Goal: Task Accomplishment & Management: Manage account settings

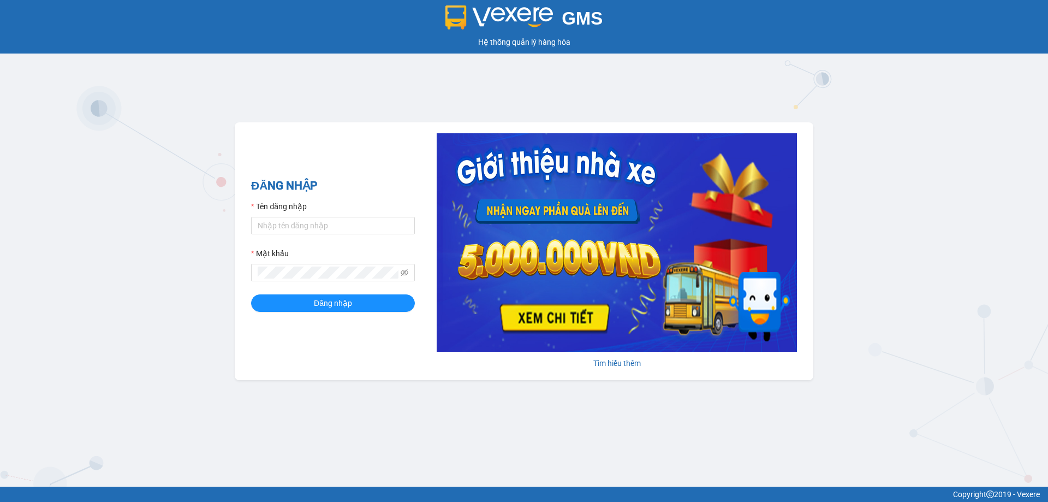
drag, startPoint x: 0, startPoint y: 0, endPoint x: 485, endPoint y: 74, distance: 490.5
click at [485, 74] on div "GMS Hệ thống quản lý hàng hóa ĐĂNG NHẬP Tên đăng nhập Mật khẩu Đăng nhập Tìm hi…" at bounding box center [524, 243] width 1048 height 486
click at [289, 235] on form "Tên đăng nhập Mật khẩu Đăng nhập" at bounding box center [333, 255] width 164 height 111
click at [293, 228] on input "Tên đăng nhập" at bounding box center [333, 225] width 164 height 17
type input "honganvp.apq"
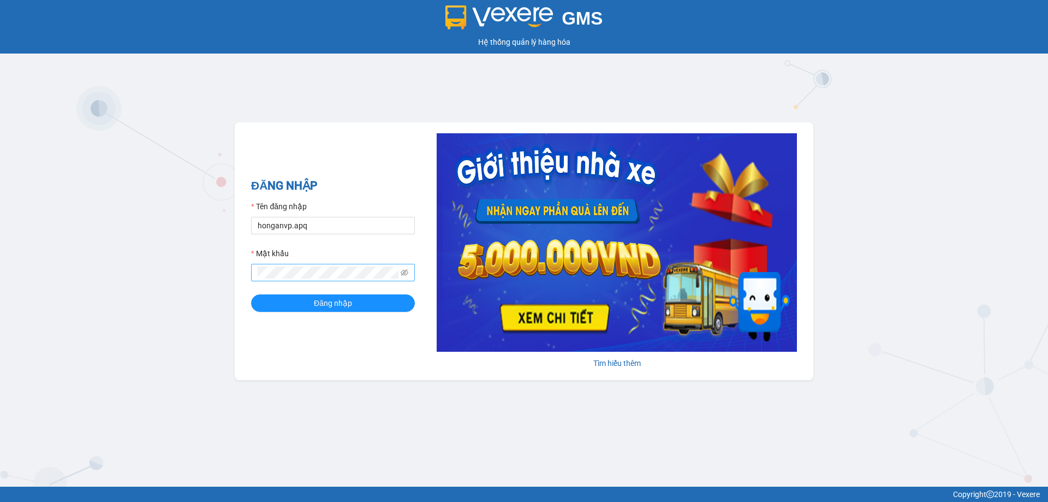
click at [292, 265] on span at bounding box center [333, 272] width 164 height 17
click at [302, 305] on button "Đăng nhập" at bounding box center [333, 302] width 164 height 17
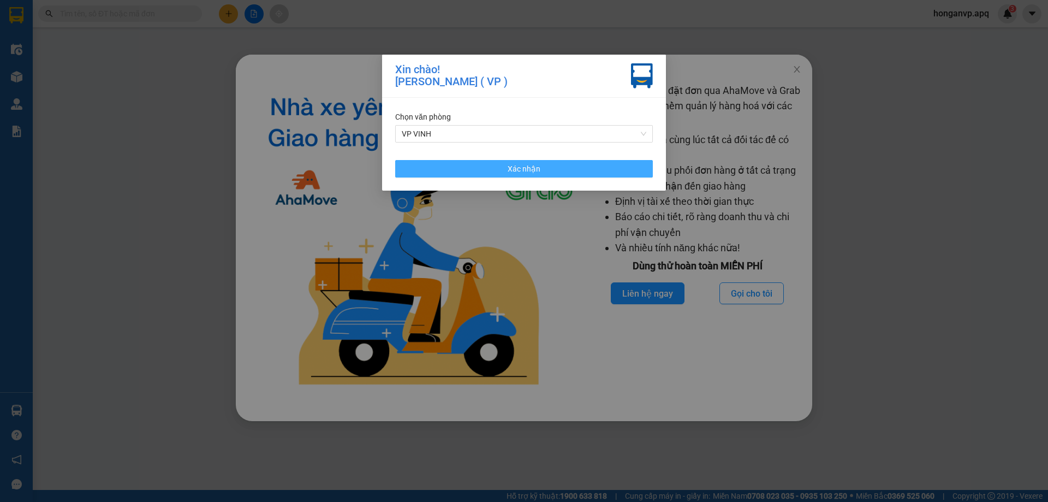
click at [442, 165] on button "Xác nhận" at bounding box center [524, 168] width 258 height 17
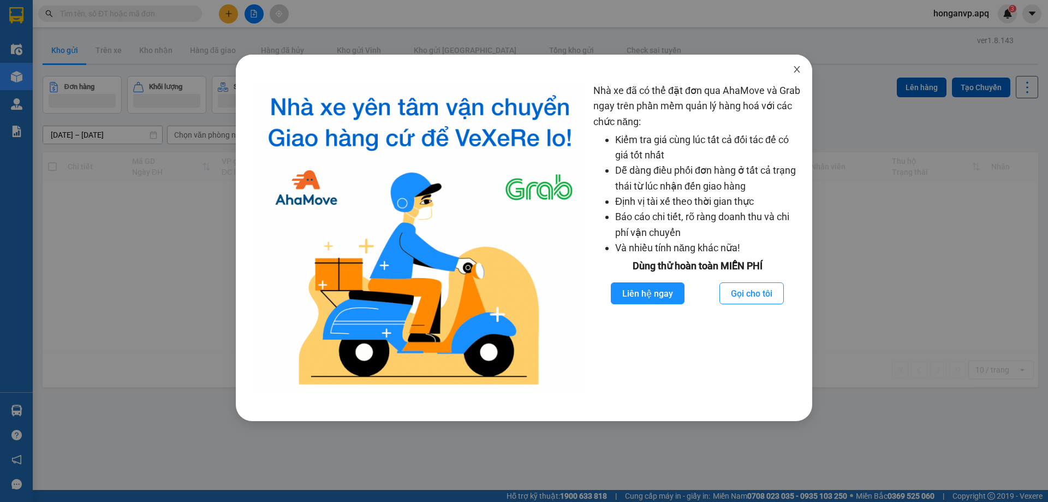
click at [796, 70] on icon "close" at bounding box center [797, 69] width 9 height 9
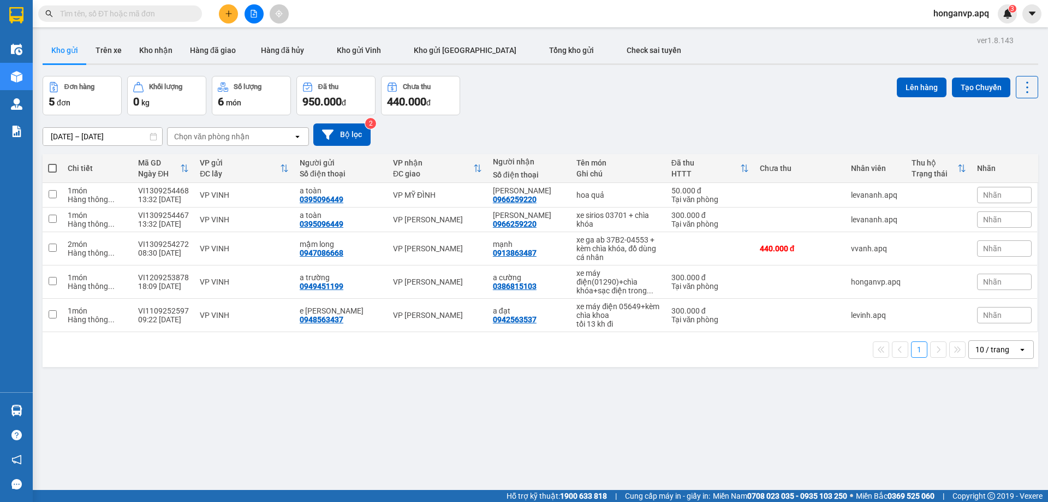
click at [509, 109] on div "Đơn hàng 5 đơn Khối lượng 0 kg Số lượng 6 món Đã thu 950.000 đ Chưa thu 440.000…" at bounding box center [541, 95] width 996 height 39
click at [501, 90] on div "Đơn hàng 5 đơn Khối lượng 0 kg Số lượng 6 món Đã thu 950.000 đ Chưa thu 440.000…" at bounding box center [541, 95] width 996 height 39
click at [594, 110] on div "Đơn hàng 5 đơn Khối lượng 0 kg Số lượng 6 món Đã thu 950.000 đ Chưa thu 440.000…" at bounding box center [541, 95] width 996 height 39
click at [148, 16] on input "text" at bounding box center [124, 14] width 129 height 12
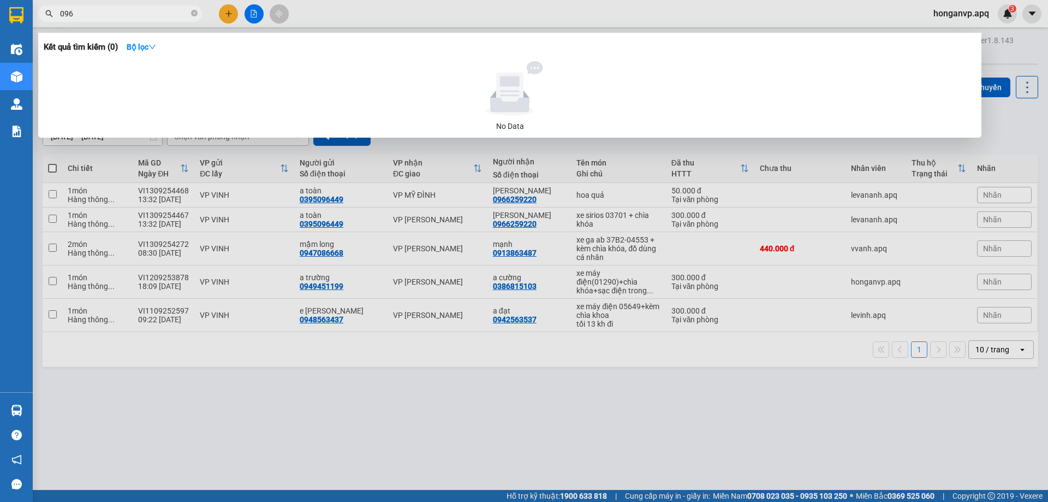
type input "0964"
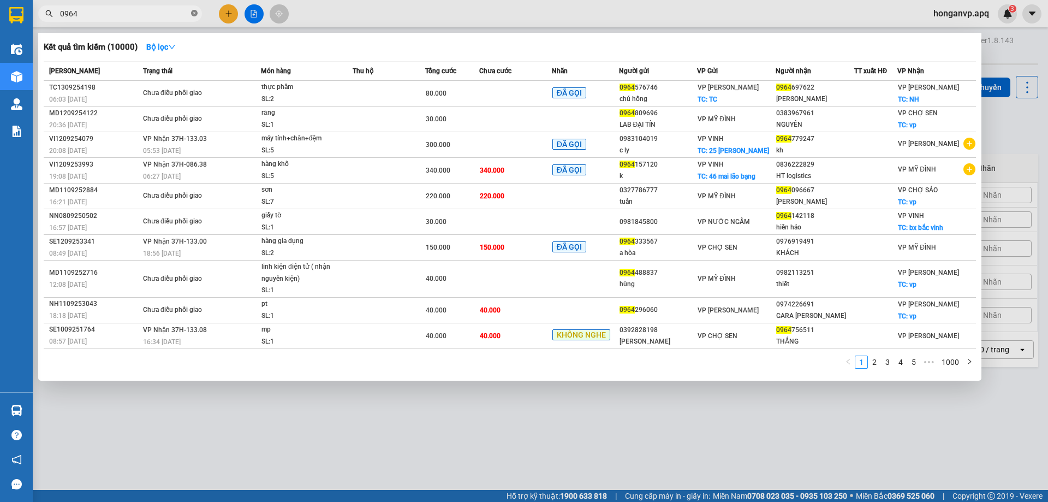
click at [192, 15] on icon "close-circle" at bounding box center [194, 13] width 7 height 7
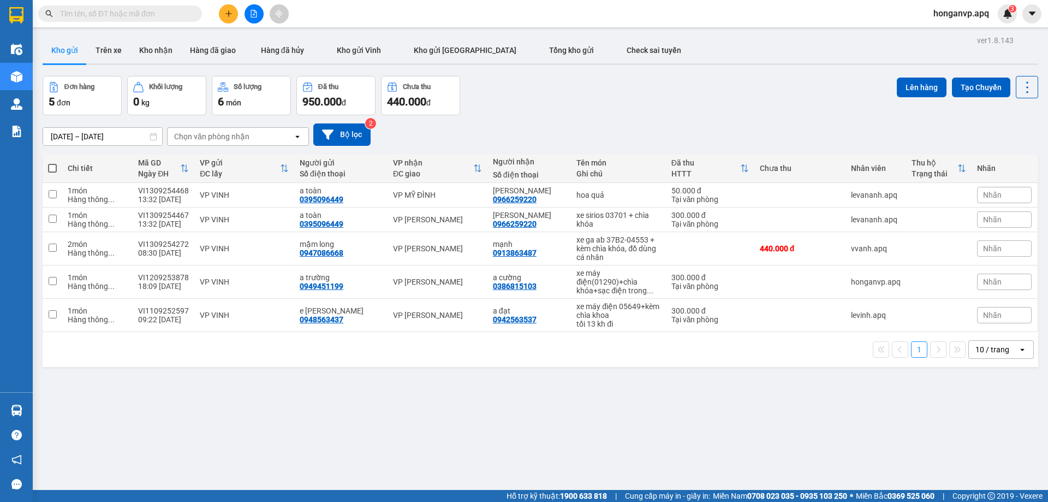
click at [556, 122] on div "11/09/2025 – 13/09/2025 Press the down arrow key to interact with the calendar …" at bounding box center [541, 134] width 996 height 39
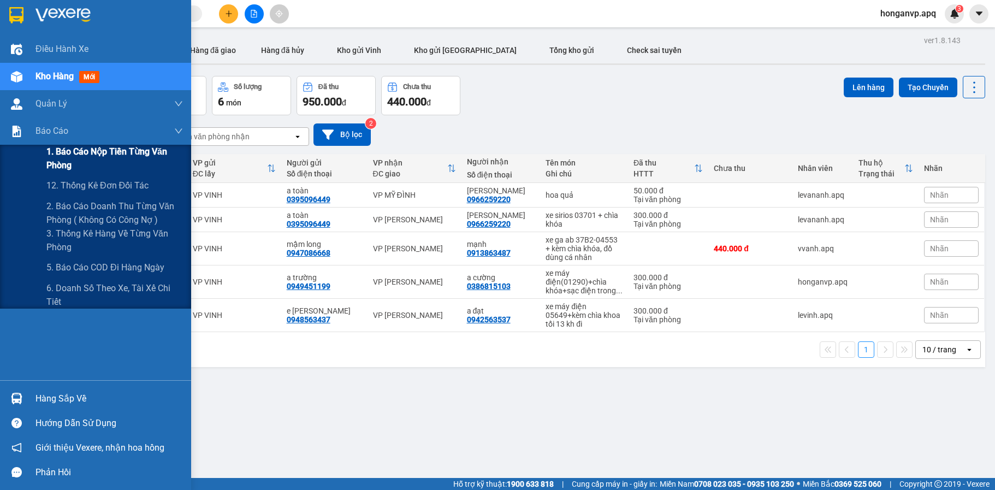
click at [102, 150] on span "1. Báo cáo nộp tiền từng văn phòng" at bounding box center [114, 158] width 137 height 27
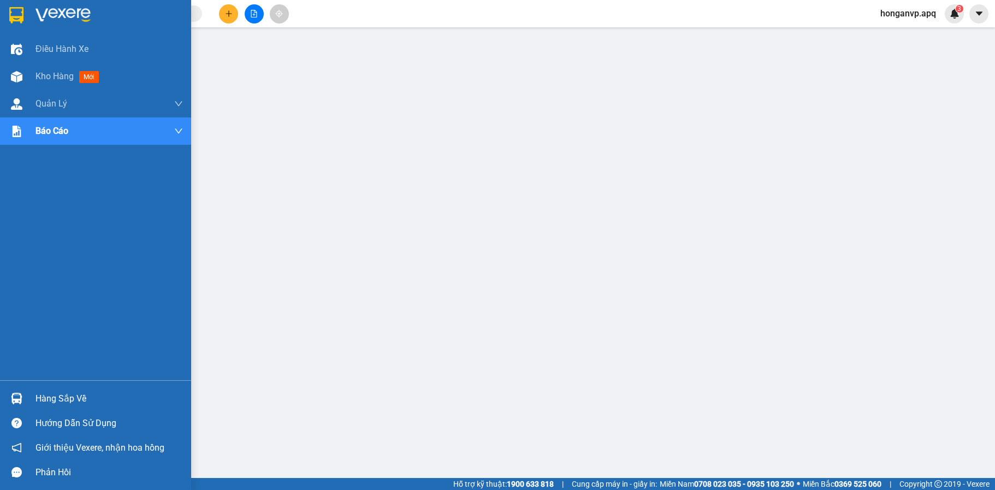
click at [47, 8] on img at bounding box center [62, 15] width 55 height 16
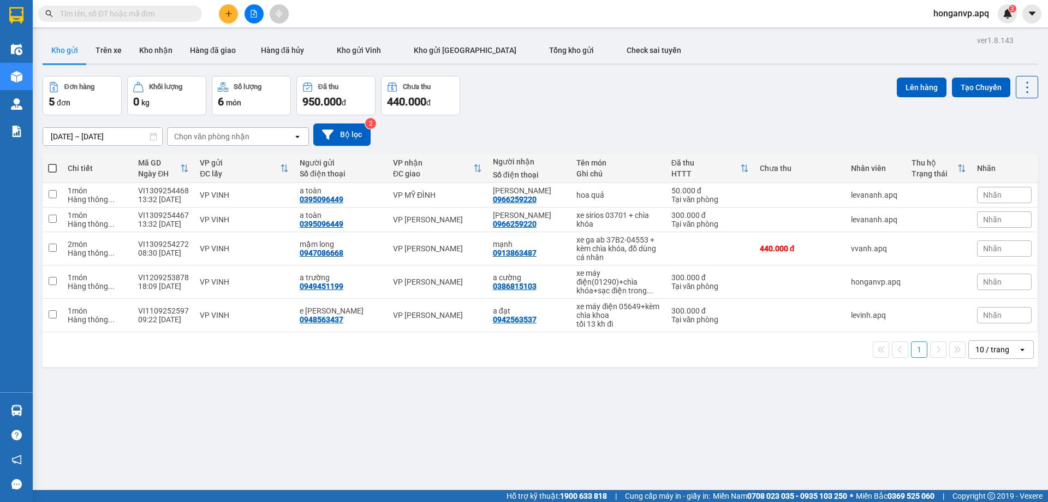
click at [488, 384] on div "ver 1.8.143 Kho gửi Trên xe Kho nhận Hàng đã giao Hàng đã hủy Kho gửi Vinh Kho …" at bounding box center [540, 284] width 1005 height 502
click at [230, 17] on icon "plus" at bounding box center [229, 14] width 8 height 8
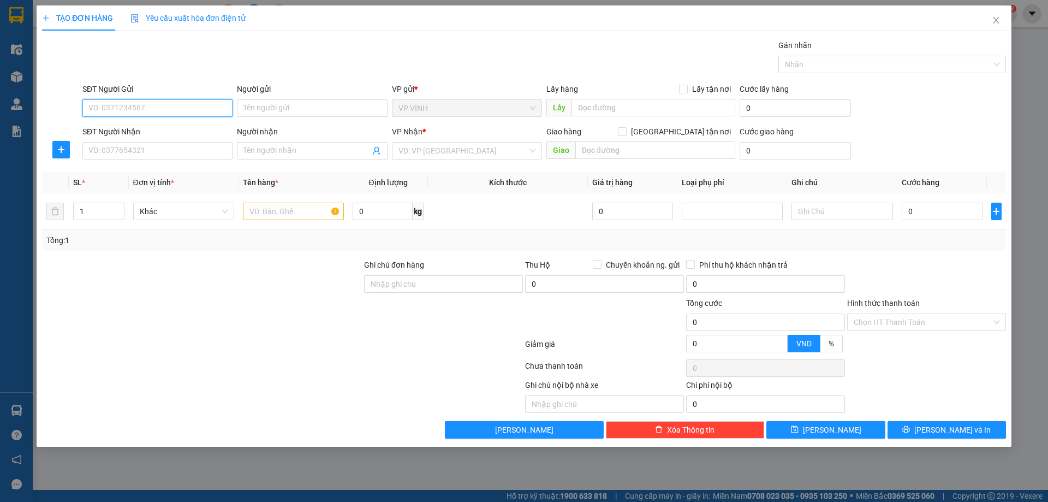
click at [146, 108] on input "SĐT Người Gửi" at bounding box center [157, 107] width 150 height 17
paste input "0328773428"
type input "0328773428"
click at [139, 129] on div "0328773428 - huyền" at bounding box center [157, 130] width 137 height 12
type input "huyền"
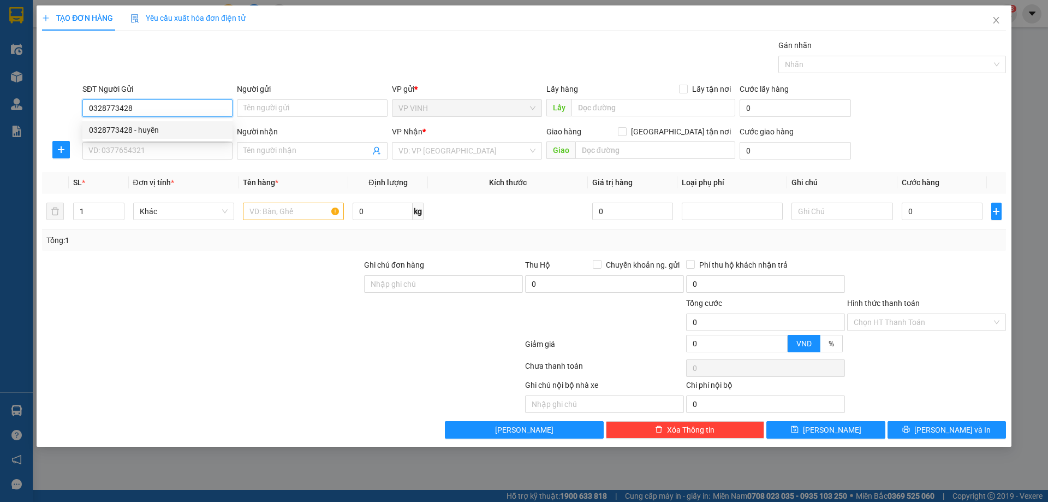
checkbox input "true"
type input "196b trường chinh"
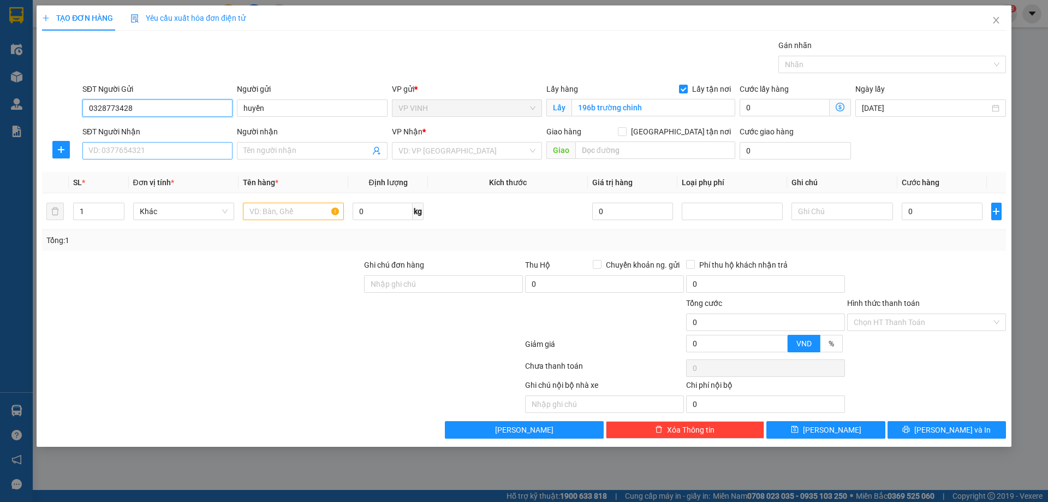
type input "0328773428"
click at [135, 150] on input "SĐT Người Nhận" at bounding box center [157, 150] width 150 height 17
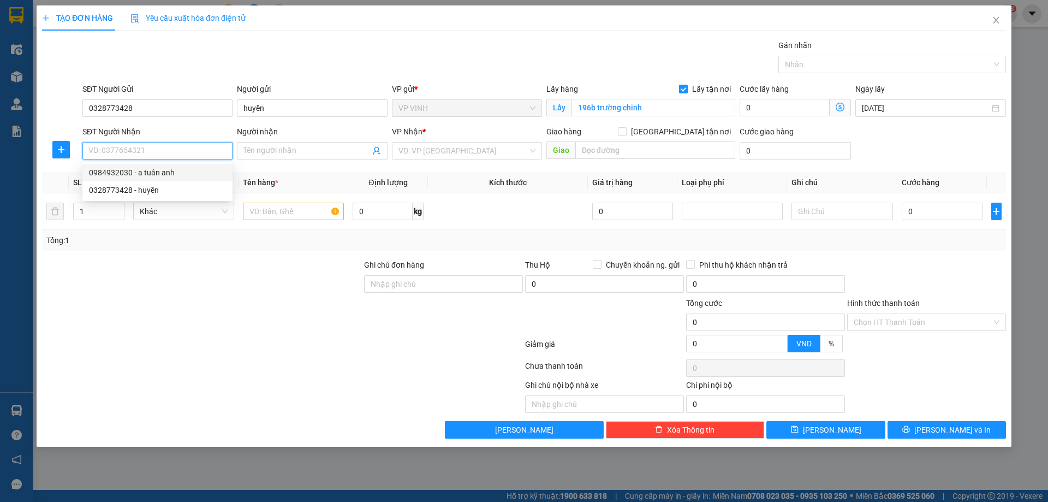
click at [121, 173] on div "0984932030 - a tuân anh" at bounding box center [157, 173] width 137 height 12
type input "0984932030"
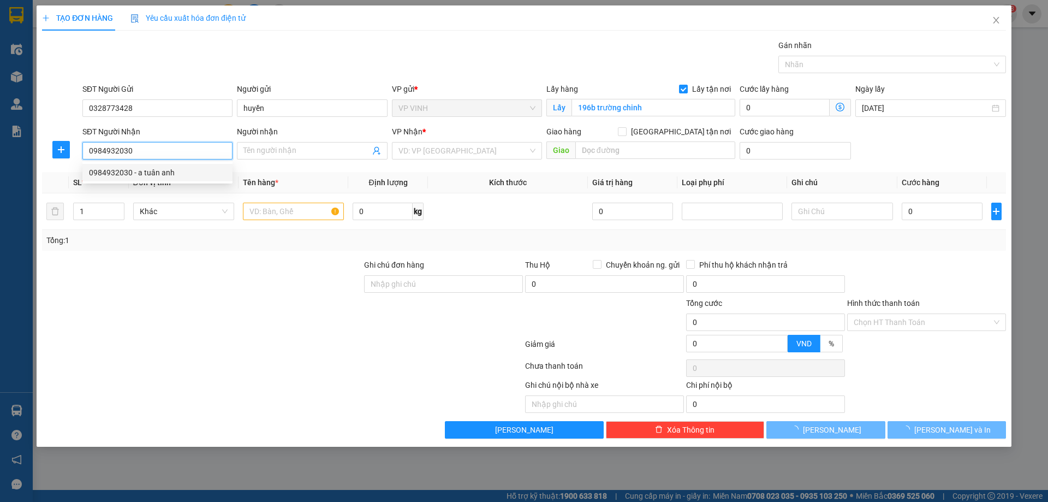
type input "a tuân anh"
checkbox input "true"
type input "vp"
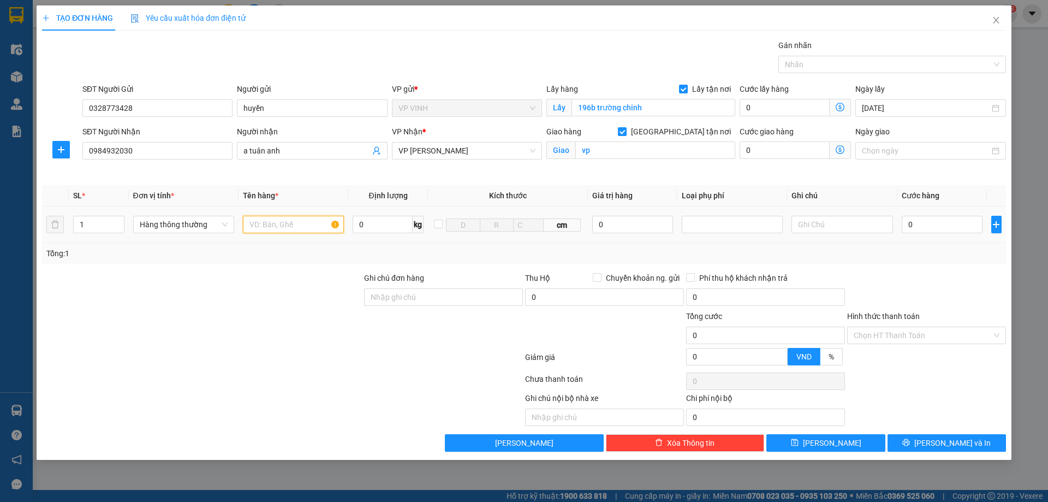
click at [293, 226] on input "text" at bounding box center [293, 224] width 101 height 17
type input "mỹ phẩm"
click at [925, 217] on input "0" at bounding box center [942, 224] width 81 height 17
type input "7"
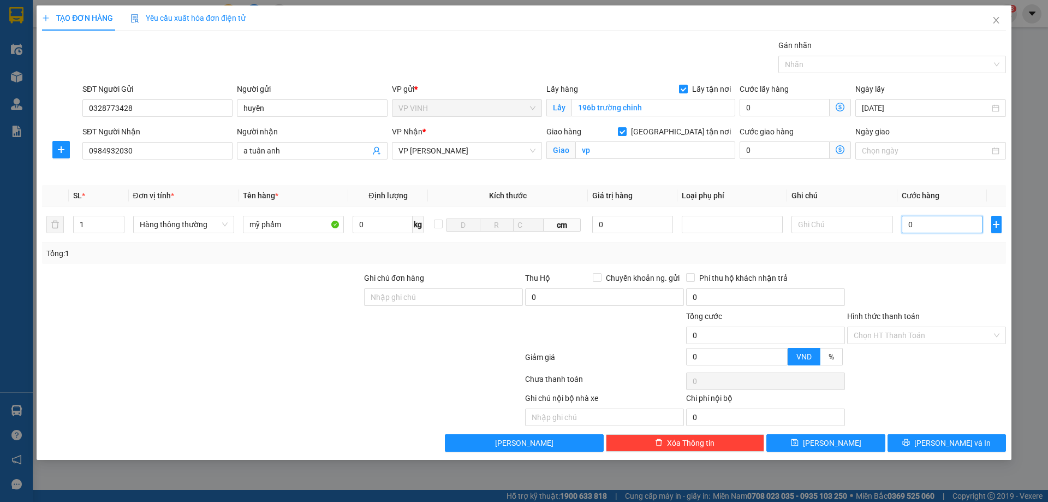
type input "7"
type input "70"
type input "70.000"
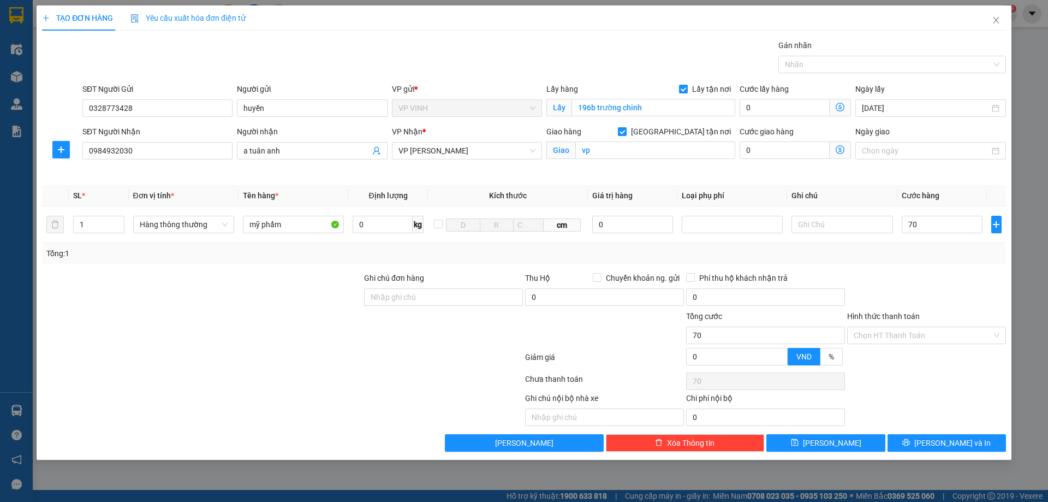
type input "70.000"
drag, startPoint x: 913, startPoint y: 300, endPoint x: 916, endPoint y: 312, distance: 13.0
click at [913, 300] on div at bounding box center [926, 291] width 161 height 38
click at [908, 335] on input "Hình thức thanh toán" at bounding box center [923, 335] width 138 height 16
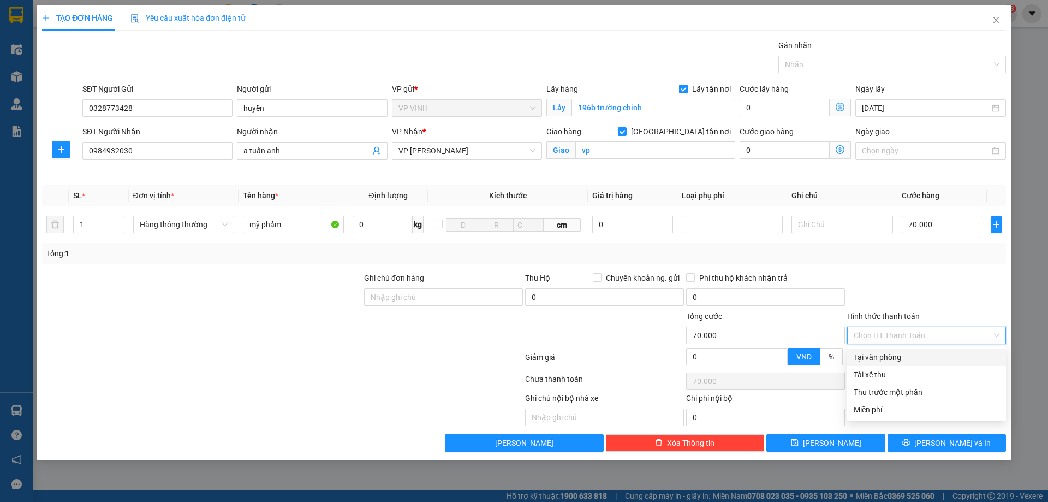
click at [892, 357] on div "Tại văn phòng" at bounding box center [927, 357] width 146 height 12
type input "0"
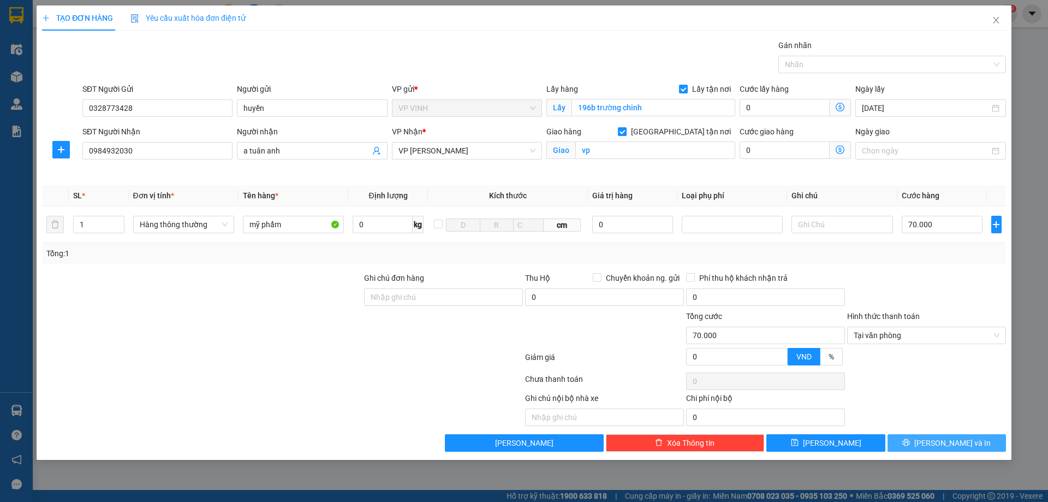
click at [930, 450] on button "Lưu và In" at bounding box center [947, 442] width 118 height 17
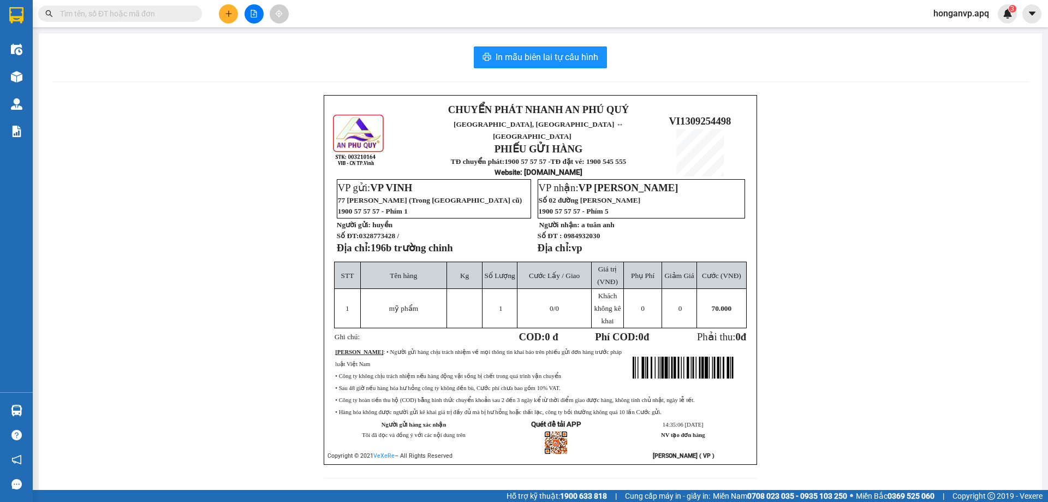
click at [239, 182] on div "CHUYỂN PHÁT NHANH AN PHÚ QUÝ NGHỆ AN, HÀ TĨNH ↔ HÀ NỘI PHIẾU GỬI HÀNG TĐ chuyển…" at bounding box center [540, 293] width 977 height 396
click at [531, 60] on span "In mẫu biên lai tự cấu hình" at bounding box center [547, 57] width 103 height 14
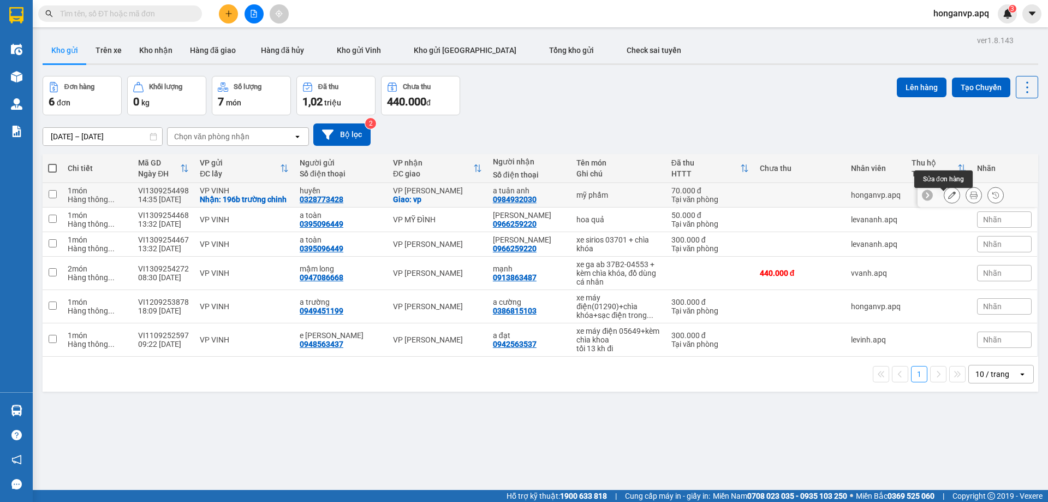
click at [948, 199] on icon at bounding box center [952, 195] width 8 height 8
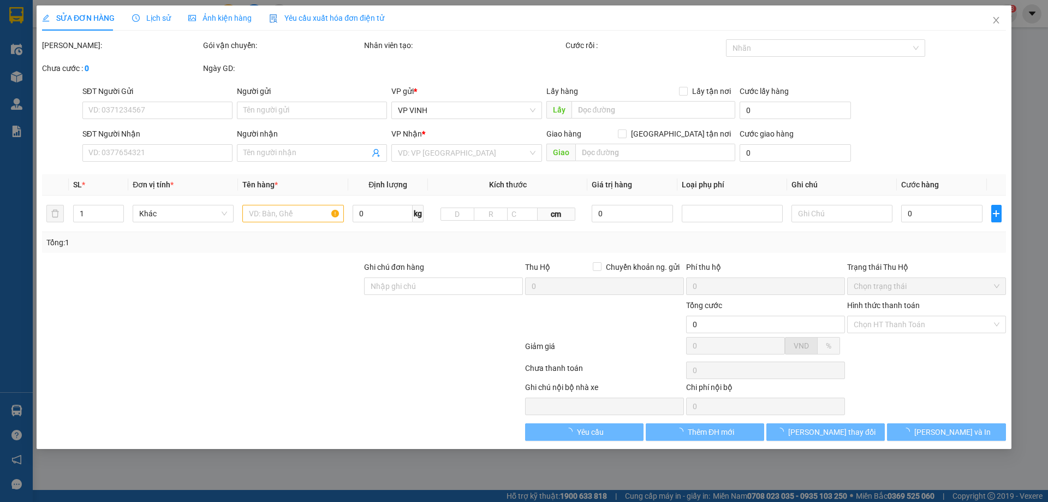
type input "0328773428"
type input "huyền"
checkbox input "true"
type input "196b trường chinh"
type input "0984932030"
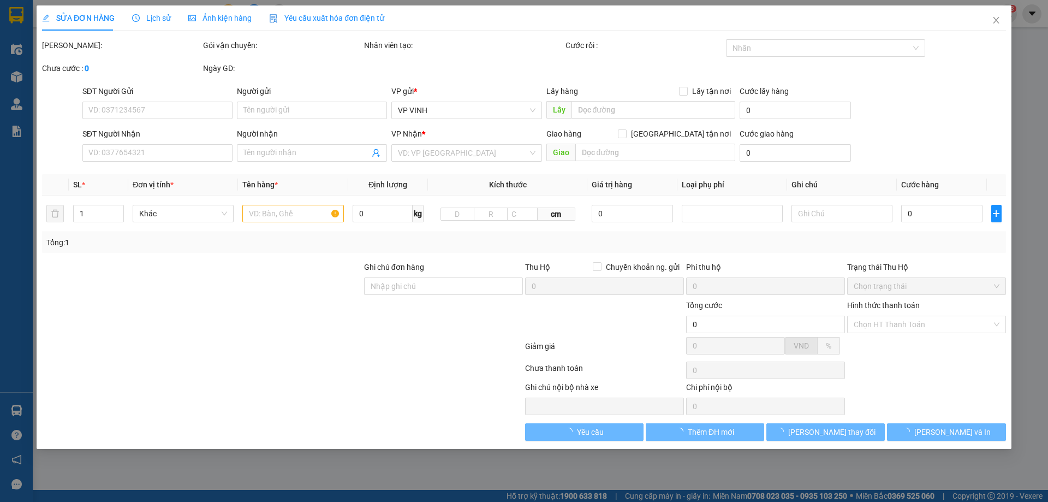
type input "a tuân anh"
checkbox input "true"
type input "vp"
type input "70.000"
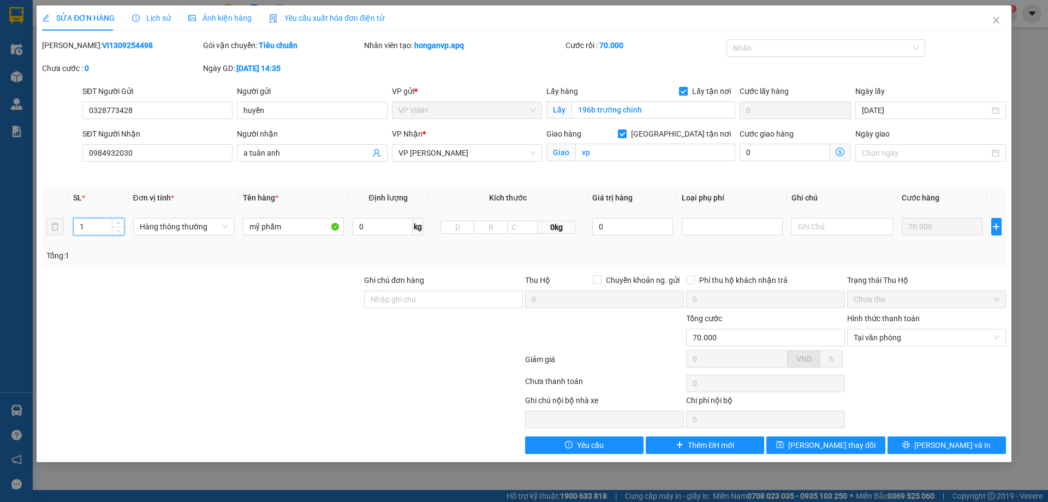
click at [93, 228] on input "1" at bounding box center [99, 226] width 50 height 16
type input "2"
click at [952, 447] on span "Lưu và In" at bounding box center [953, 445] width 76 height 12
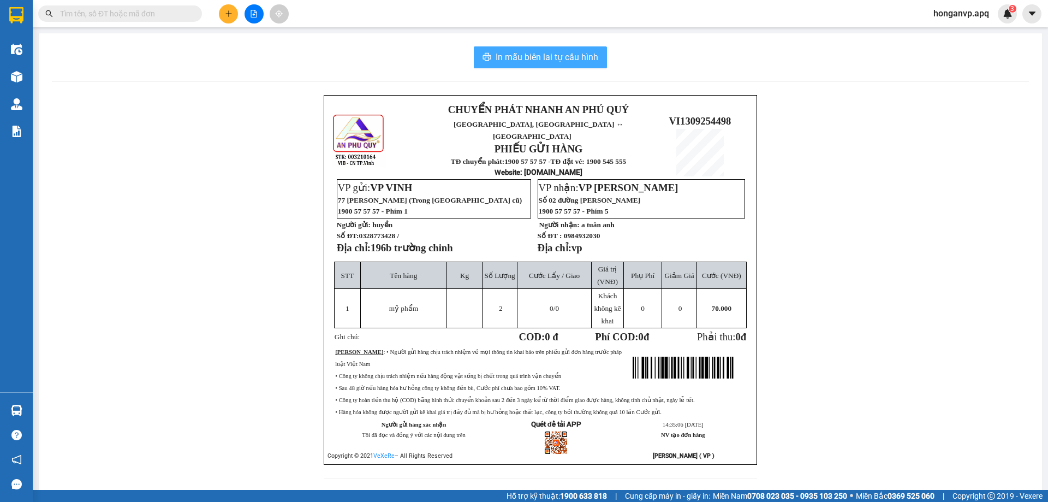
click at [510, 61] on span "In mẫu biên lai tự cấu hình" at bounding box center [547, 57] width 103 height 14
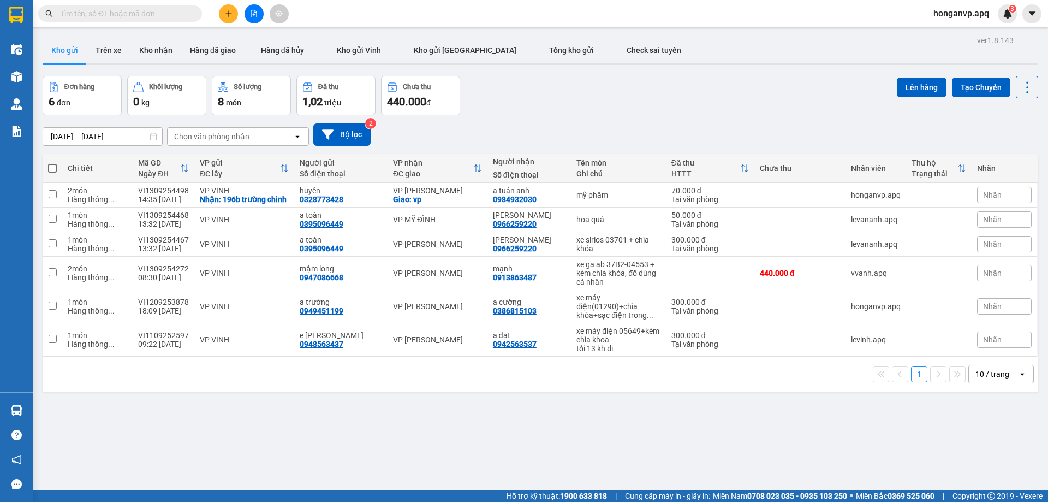
click at [229, 14] on icon "plus" at bounding box center [228, 13] width 1 height 6
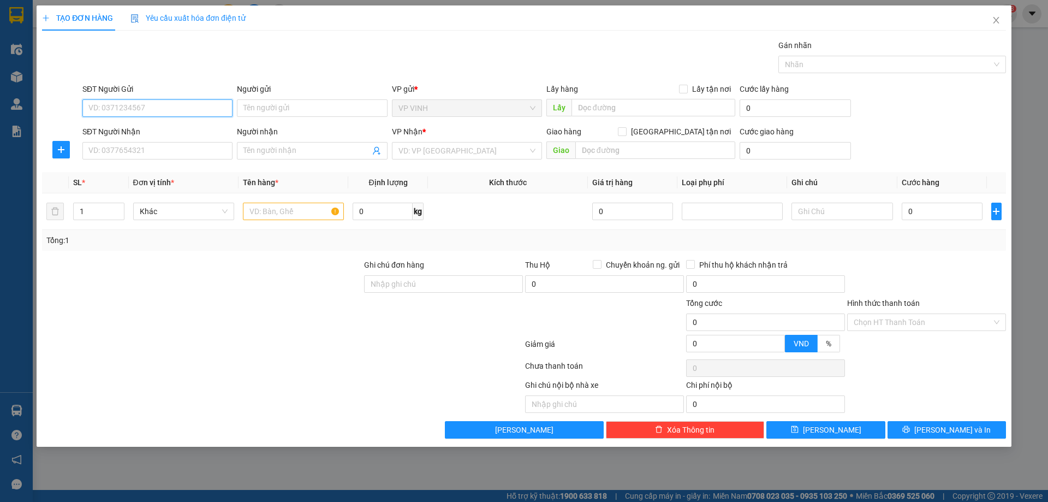
click at [92, 109] on input "SĐT Người Gửi" at bounding box center [157, 107] width 150 height 17
paste input "0982930399"
type input "0982930399"
click at [123, 129] on div "0982930399 - kh" at bounding box center [157, 130] width 137 height 12
type input "kh"
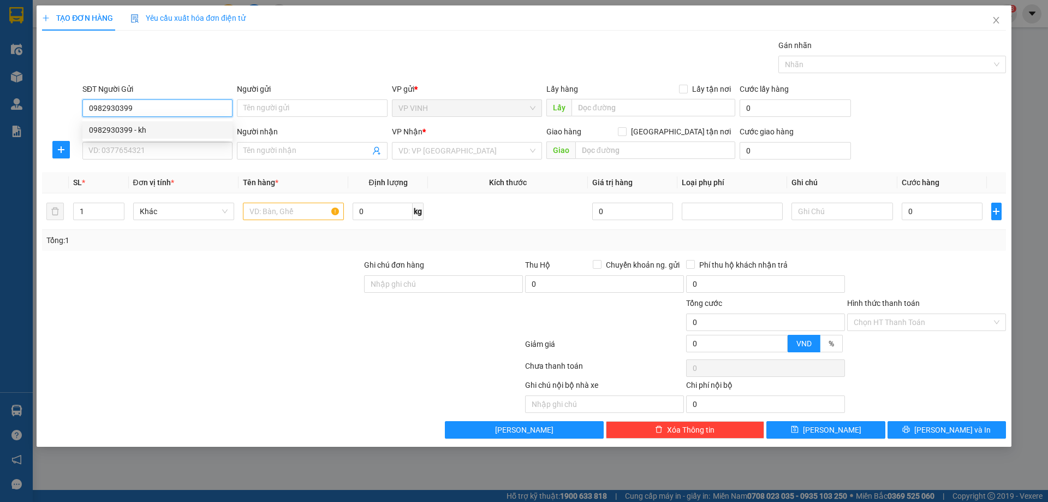
checkbox input "true"
type input "16/82 trần minh tông"
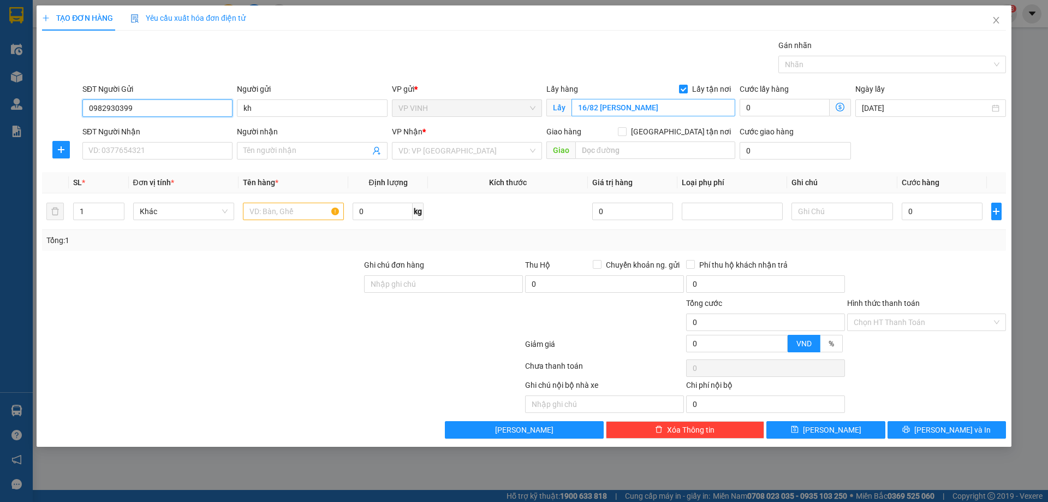
type input "0982930399"
click at [672, 109] on input "16/82 trần minh tông" at bounding box center [654, 107] width 164 height 17
type input "98 ng trường tộ"
click at [156, 150] on input "SĐT Người Nhận" at bounding box center [157, 150] width 150 height 17
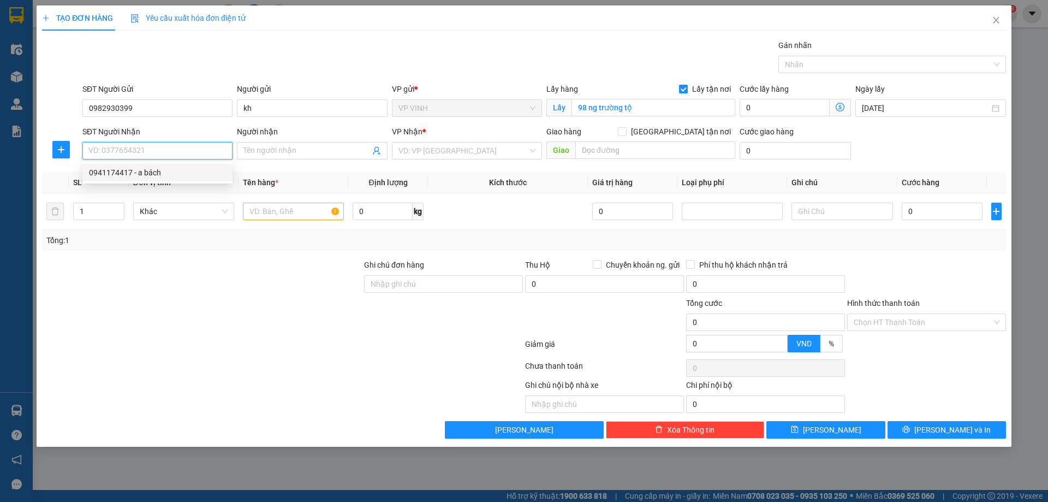
click at [121, 171] on div "0941174417 - a bách" at bounding box center [157, 173] width 137 height 12
type input "0941174417"
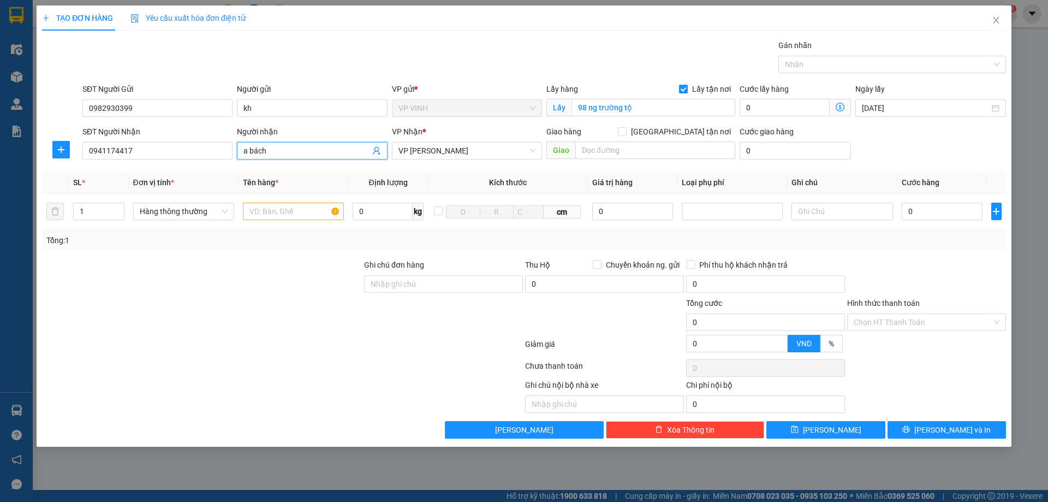
click at [281, 151] on input "a bách" at bounding box center [307, 151] width 126 height 12
type input "a bách (hàng ra gọi khách nhận trong bến xe nước ngầm)"
click at [281, 212] on input "text" at bounding box center [293, 211] width 101 height 17
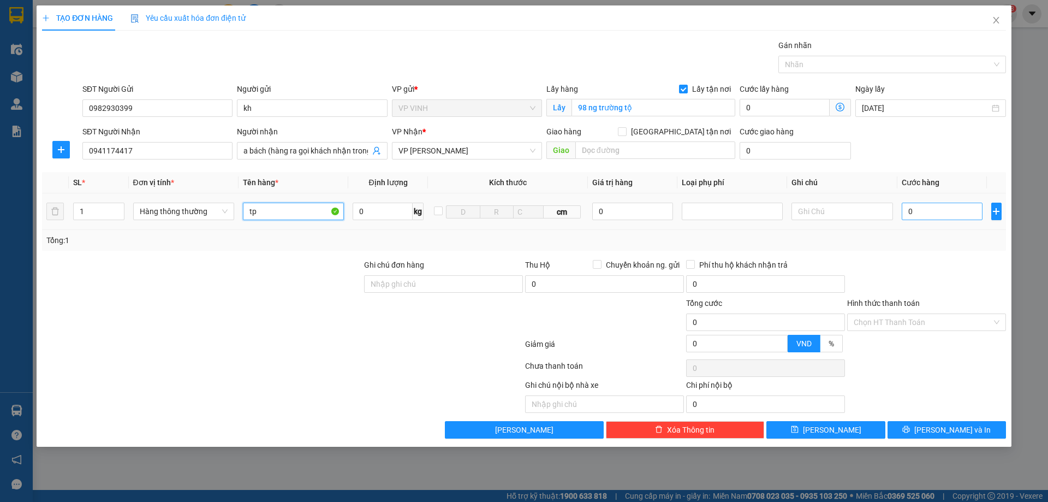
type input "tp"
click at [931, 210] on input "0" at bounding box center [942, 211] width 81 height 17
type input "4"
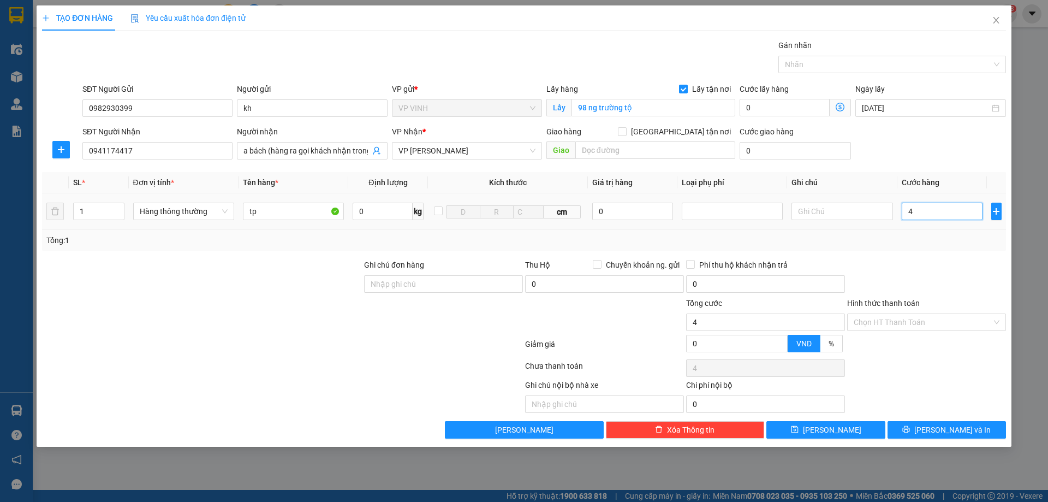
type input "40"
type input "40.000"
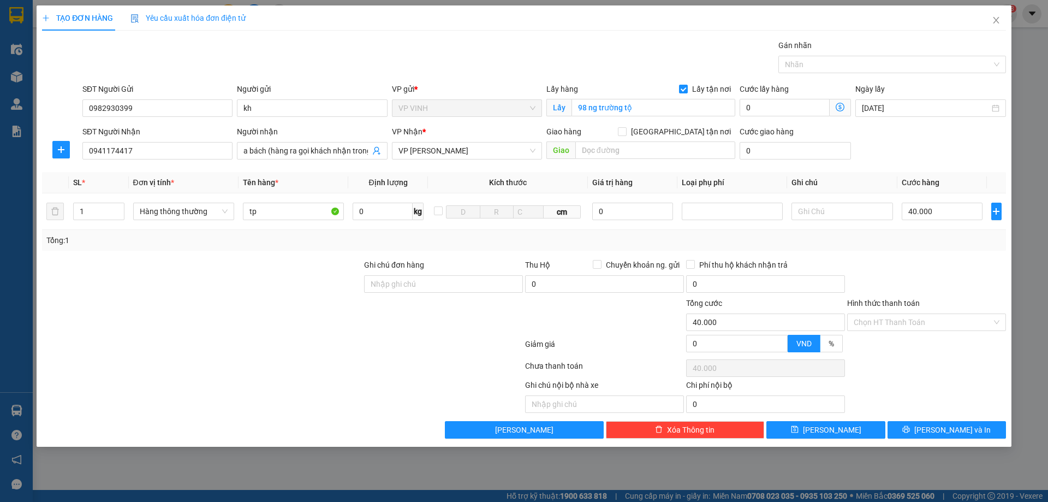
click at [931, 251] on div "Transit Pickup Surcharge Ids Transit Deliver Surcharge Ids Transit Deliver Surc…" at bounding box center [524, 238] width 964 height 399
click at [905, 318] on input "Hình thức thanh toán" at bounding box center [923, 322] width 138 height 16
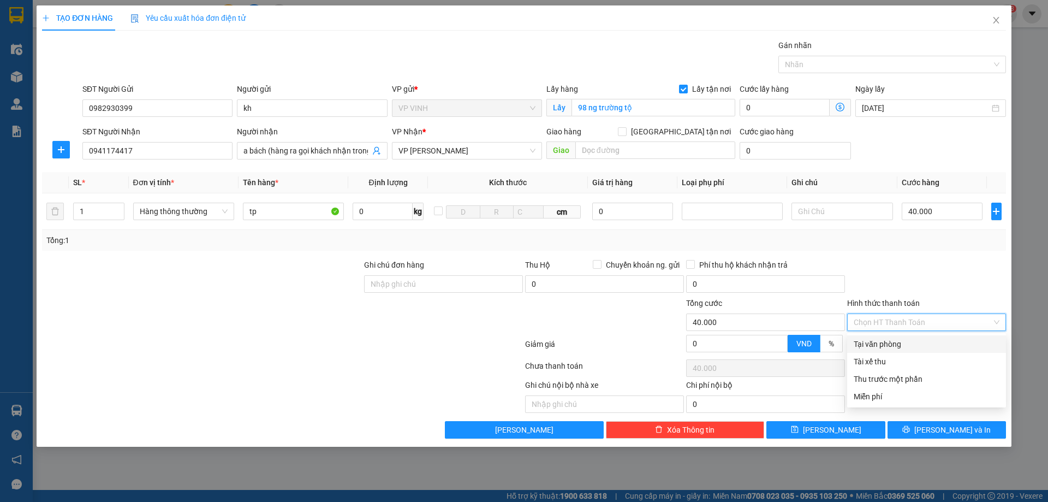
click at [888, 347] on div "Tại văn phòng" at bounding box center [927, 344] width 146 height 12
type input "0"
click at [938, 439] on div "TẠO ĐƠN HÀNG Yêu cầu xuất hóa đơn điện tử Transit Pickup Surcharge Ids Transit …" at bounding box center [524, 225] width 975 height 441
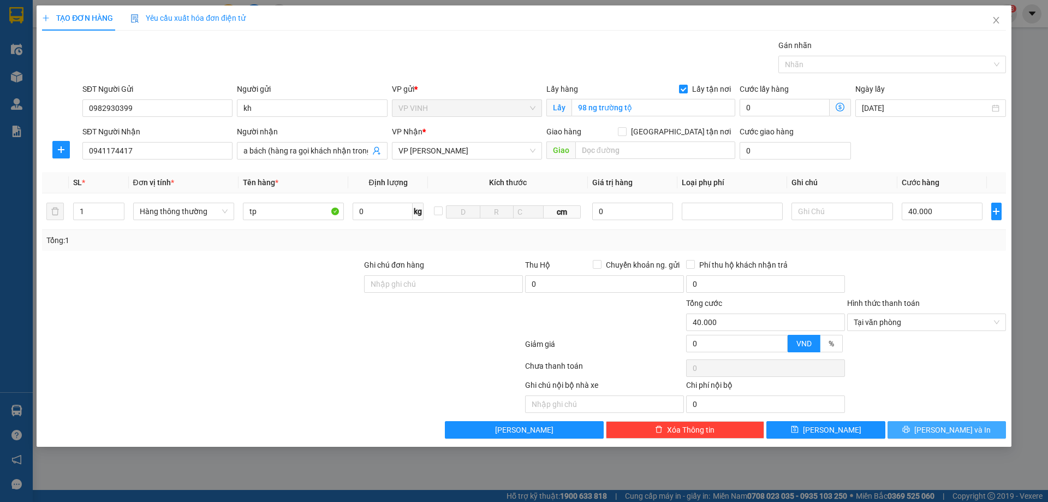
click at [957, 425] on span "Lưu và In" at bounding box center [953, 430] width 76 height 12
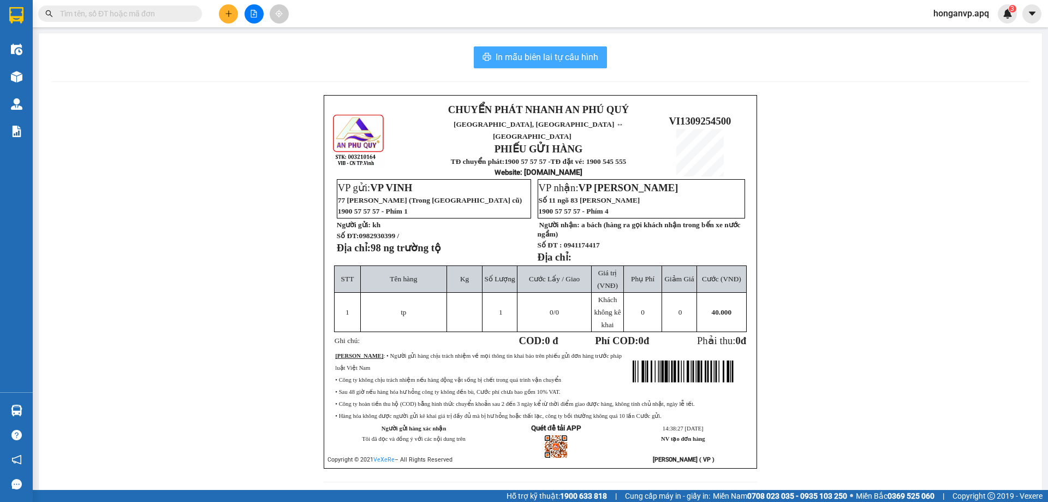
click at [516, 55] on span "In mẫu biên lai tự cấu hình" at bounding box center [547, 57] width 103 height 14
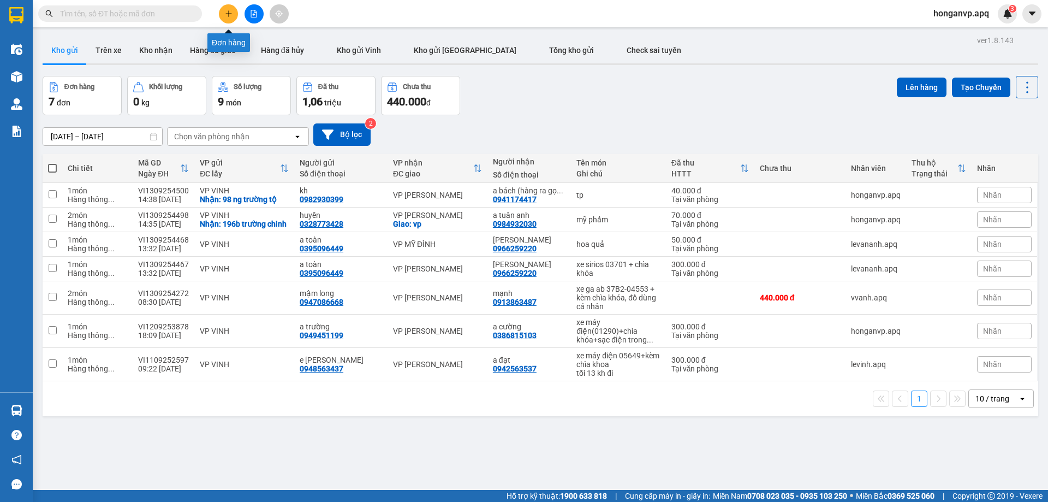
click at [230, 11] on icon "plus" at bounding box center [229, 14] width 8 height 8
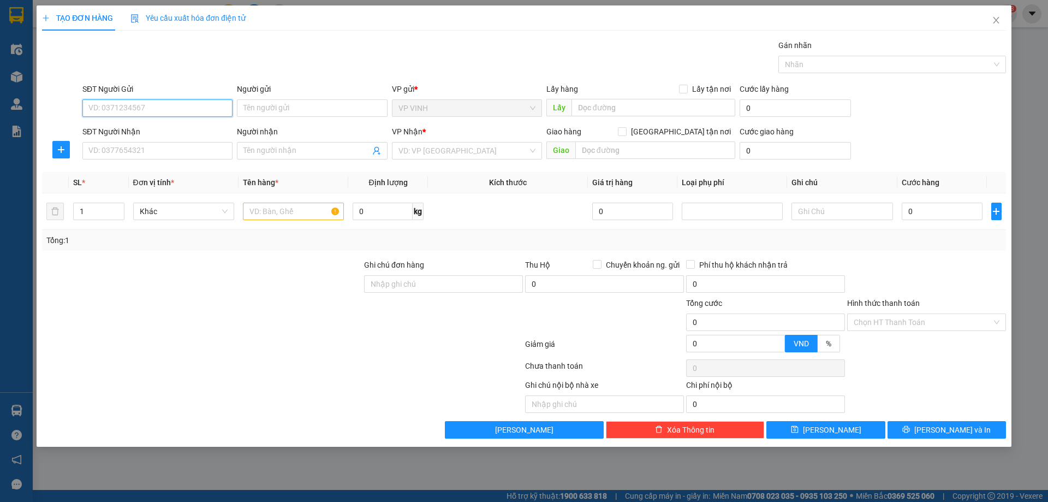
click at [123, 111] on input "SĐT Người Gửi" at bounding box center [157, 107] width 150 height 17
paste input "0948435999"
type input "0948435999"
click at [147, 129] on div "0948435999 - chú cương" at bounding box center [157, 130] width 137 height 12
type input "chú cương"
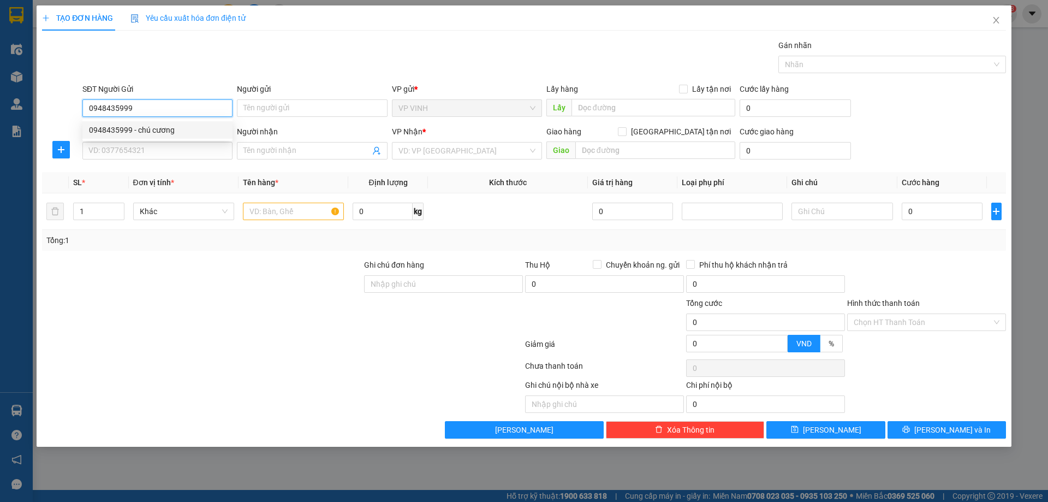
checkbox input "true"
type input "32 ngô quyền"
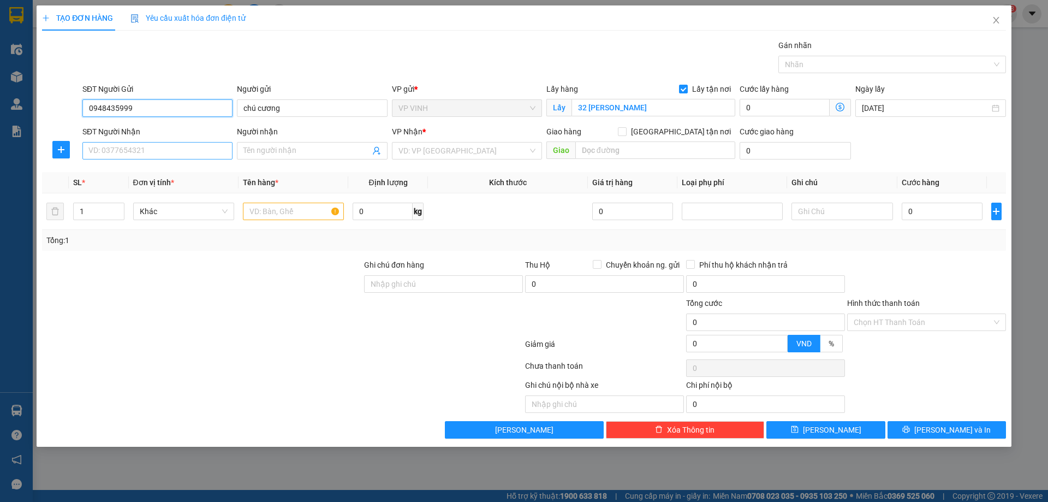
type input "0948435999"
click at [151, 153] on input "SĐT Người Nhận" at bounding box center [157, 150] width 150 height 17
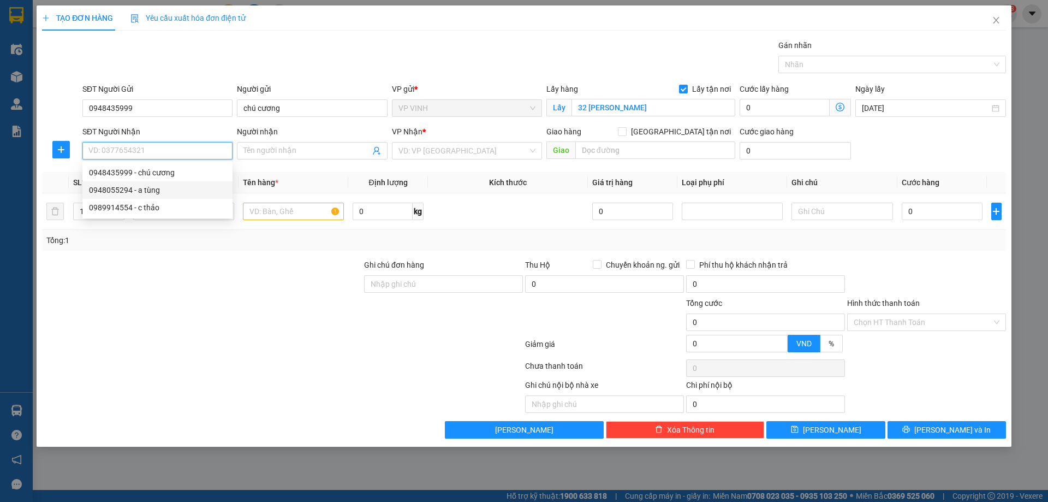
click at [110, 191] on div "0948055294 - a tùng" at bounding box center [157, 190] width 137 height 12
type input "0948055294"
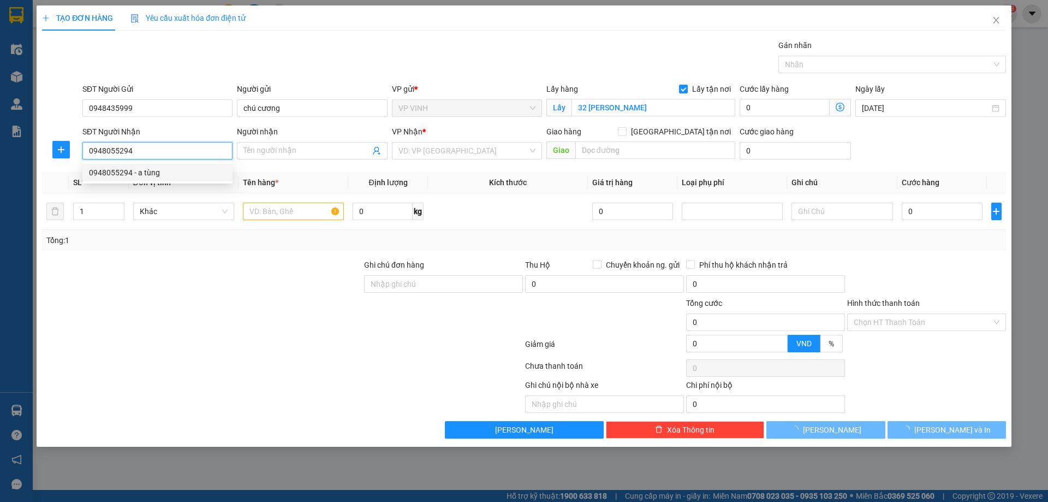
type input "a tùng"
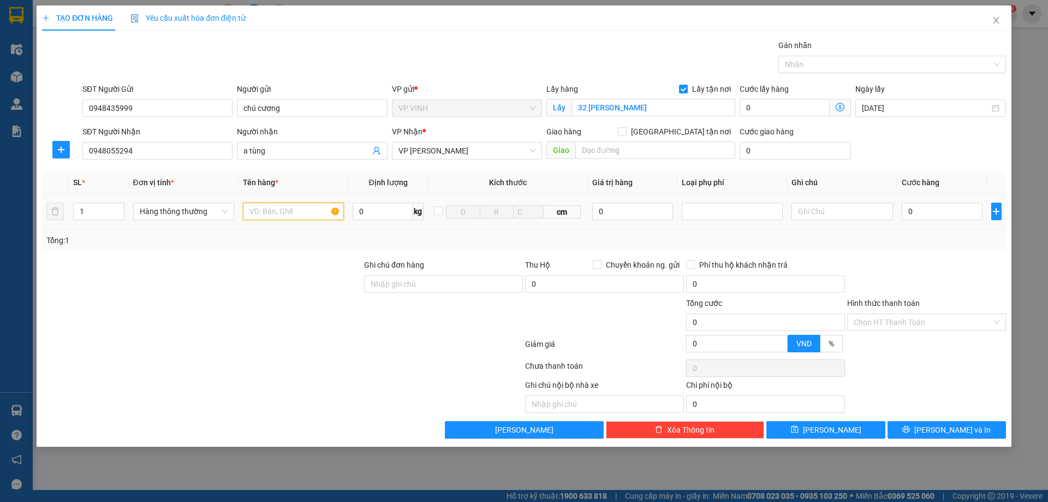
click at [300, 212] on input "text" at bounding box center [293, 211] width 101 height 17
type input "tp"
click at [922, 213] on input "0" at bounding box center [942, 211] width 81 height 17
type input "4"
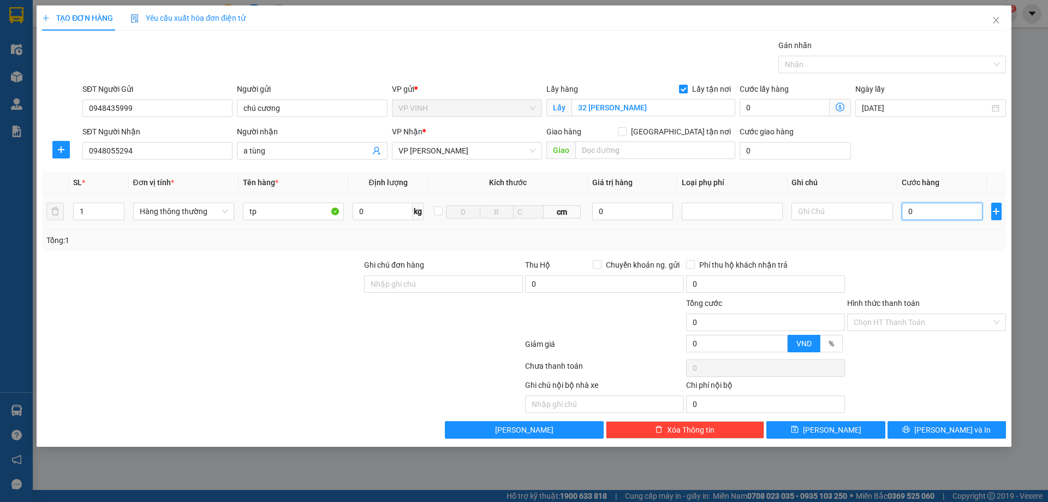
type input "4"
type input "40"
type input "40.000"
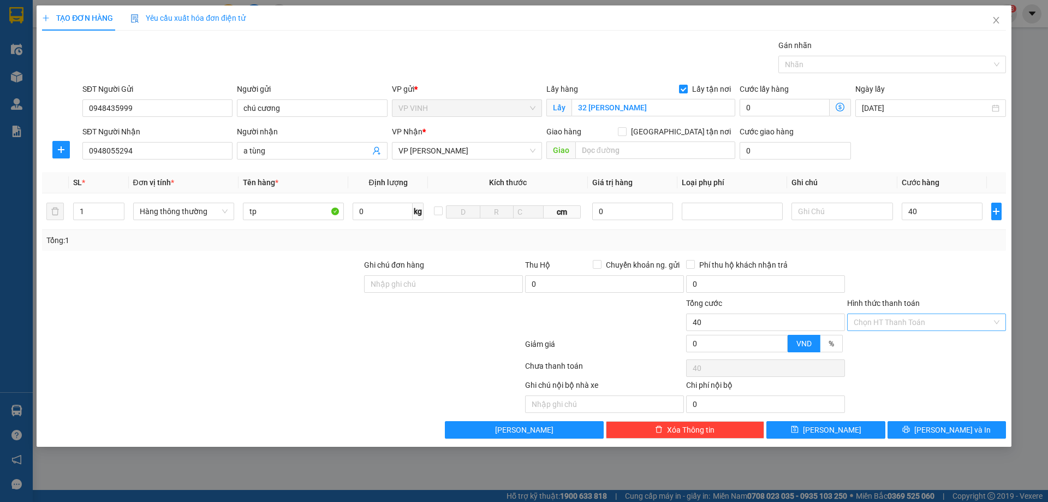
type input "40.000"
click at [903, 320] on input "Hình thức thanh toán" at bounding box center [923, 322] width 138 height 16
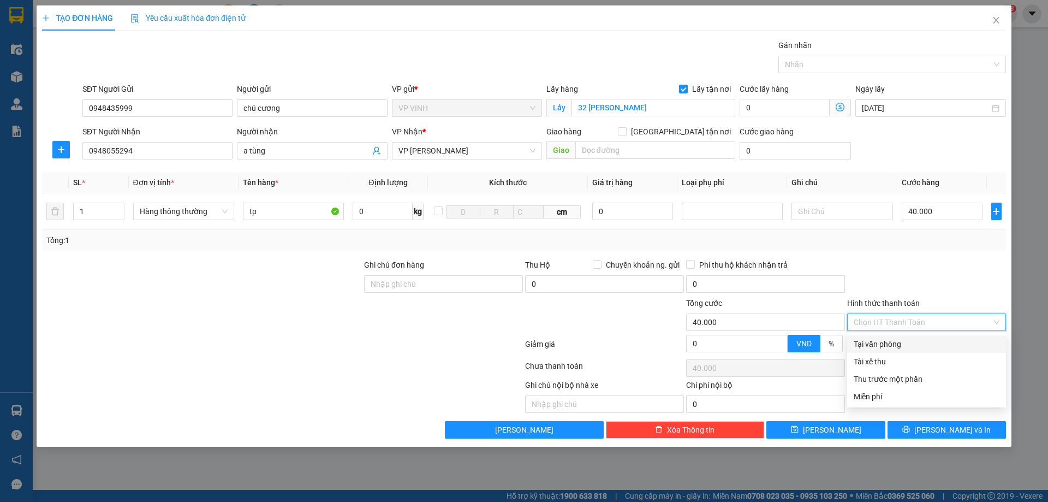
click at [895, 341] on div "Tại văn phòng" at bounding box center [927, 344] width 146 height 12
type input "0"
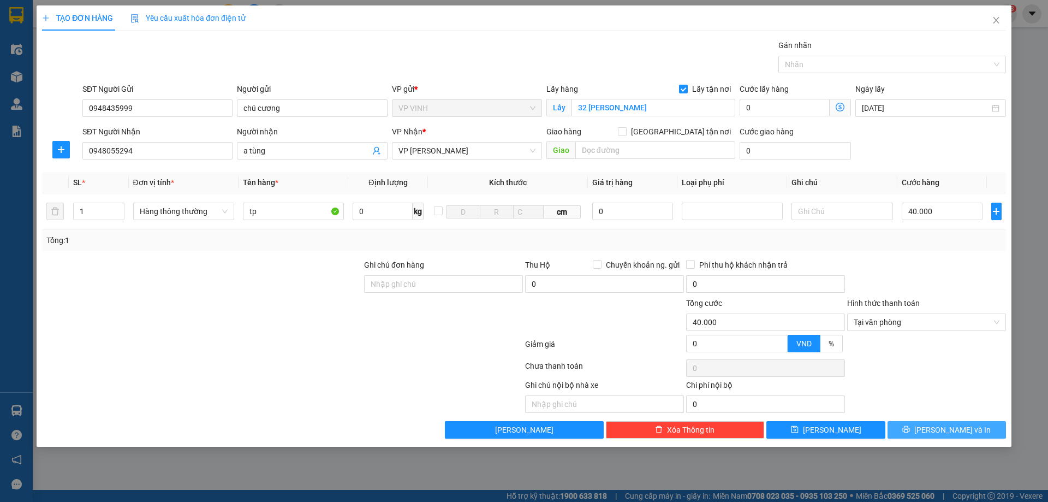
click at [910, 428] on icon "printer" at bounding box center [906, 429] width 7 height 7
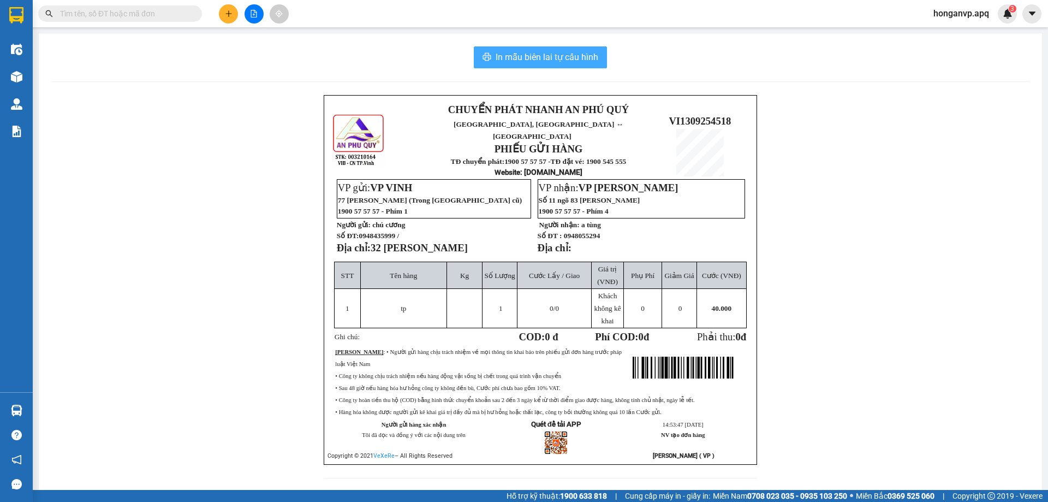
click at [574, 64] on span "In mẫu biên lai tự cấu hình" at bounding box center [547, 57] width 103 height 14
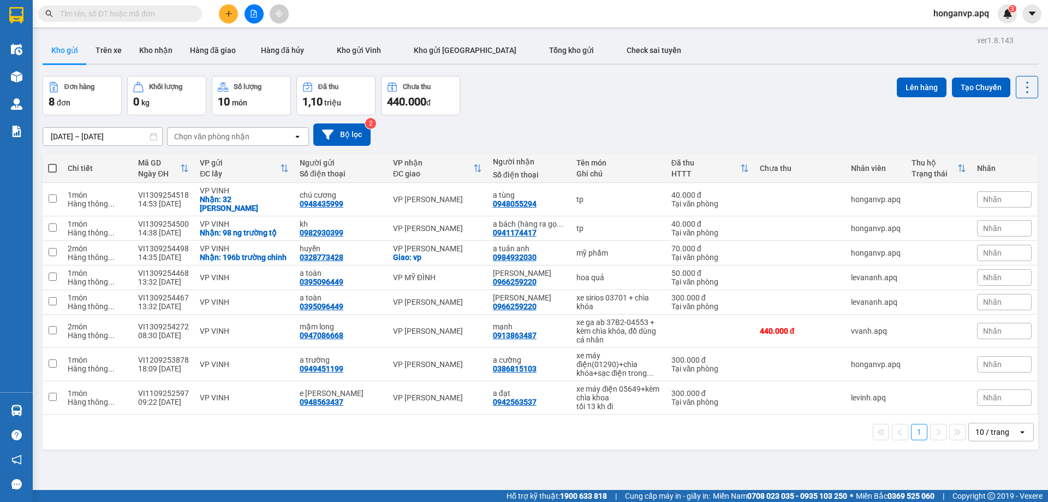
click at [134, 16] on input "text" at bounding box center [124, 14] width 129 height 12
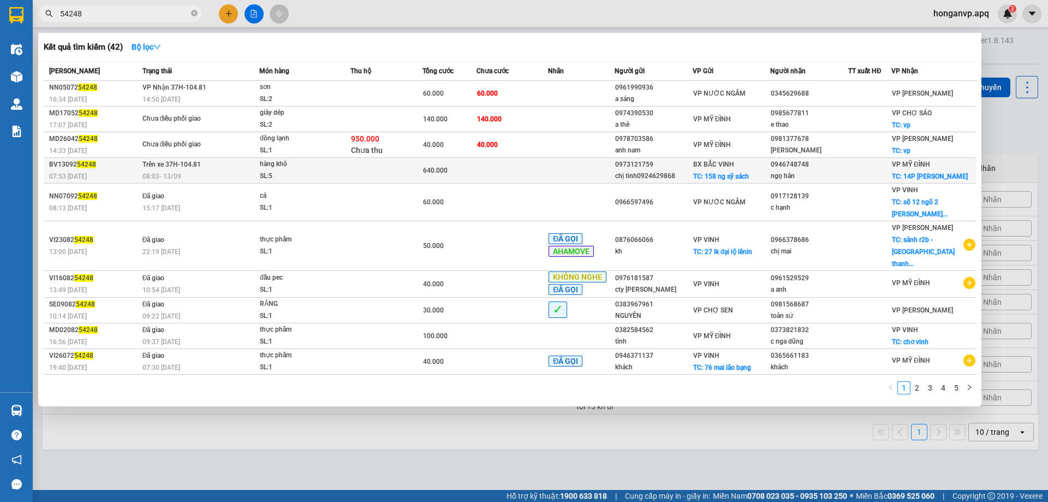
type input "54248"
click at [210, 182] on div "08:03 - 13/09" at bounding box center [201, 176] width 117 height 12
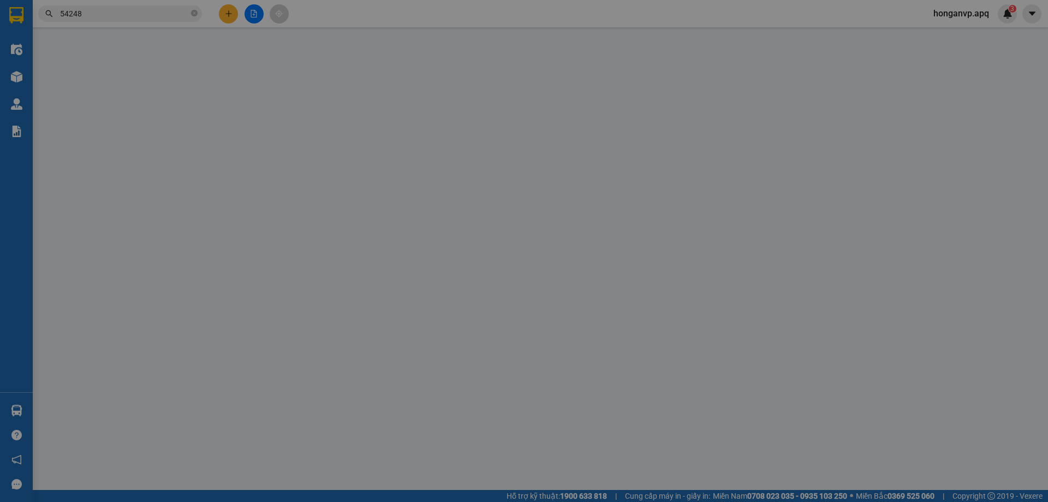
type input "0973121759"
type input "chị tình0924629868"
checkbox input "true"
type input "158 ng sỹ sách"
type input "0946748748"
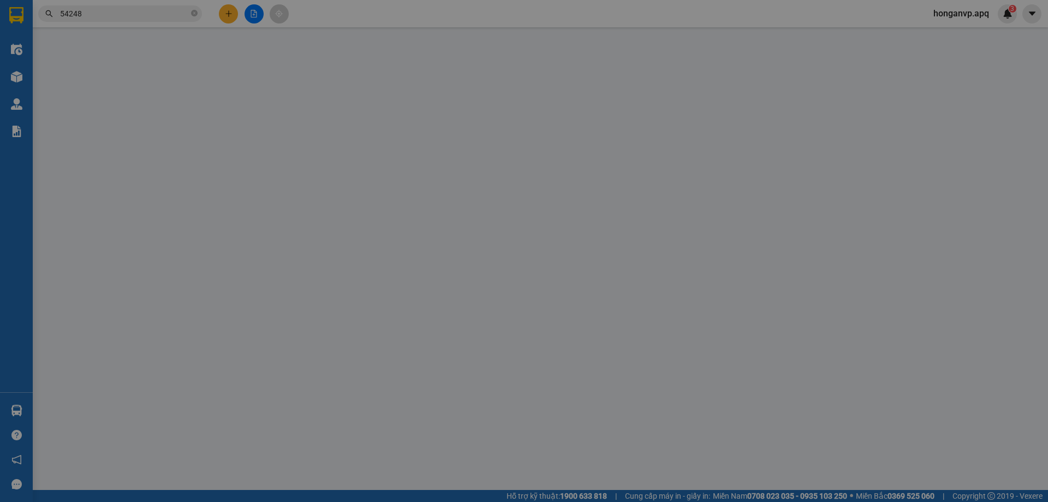
type input "ngọ hân"
checkbox input "true"
type input "14P trần bình trọng trần hưng đạo hai bà trưng HN"
type input "640.000"
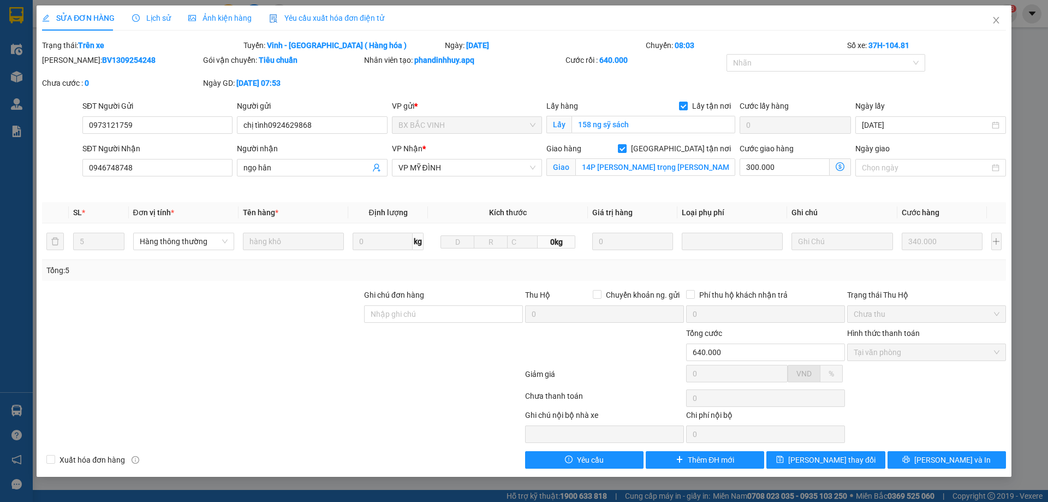
click at [153, 18] on span "Lịch sử" at bounding box center [151, 18] width 39 height 9
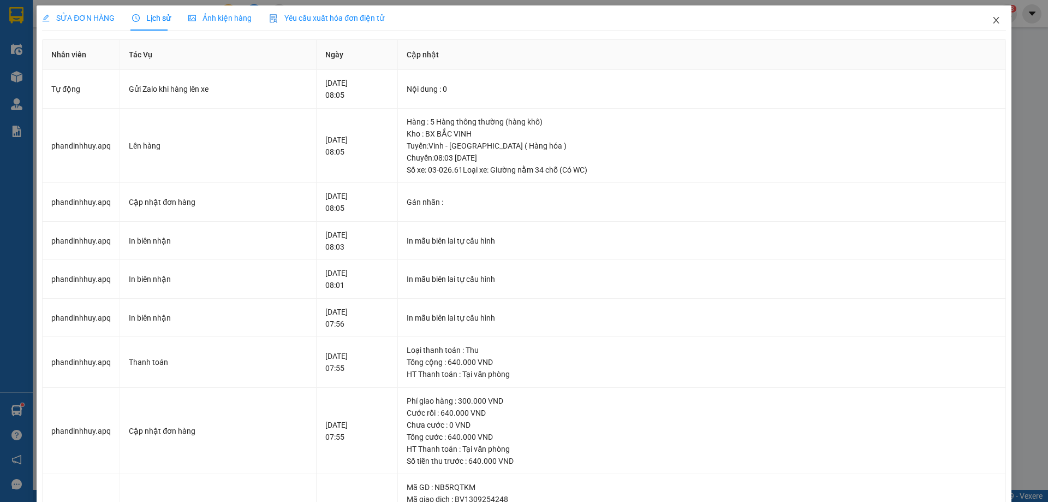
click at [992, 21] on icon "close" at bounding box center [996, 20] width 9 height 9
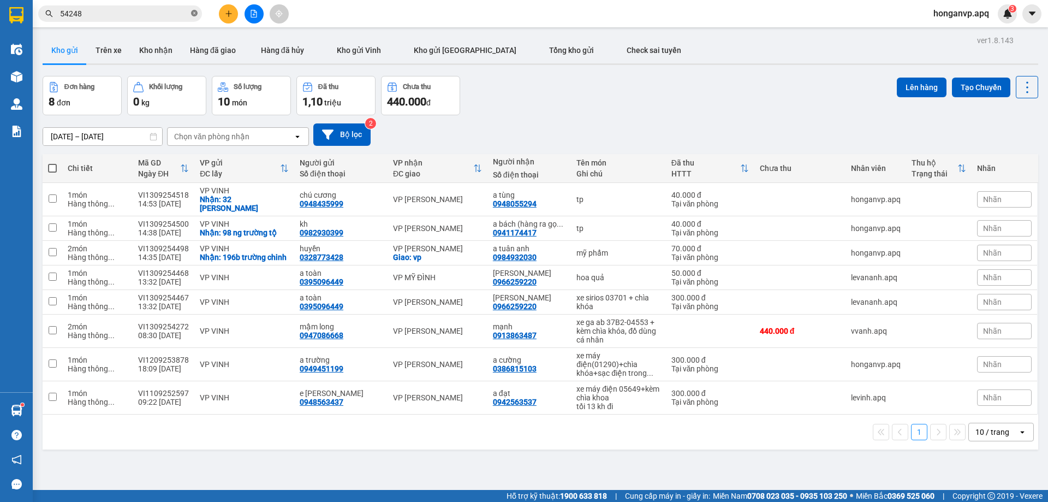
click at [194, 13] on icon "close-circle" at bounding box center [194, 13] width 7 height 7
click at [598, 91] on div "Đơn hàng 8 đơn Khối lượng 0 kg Số lượng 10 món Đã thu 1,10 triệu Chưa thu 440.0…" at bounding box center [541, 95] width 996 height 39
click at [970, 195] on icon at bounding box center [974, 199] width 8 height 8
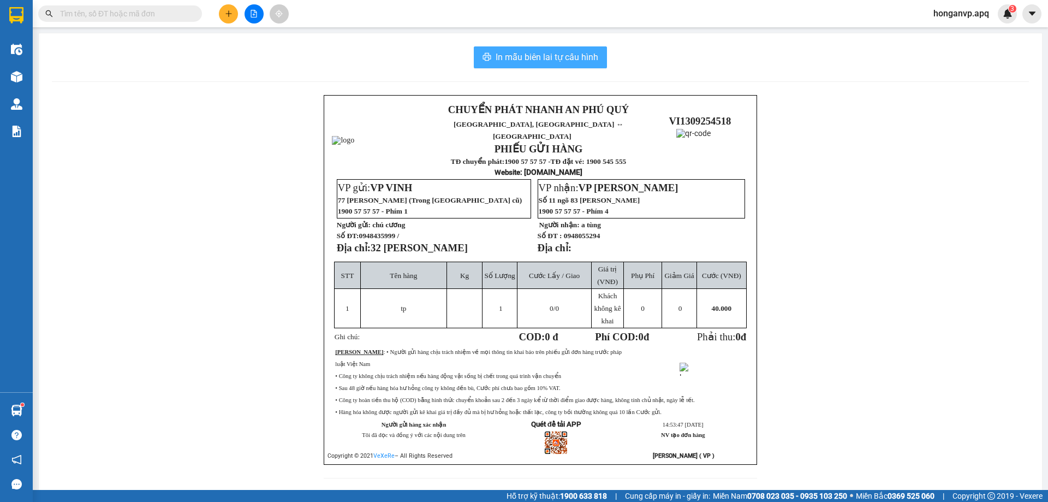
click at [563, 61] on span "In mẫu biên lai tự cấu hình" at bounding box center [547, 57] width 103 height 14
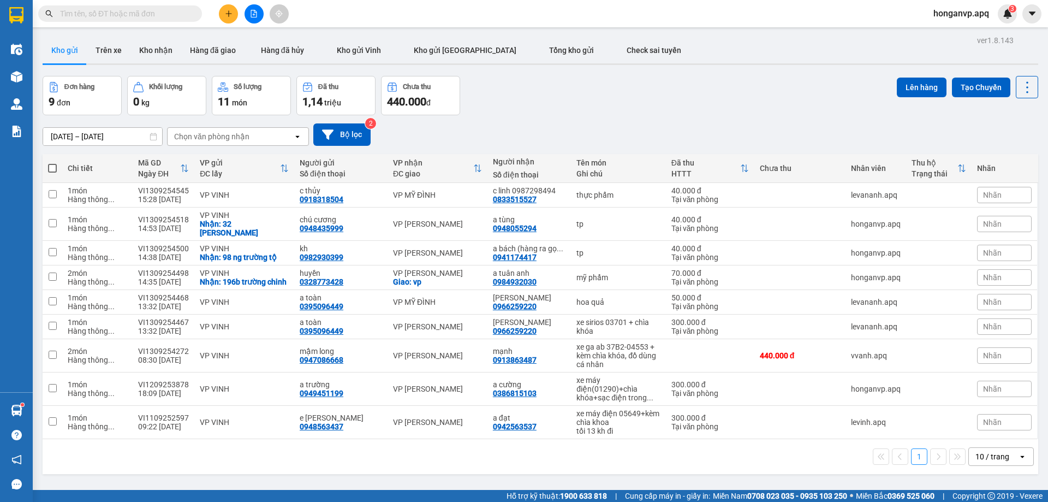
click at [118, 15] on input "text" at bounding box center [124, 14] width 129 height 12
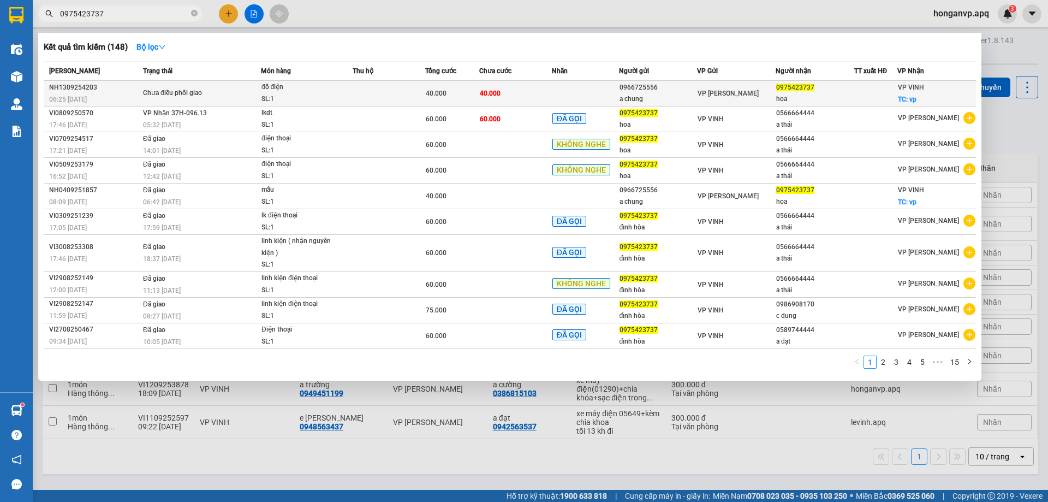
type input "0975423737"
click at [257, 94] on span "Chưa điều phối giao" at bounding box center [201, 93] width 117 height 12
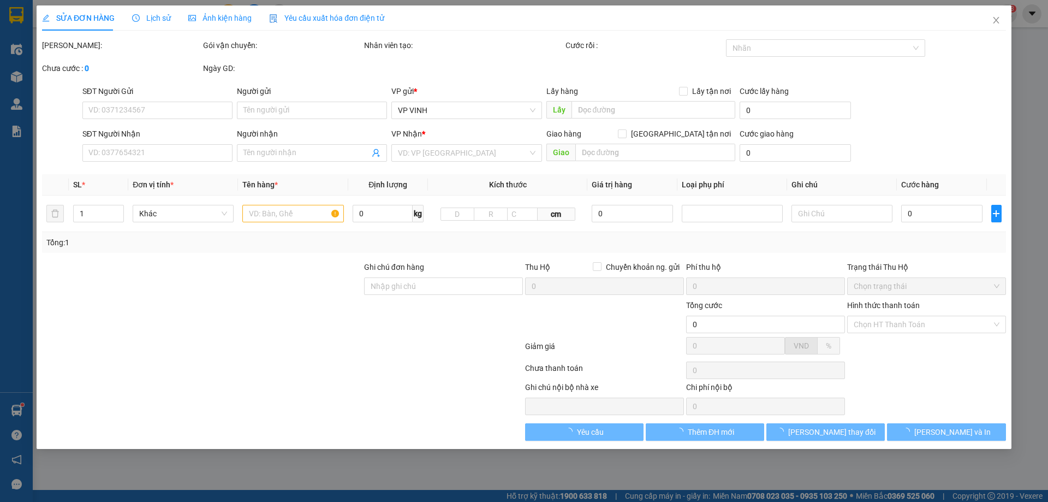
click at [145, 18] on span "Lịch sử" at bounding box center [151, 18] width 39 height 9
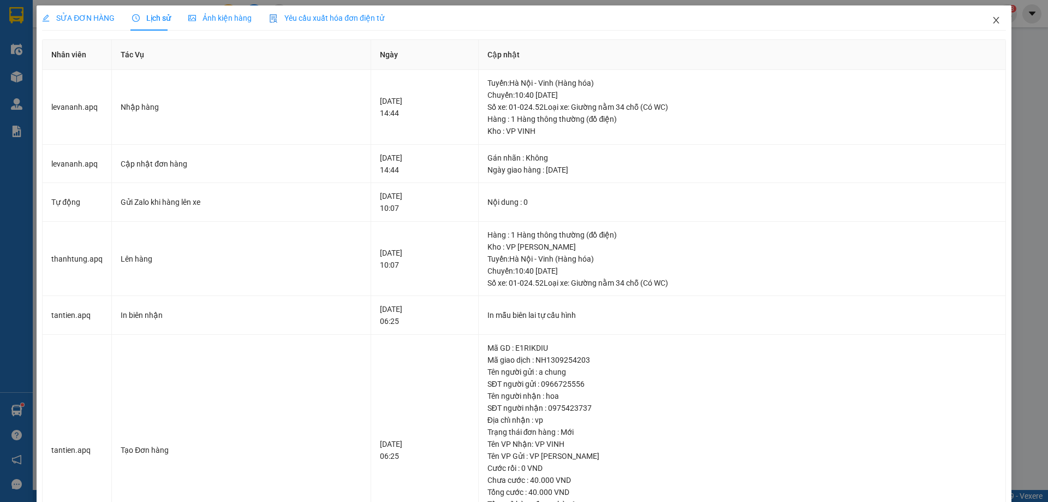
click at [992, 20] on icon "close" at bounding box center [996, 20] width 9 height 9
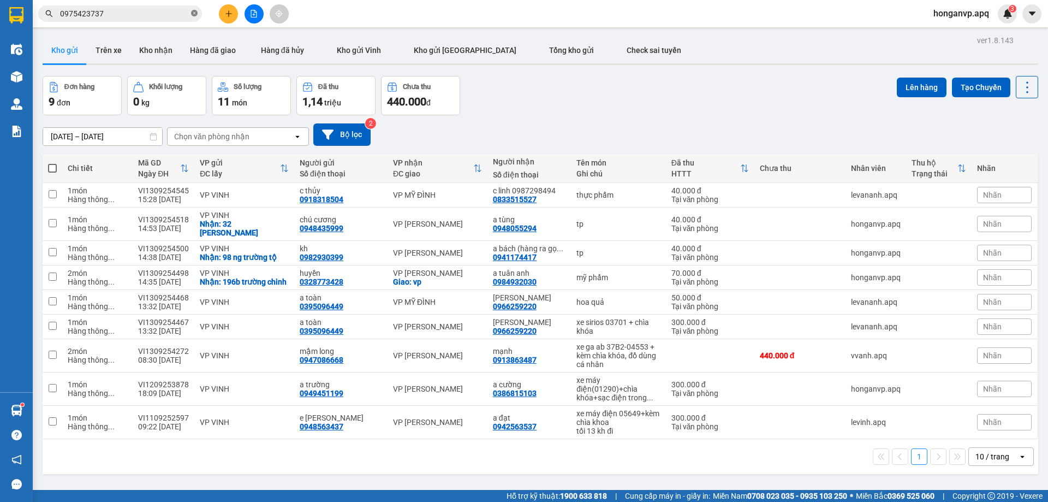
click at [192, 13] on icon "close-circle" at bounding box center [194, 13] width 7 height 7
click at [178, 15] on input "text" at bounding box center [124, 14] width 129 height 12
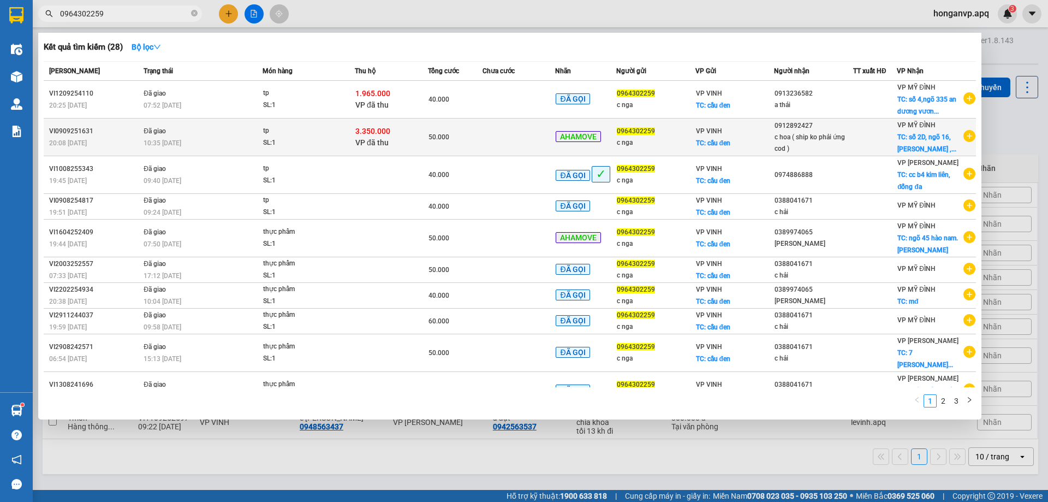
type input "0964302259"
click at [202, 144] on div "10:35 - 10/09" at bounding box center [203, 143] width 118 height 12
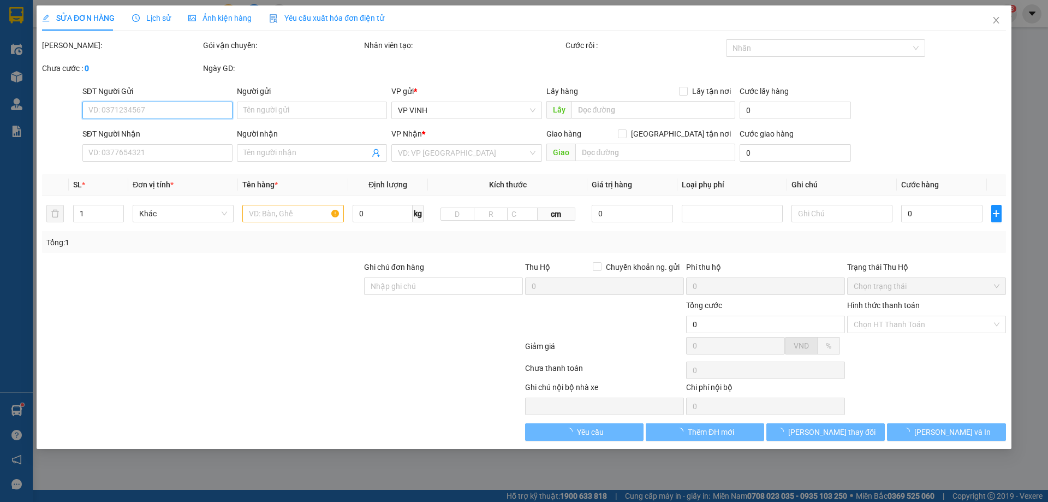
type input "0964302259"
type input "c nga"
checkbox input "true"
type input "cầu đen"
type input "0912892427"
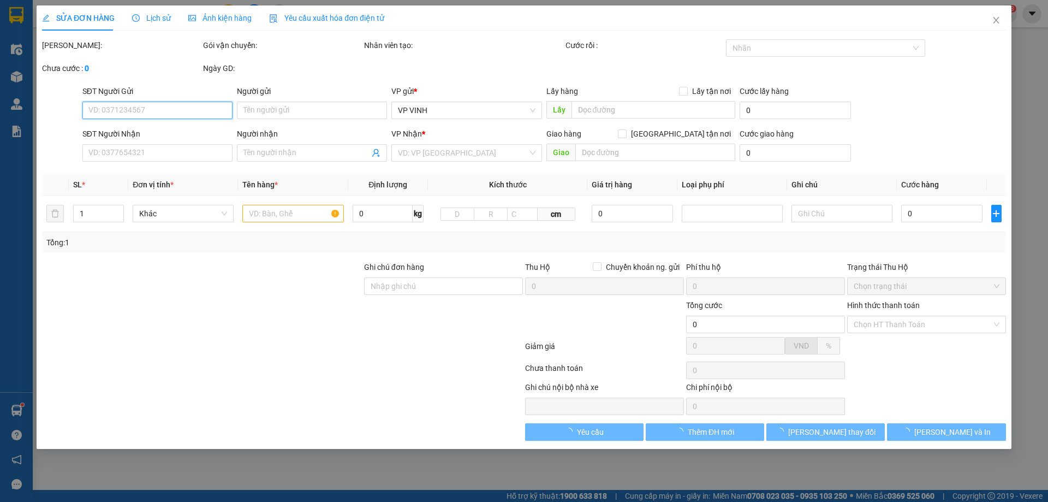
type input "c hoa ( ship ko phải ứng cod )"
checkbox input "true"
type input "số 2D, ngõ 16,Ngô Quyền ,Hà Đông ,hà nội"
checkbox input "true"
type input "3.350.000"
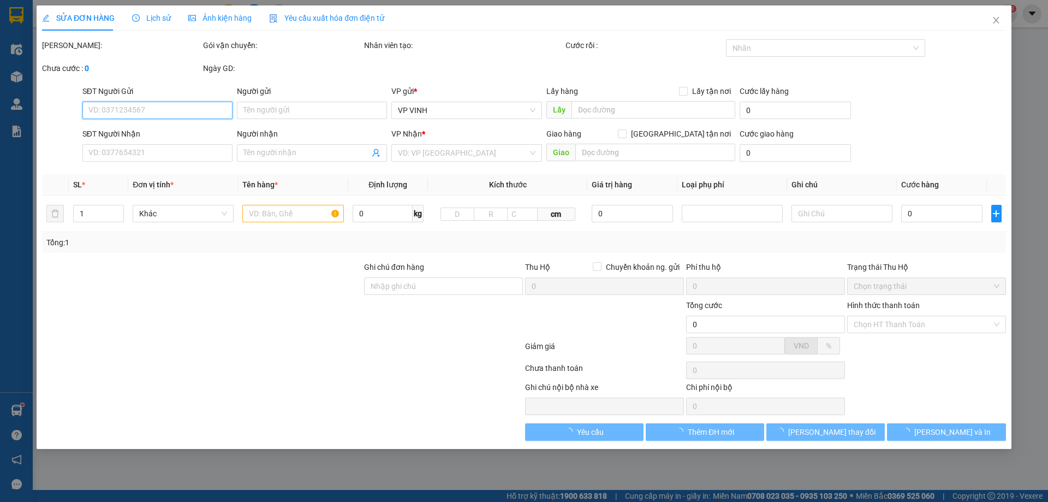
type input "30.000"
type input "50.000"
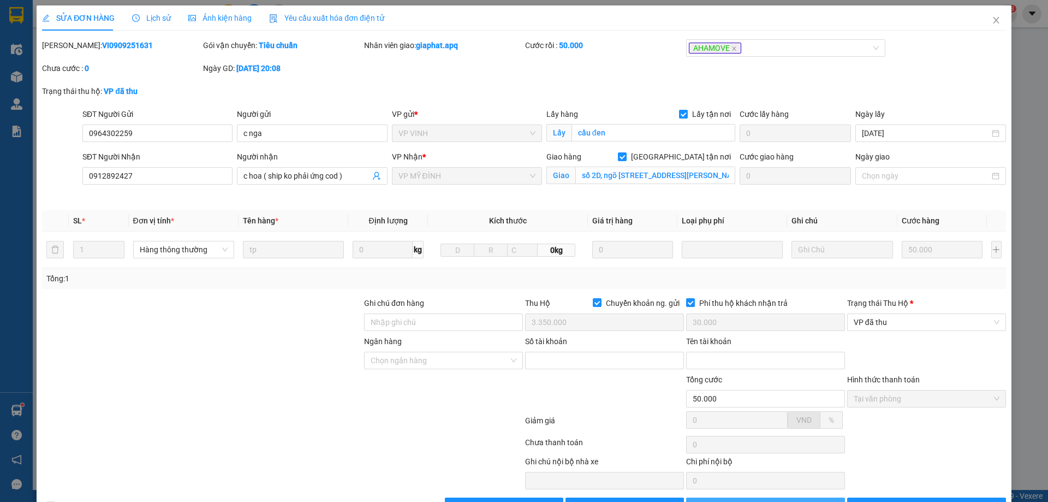
click at [777, 500] on span "Lưu và In" at bounding box center [771, 506] width 76 height 12
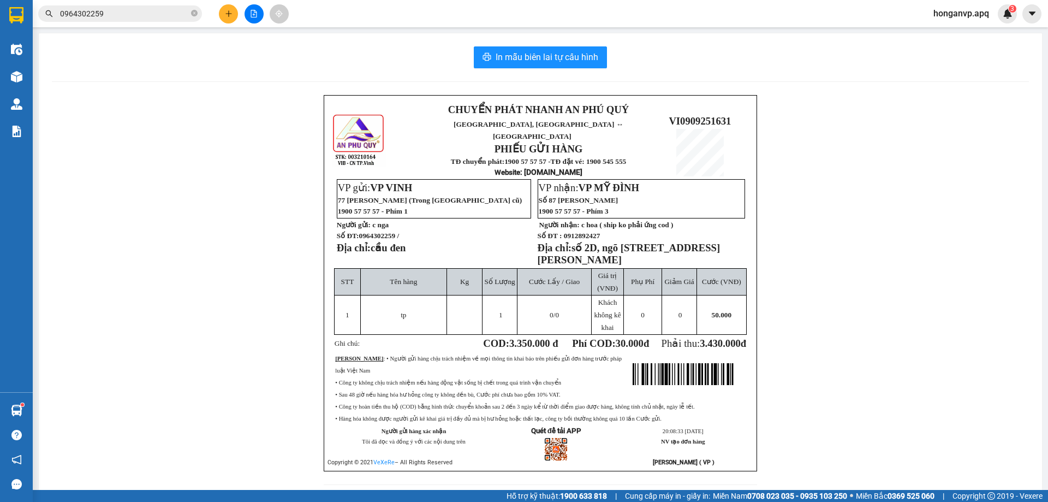
drag, startPoint x: 150, startPoint y: 187, endPoint x: 204, endPoint y: 26, distance: 169.9
click at [150, 186] on div "CHUYỂN PHÁT NHANH AN PHÚ QUÝ NGHỆ AN, HÀ TĨNH ↔ HÀ NỘI PHIẾU GỬI HÀNG TĐ chuyển…" at bounding box center [540, 296] width 977 height 403
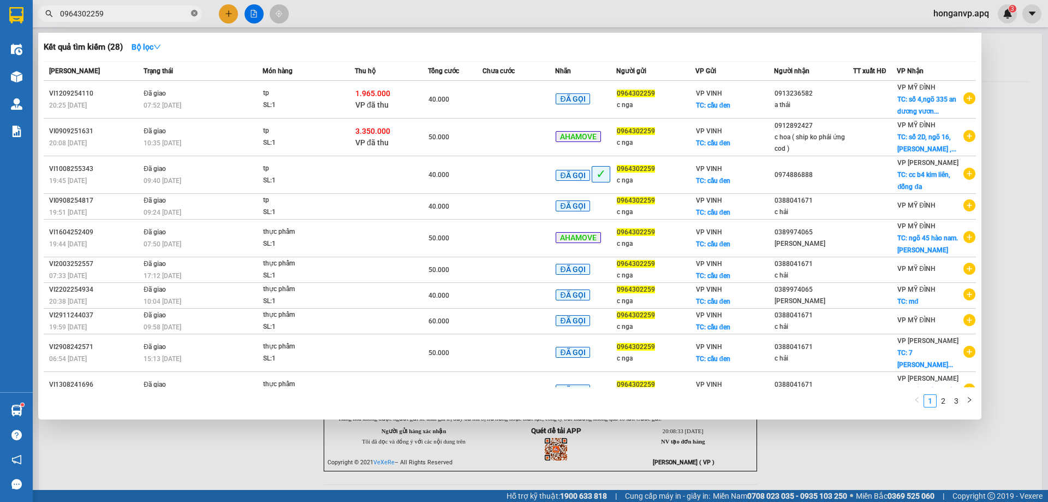
click at [194, 12] on icon "close-circle" at bounding box center [194, 13] width 7 height 7
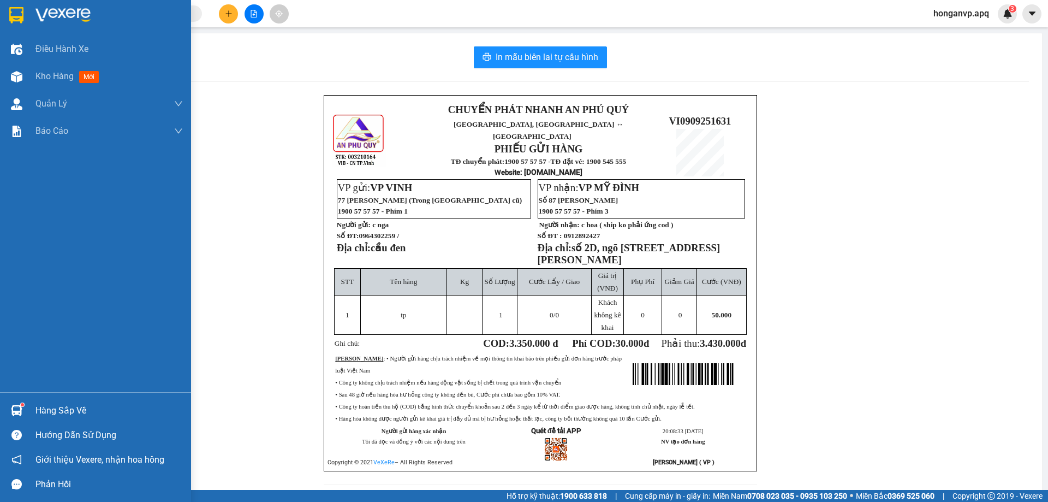
click at [65, 13] on img at bounding box center [62, 15] width 55 height 16
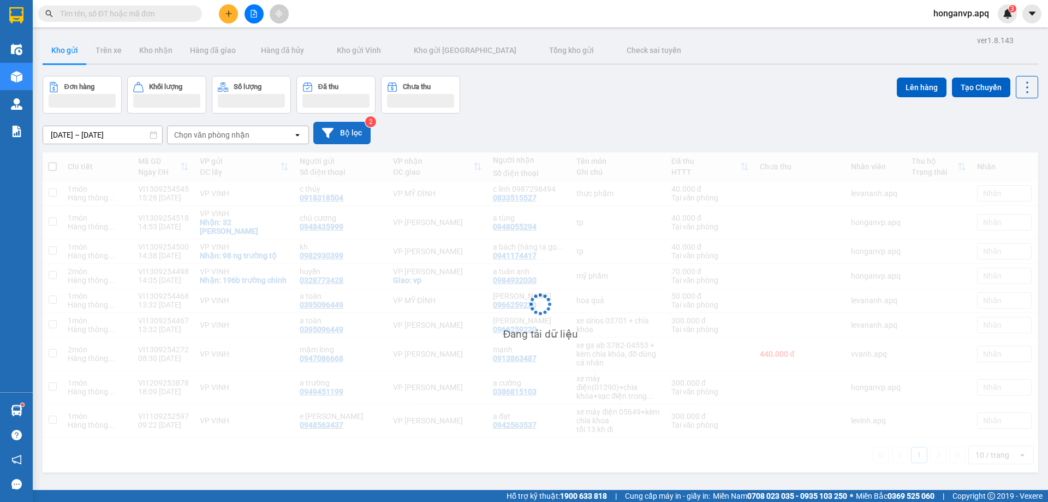
click at [342, 141] on button "Bộ lọc" at bounding box center [341, 133] width 57 height 22
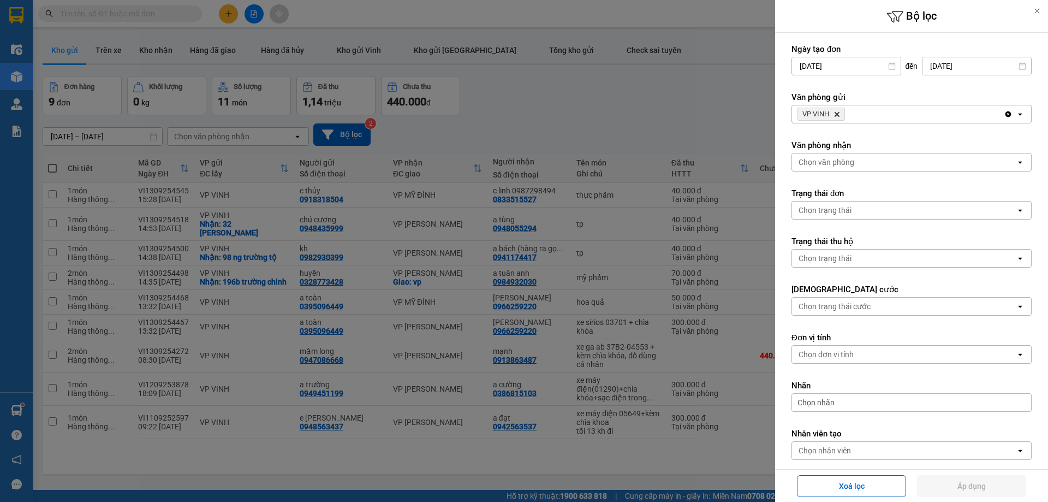
click at [839, 113] on icon "VP VINH, close by backspace" at bounding box center [837, 114] width 5 height 5
click at [839, 113] on div "Chọn văn phòng" at bounding box center [827, 114] width 56 height 11
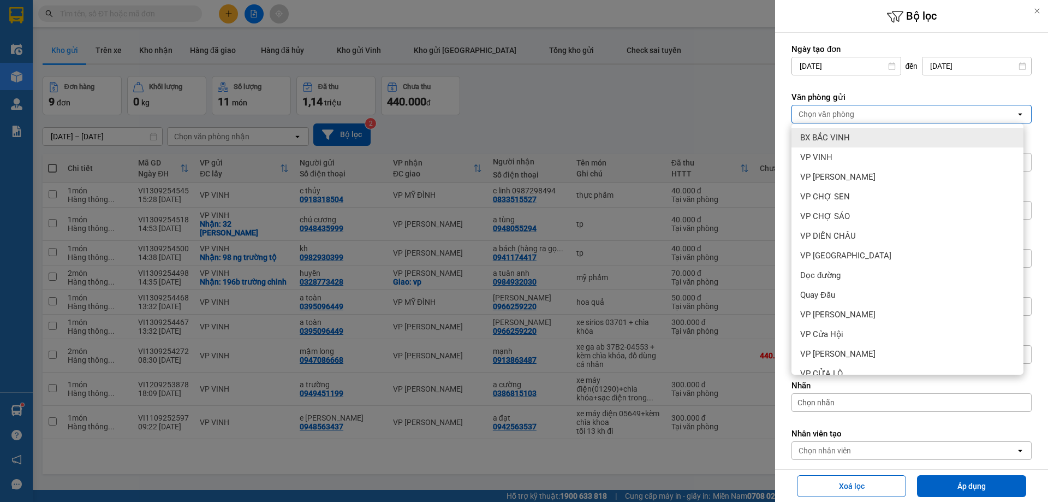
click at [828, 135] on span "BX BẮC VINH" at bounding box center [825, 137] width 50 height 11
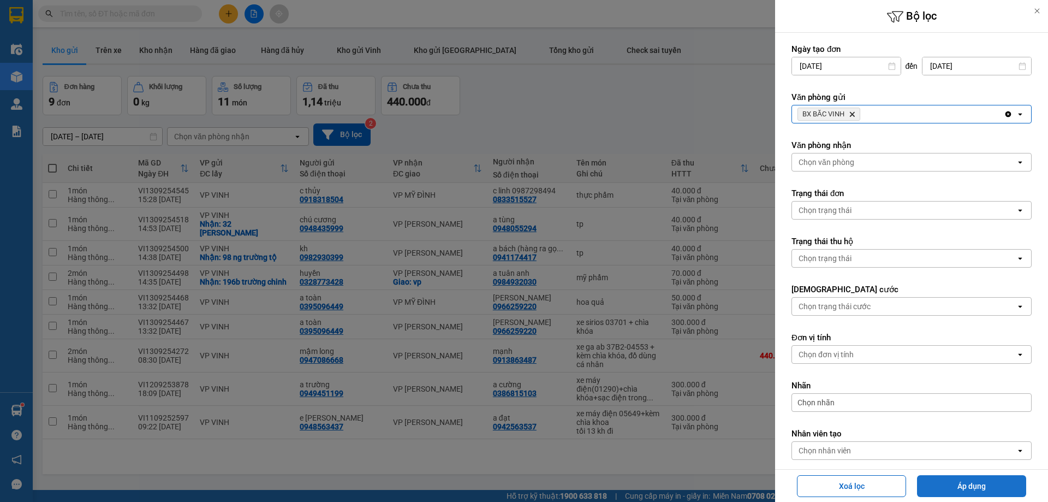
click at [961, 485] on button "Áp dụng" at bounding box center [971, 486] width 109 height 22
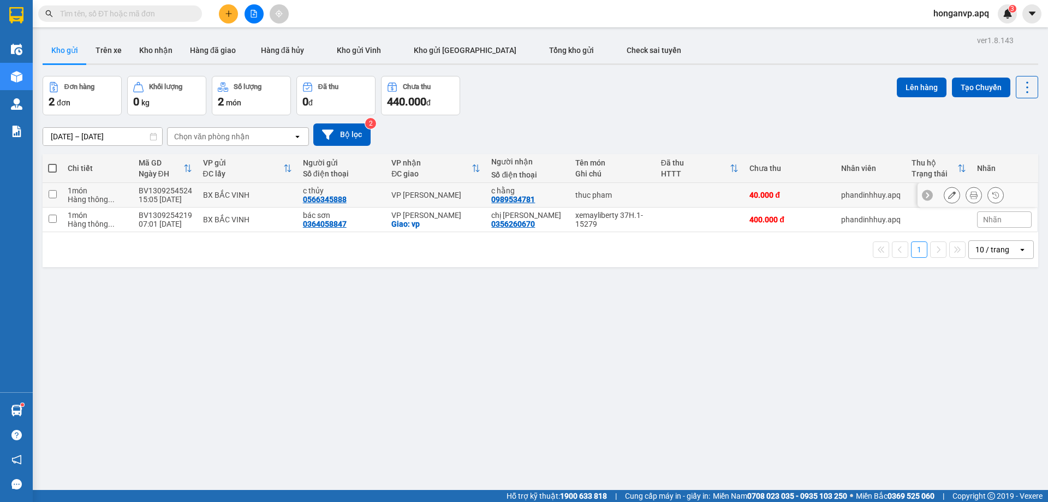
click at [49, 190] on input "checkbox" at bounding box center [53, 194] width 8 height 8
checkbox input "true"
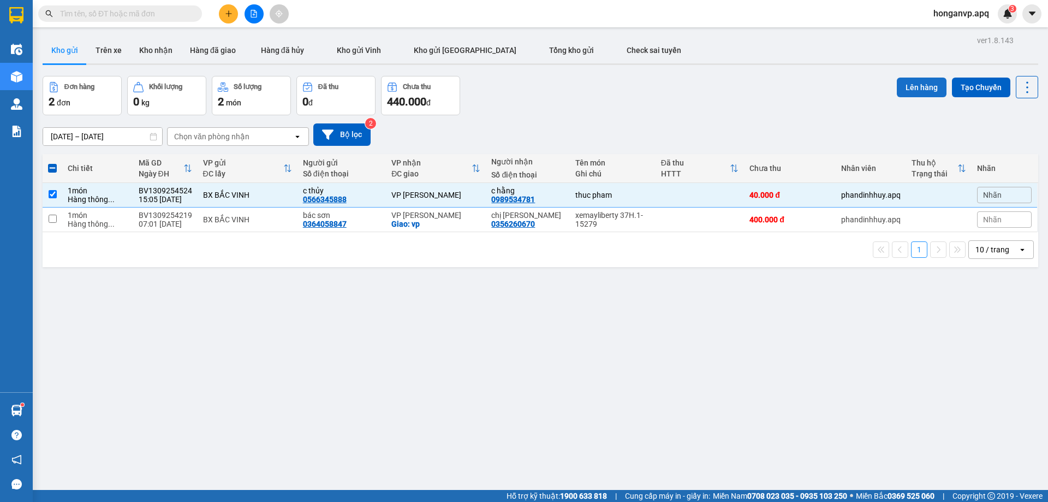
click at [915, 82] on button "Lên hàng" at bounding box center [922, 88] width 50 height 20
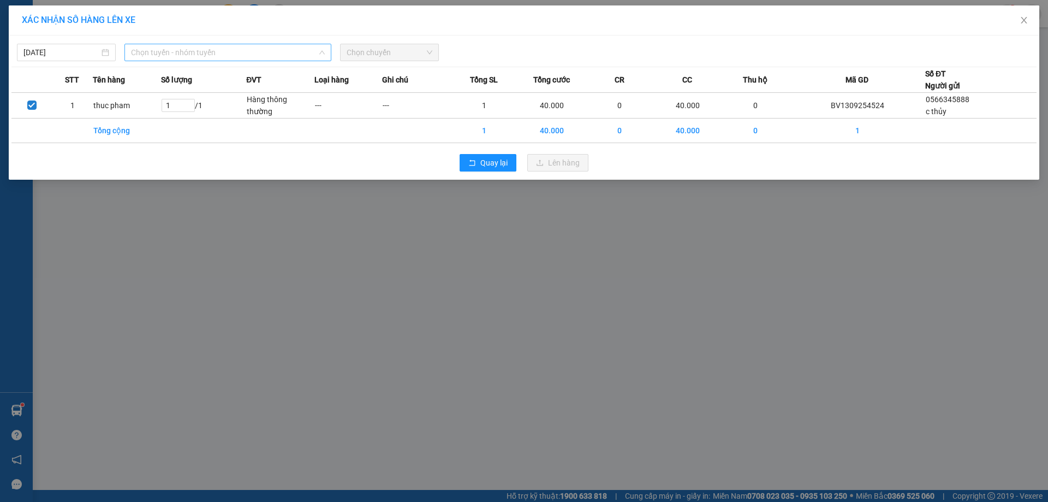
click at [176, 52] on span "Chọn tuyến - nhóm tuyến" at bounding box center [228, 52] width 194 height 16
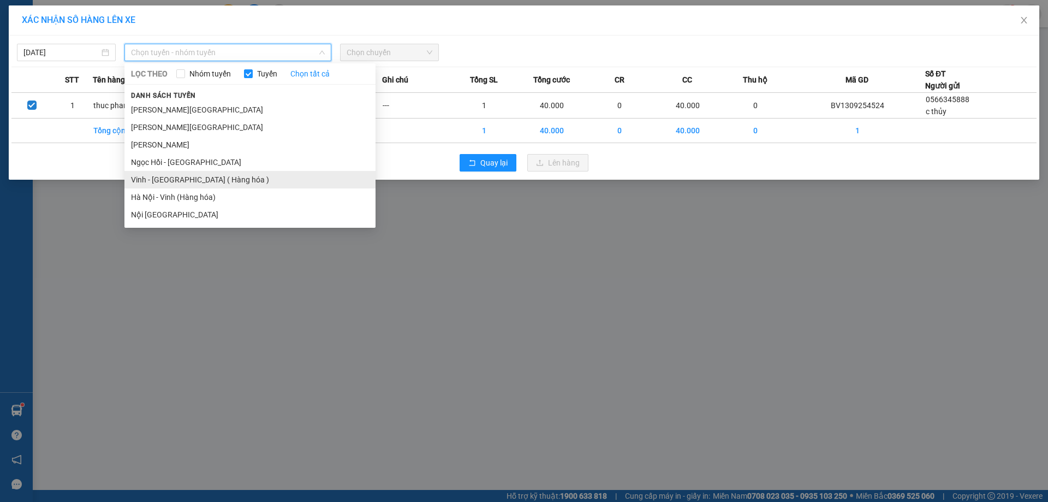
click at [141, 177] on li "Vinh - Hà Nội ( Hàng hóa )" at bounding box center [249, 179] width 251 height 17
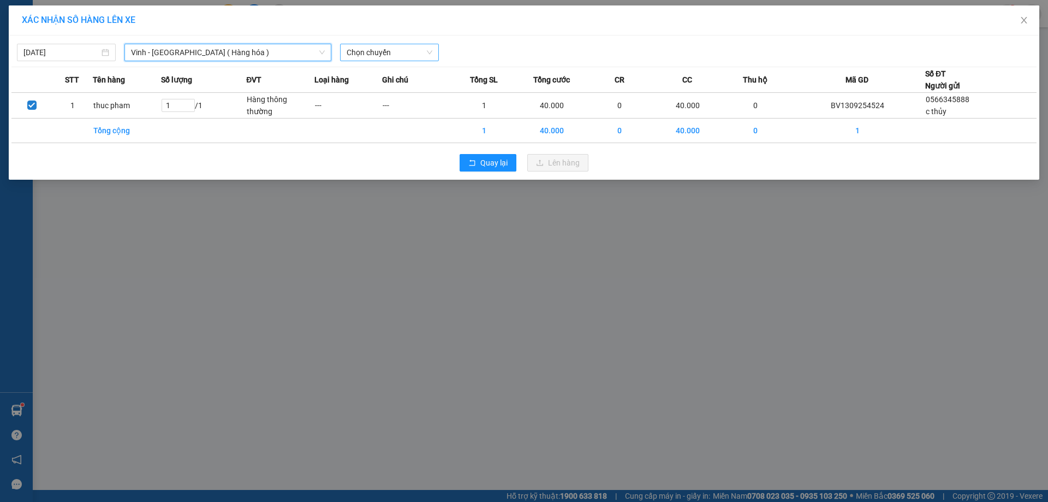
click at [381, 51] on span "Chọn chuyến" at bounding box center [390, 52] width 86 height 16
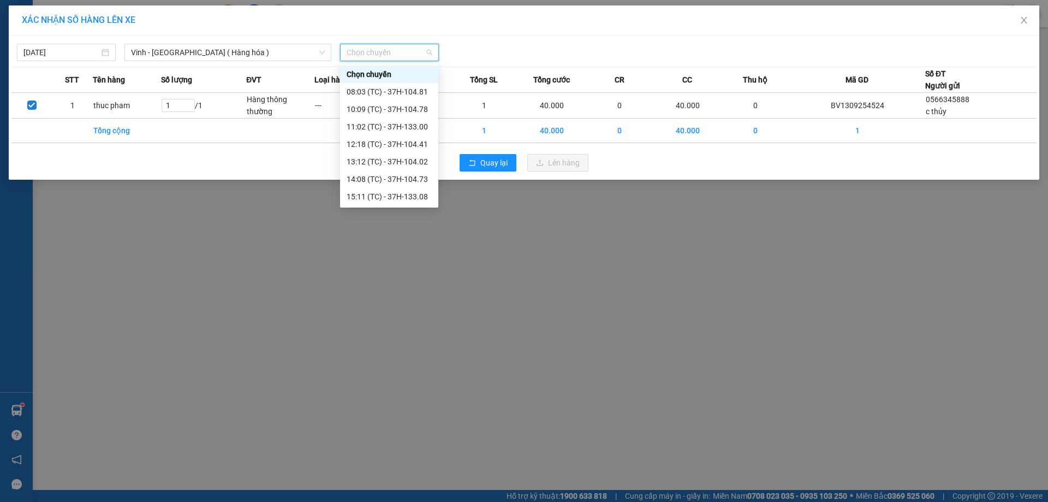
click at [381, 208] on div "17:07 (TC) - 37H-086.12" at bounding box center [389, 214] width 85 height 12
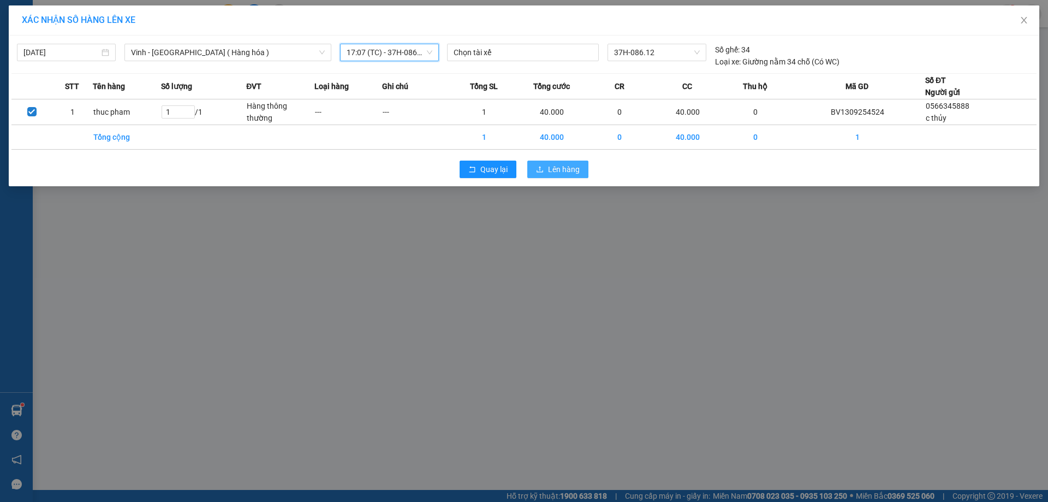
click at [562, 166] on span "Lên hàng" at bounding box center [564, 169] width 32 height 12
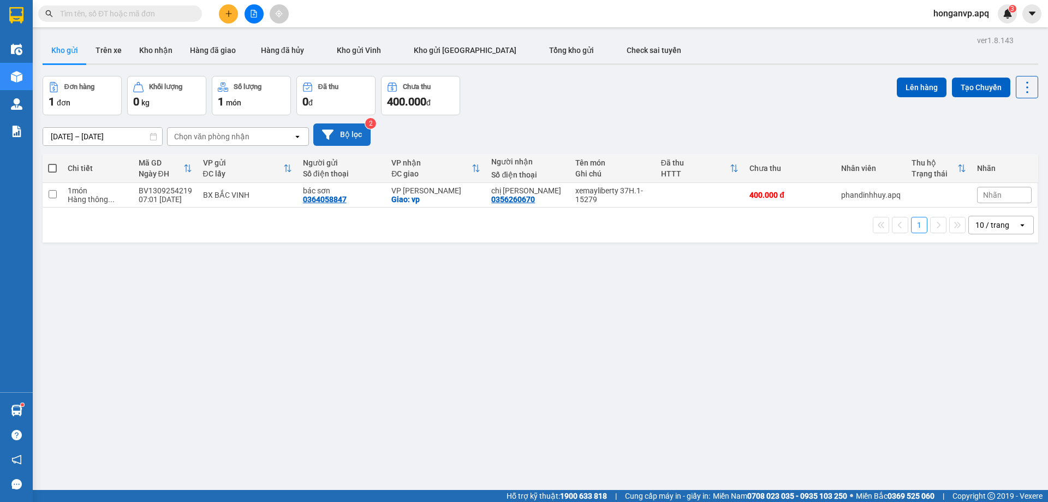
click at [353, 135] on button "Bộ lọc" at bounding box center [341, 134] width 57 height 22
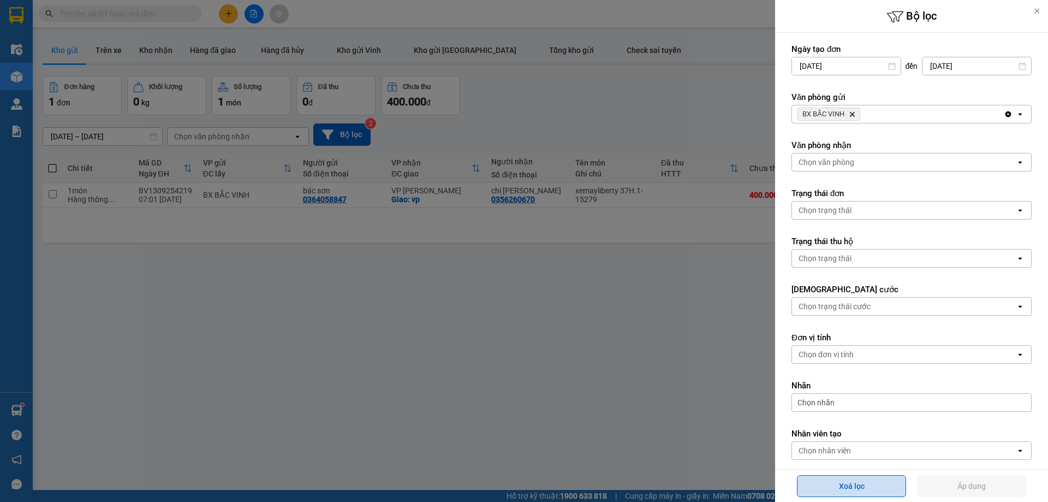
click at [871, 486] on button "Xoá lọc" at bounding box center [851, 486] width 109 height 22
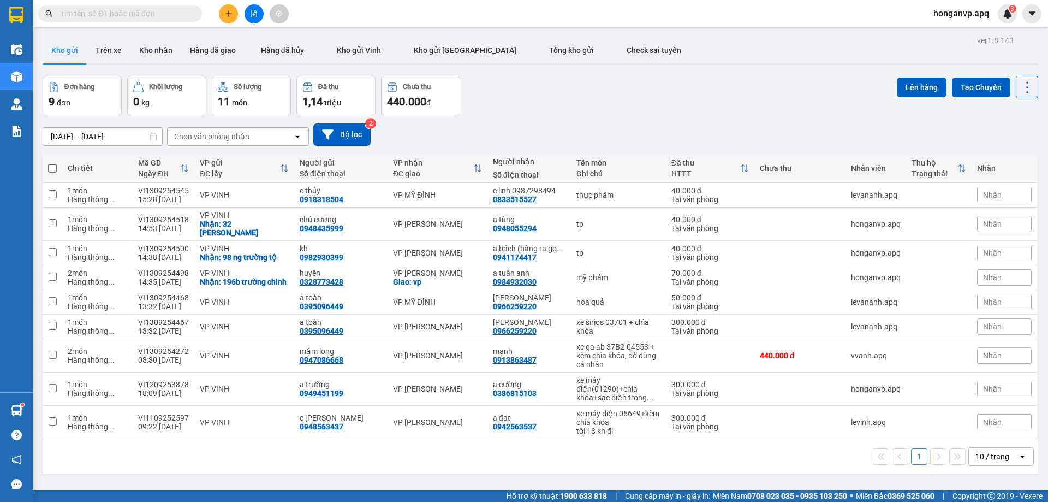
click at [558, 69] on div "ver 1.8.143 Kho gửi Trên xe Kho nhận Hàng đã giao Hàng đã hủy Kho gửi Vinh Kho …" at bounding box center [540, 284] width 1005 height 502
click at [450, 466] on div "1 10 / trang open" at bounding box center [541, 456] width 996 height 35
click at [614, 104] on div "Đơn hàng 9 đơn Khối lượng 0 kg Số lượng 11 món Đã thu 1,14 triệu Chưa thu 440.0…" at bounding box center [541, 95] width 996 height 39
click at [144, 12] on input "text" at bounding box center [124, 14] width 129 height 12
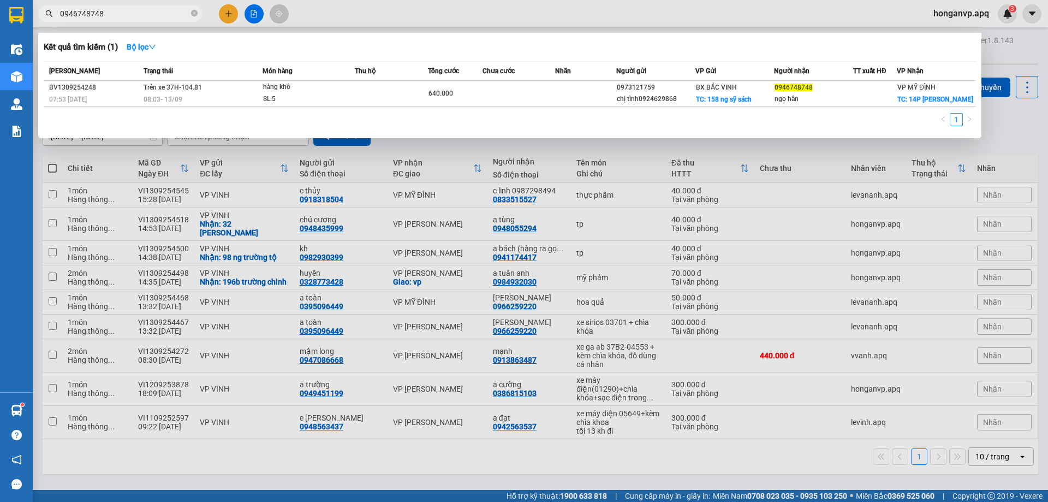
type input "0946748748"
click at [175, 100] on span "08:03 - 13/09" at bounding box center [163, 98] width 39 height 9
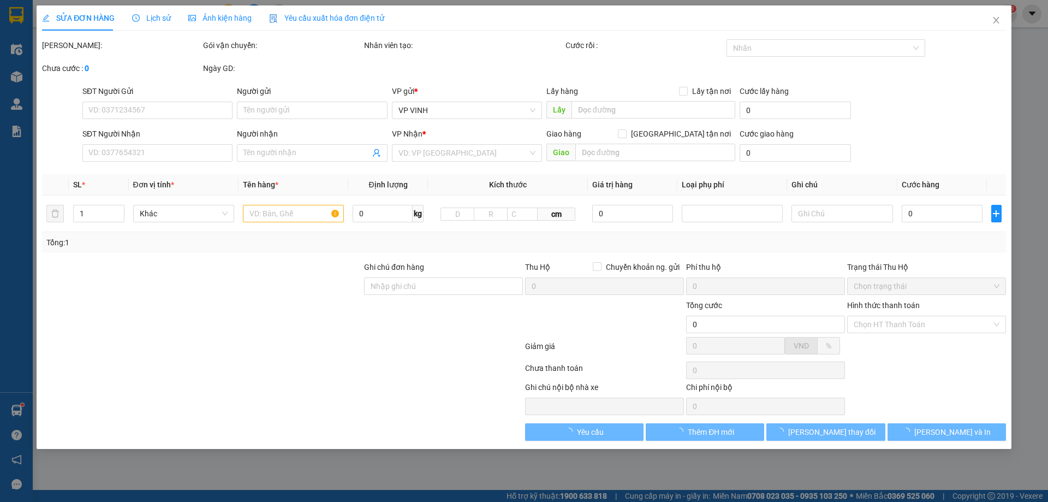
click at [156, 15] on span "Lịch sử" at bounding box center [151, 18] width 39 height 9
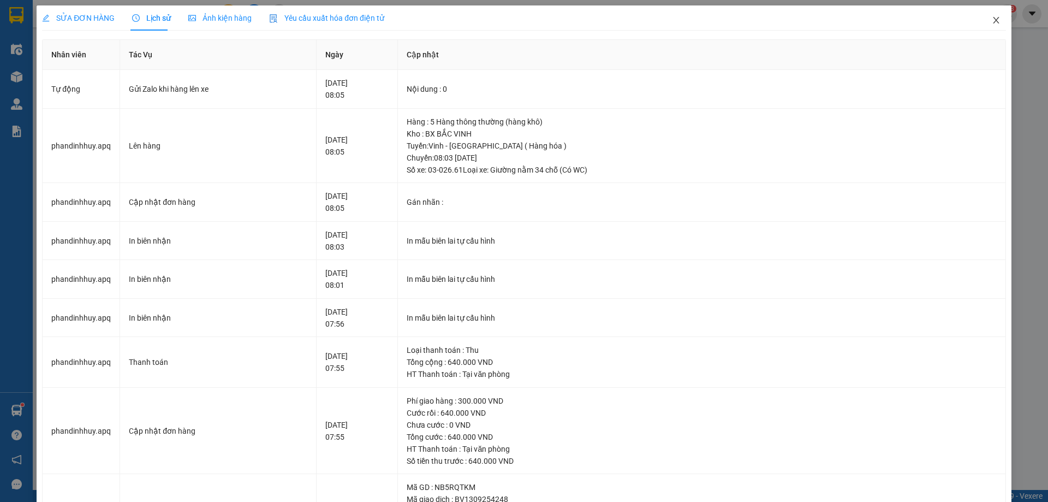
click at [992, 20] on icon "close" at bounding box center [996, 20] width 9 height 9
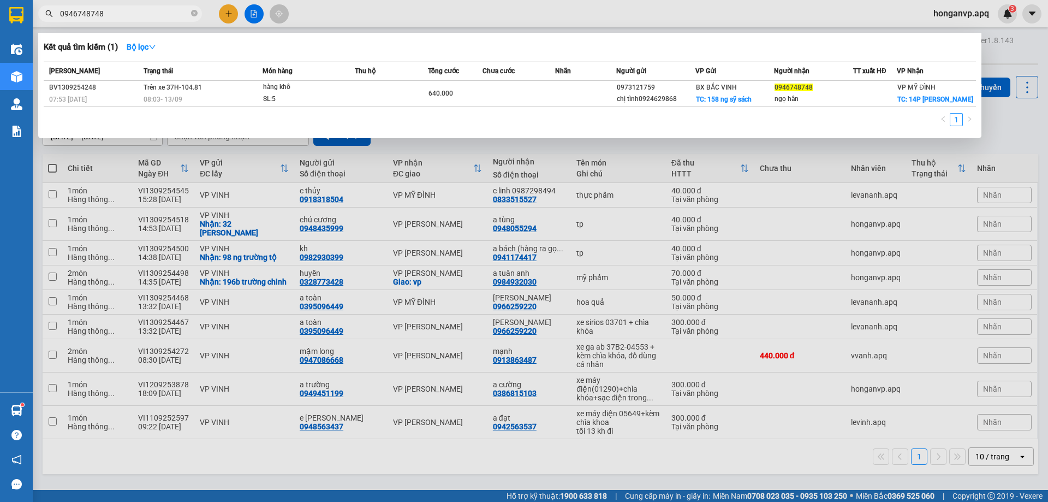
click at [161, 13] on input "0946748748" at bounding box center [124, 14] width 129 height 12
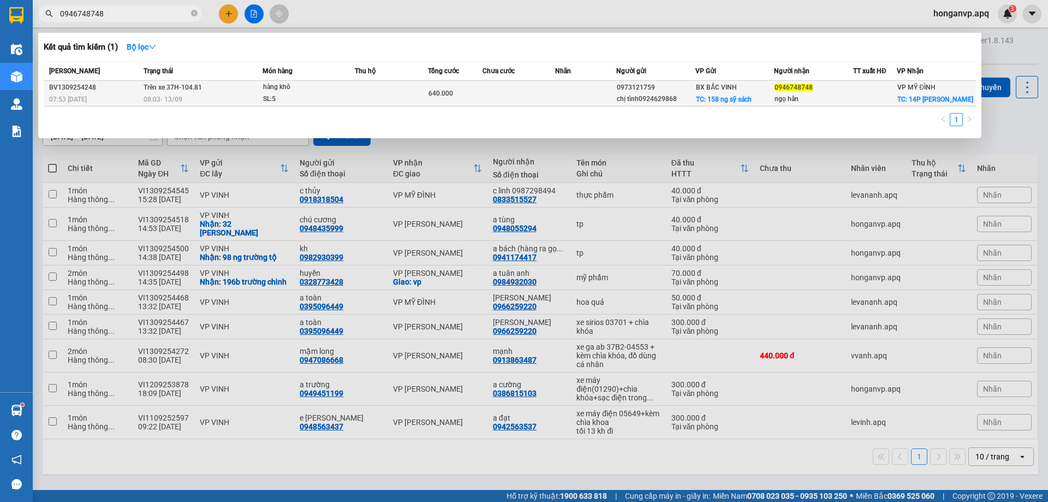
click at [468, 99] on div "640.000" at bounding box center [456, 93] width 54 height 12
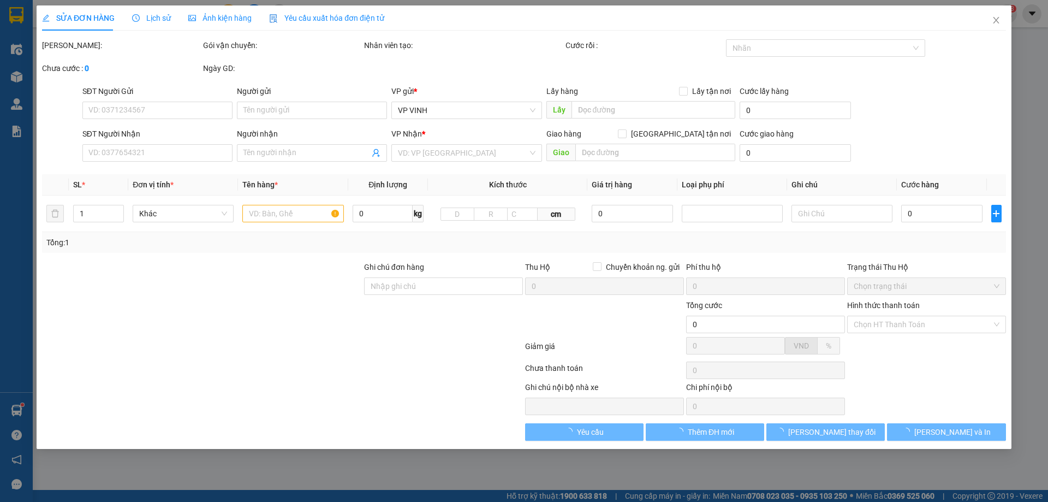
type input "0973121759"
type input "chị tình0924629868"
checkbox input "true"
type input "158 ng sỹ sách"
type input "0946748748"
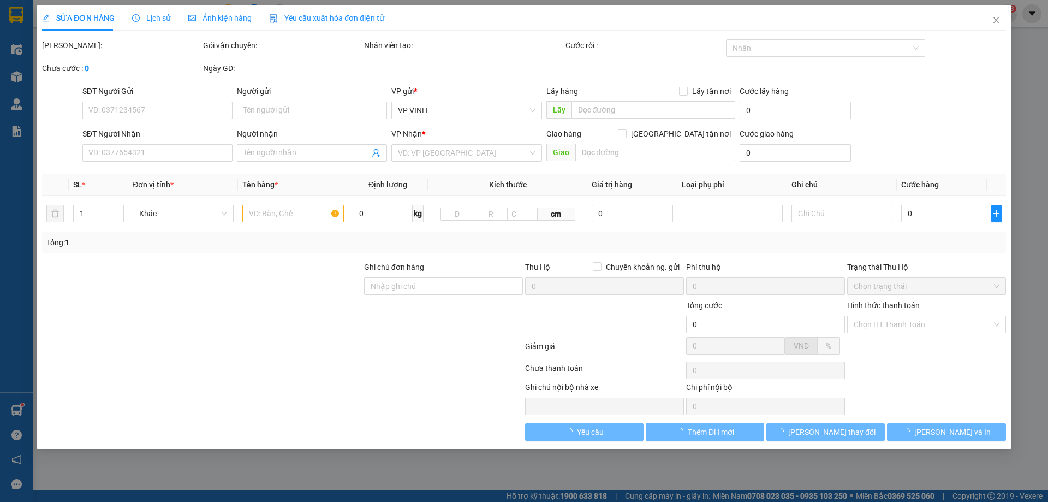
type input "ngọ hân"
checkbox input "true"
type input "14P trần bình trọng trần hưng đạo hai bà trưng HN"
type input "640.000"
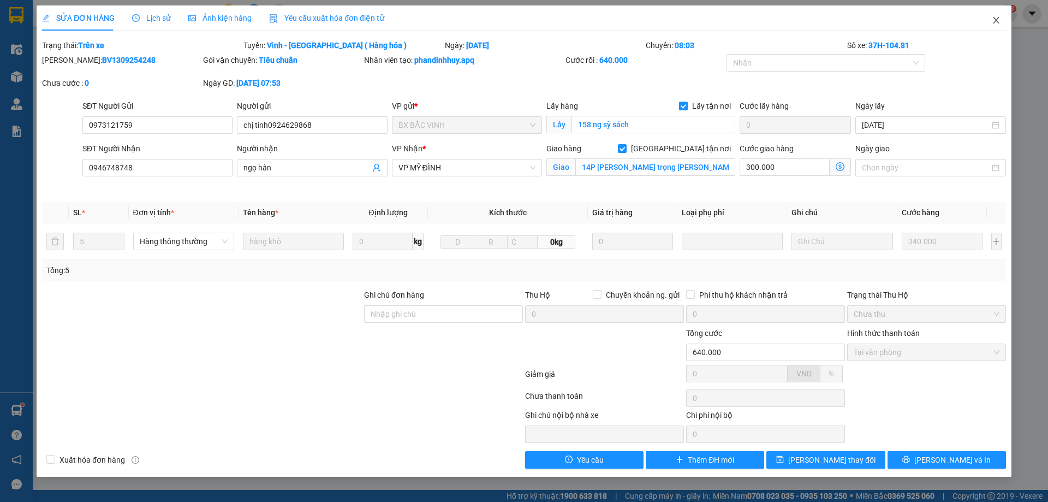
click at [999, 21] on icon "close" at bounding box center [996, 20] width 9 height 9
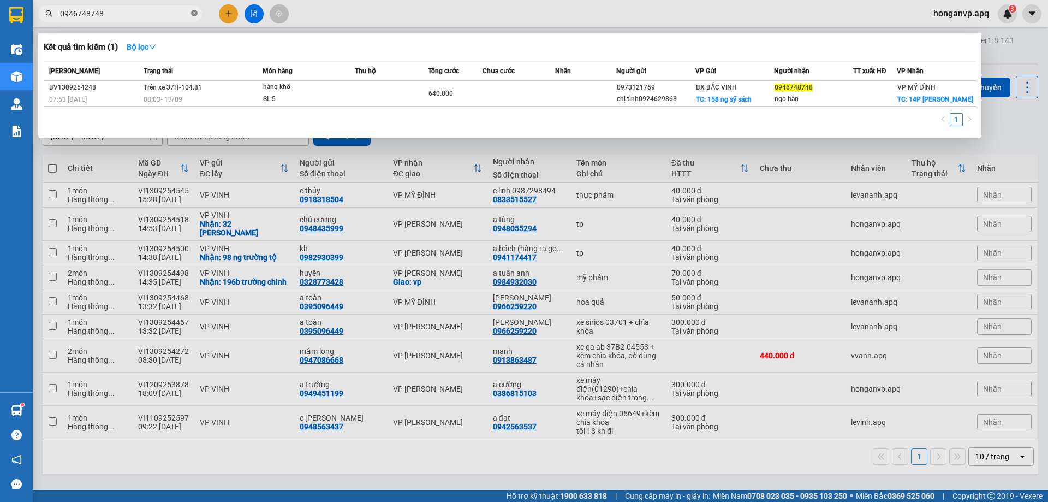
click at [193, 11] on icon "close-circle" at bounding box center [194, 13] width 7 height 7
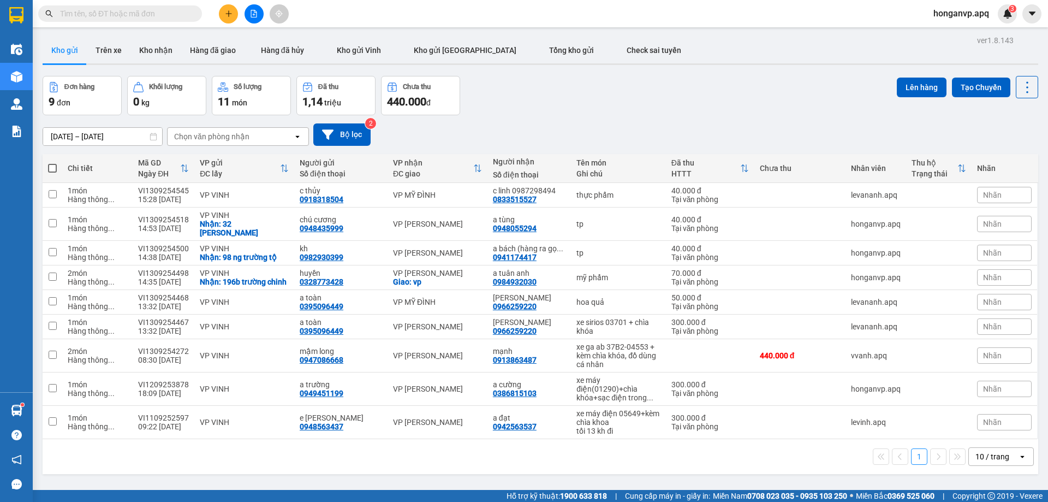
click at [633, 127] on div "11/09/2025 – 13/09/2025 Press the down arrow key to interact with the calendar …" at bounding box center [541, 134] width 996 height 22
click at [110, 12] on input "text" at bounding box center [124, 14] width 129 height 12
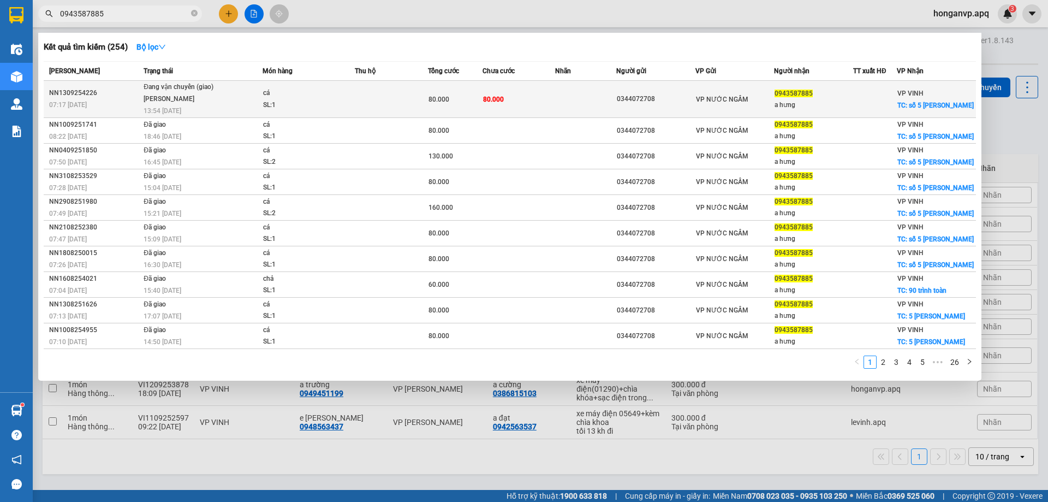
type input "0943587885"
click at [189, 108] on td "Đang vận chuyển (giao) Minh Tiến 13:54 - 13/09" at bounding box center [202, 99] width 122 height 37
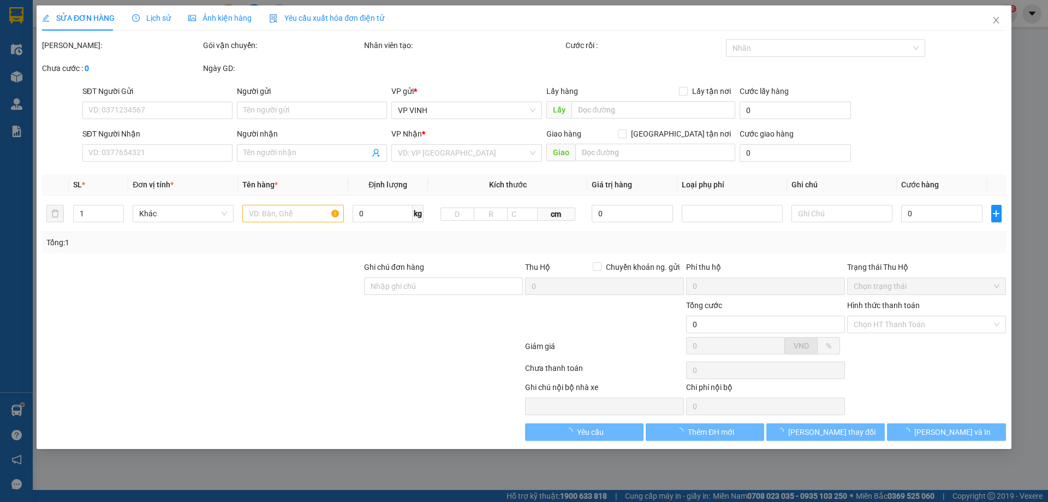
click at [164, 21] on span "Lịch sử" at bounding box center [151, 18] width 39 height 9
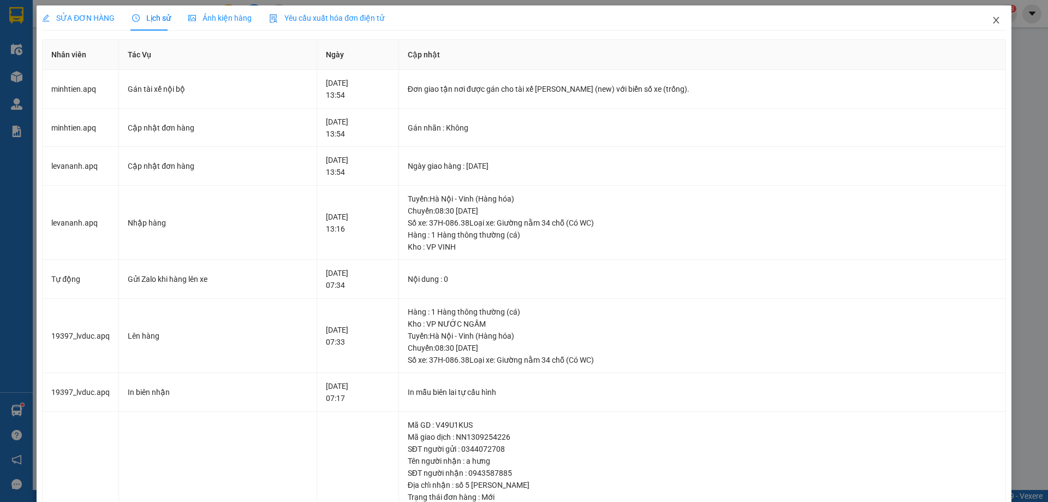
click at [992, 20] on icon "close" at bounding box center [996, 20] width 9 height 9
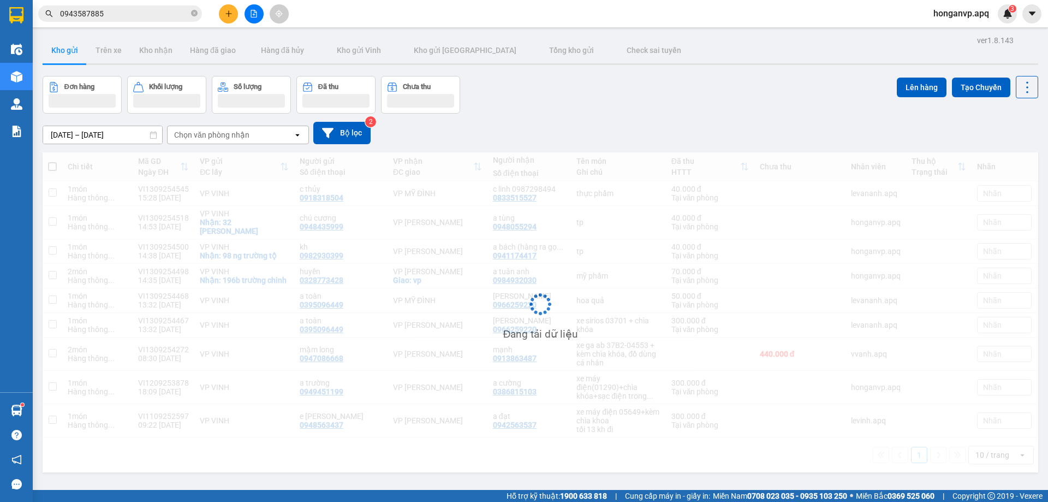
click at [584, 111] on div "Đơn hàng Khối lượng Số lượng Đã thu Chưa thu Lên hàng Tạo Chuyến" at bounding box center [541, 95] width 996 height 38
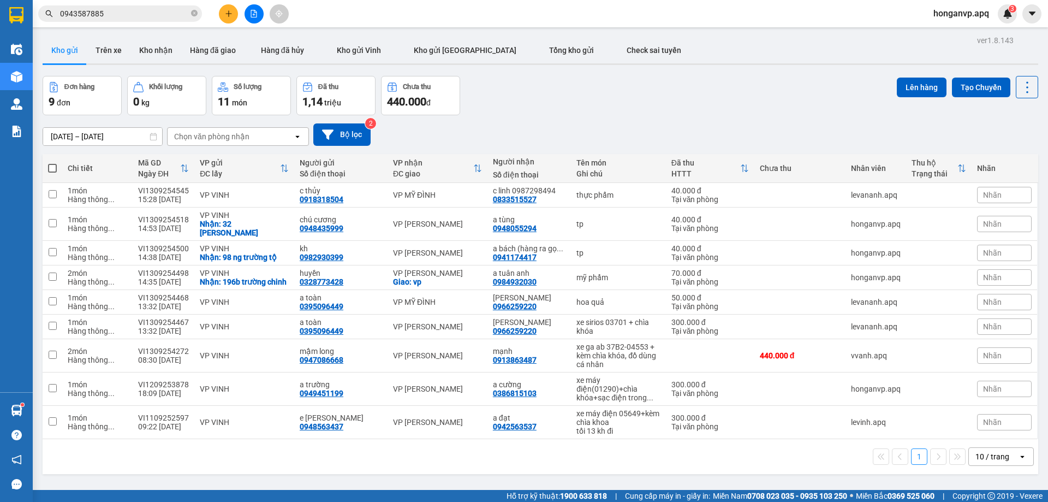
click at [675, 84] on div "Đơn hàng 9 đơn Khối lượng 0 kg Số lượng 11 món Đã thu 1,14 triệu Chưa thu 440.0…" at bounding box center [541, 95] width 996 height 39
click at [602, 110] on div "Đơn hàng 9 đơn Khối lượng 0 kg Số lượng 11 món Đã thu 1,14 triệu Chưa thu 440.0…" at bounding box center [541, 95] width 996 height 39
click at [194, 13] on icon "close-circle" at bounding box center [194, 13] width 7 height 7
click at [602, 112] on div "Đơn hàng 9 đơn Khối lượng 0 kg Số lượng 11 món Đã thu 1,14 triệu Chưa thu 440.0…" at bounding box center [541, 95] width 996 height 39
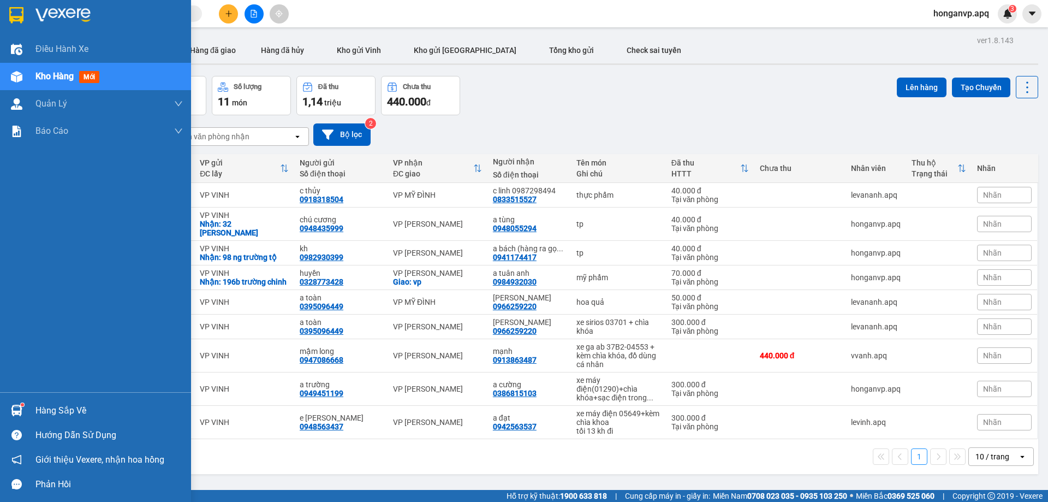
click at [73, 12] on img at bounding box center [62, 15] width 55 height 16
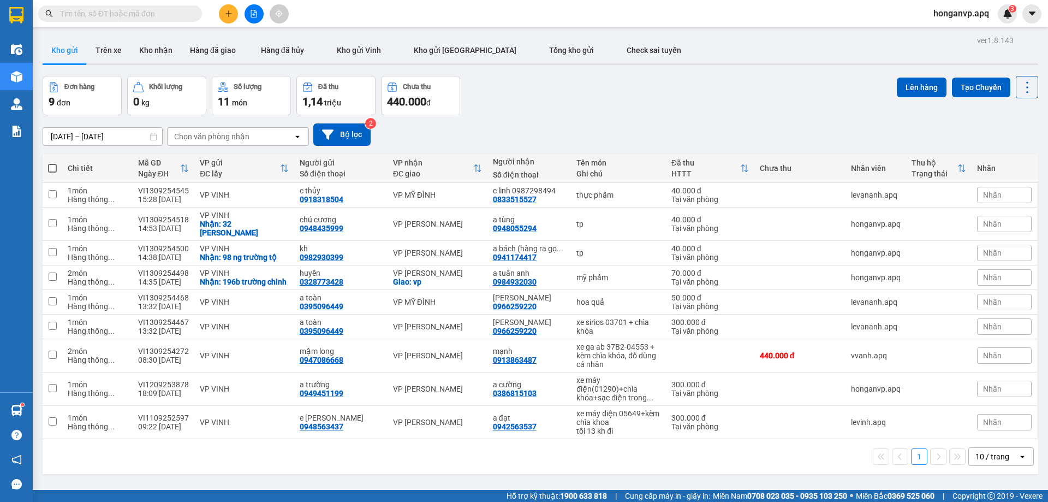
click at [656, 109] on div "Đơn hàng 9 đơn Khối lượng 0 kg Số lượng 11 món Đã thu 1,14 triệu Chưa thu 440.0…" at bounding box center [541, 95] width 996 height 39
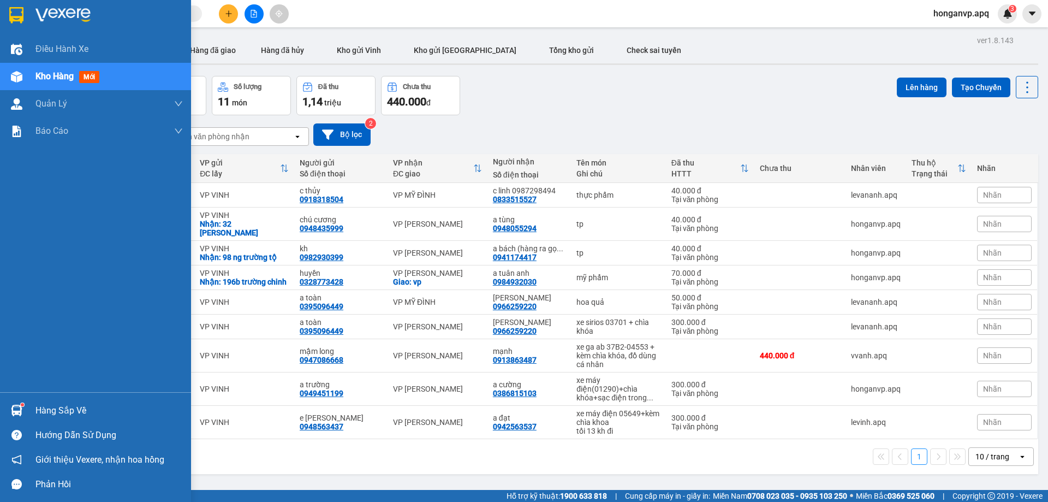
click at [61, 13] on img at bounding box center [62, 15] width 55 height 16
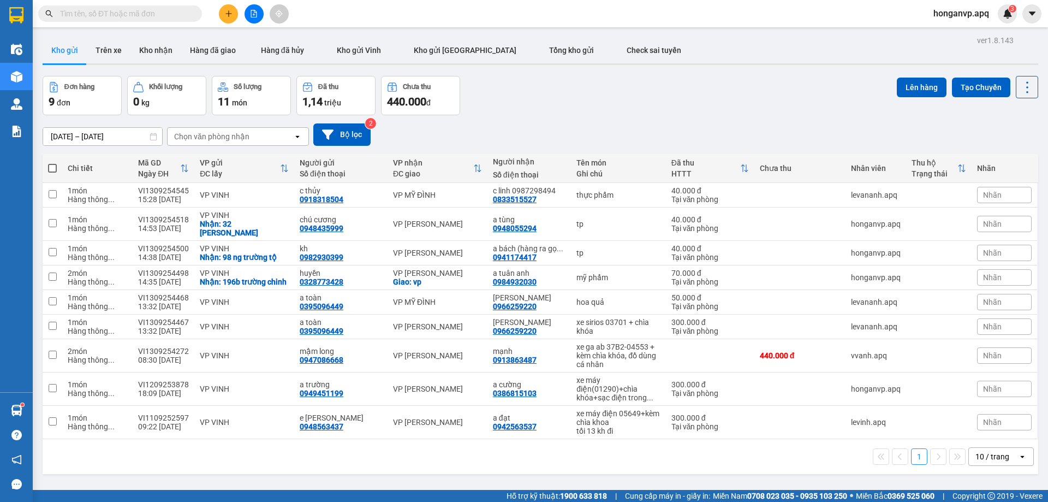
click at [584, 93] on div "Đơn hàng 9 đơn Khối lượng 0 kg Số lượng 11 món Đã thu 1,14 triệu Chưa thu 440.0…" at bounding box center [541, 95] width 996 height 39
click at [51, 167] on span at bounding box center [52, 168] width 9 height 9
click at [52, 163] on input "checkbox" at bounding box center [52, 163] width 0 height 0
checkbox input "true"
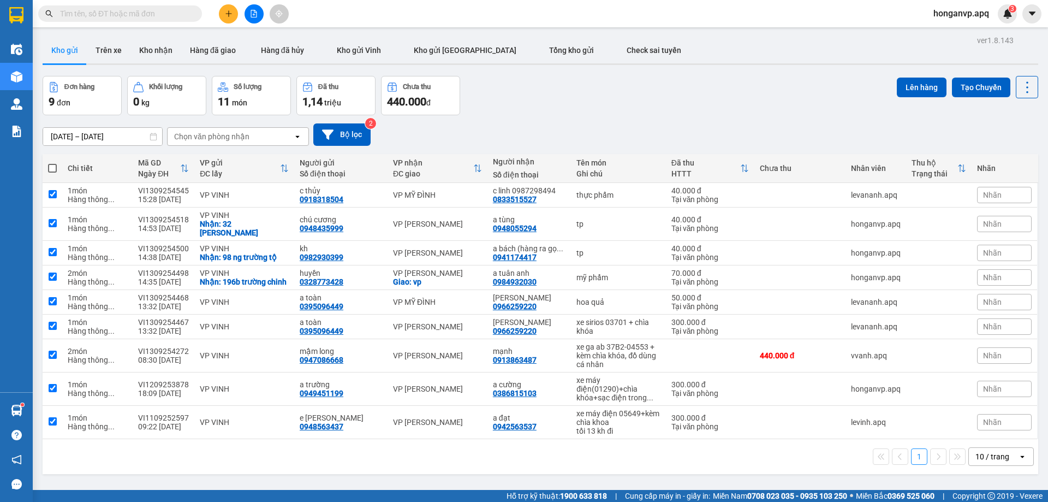
checkbox input "true"
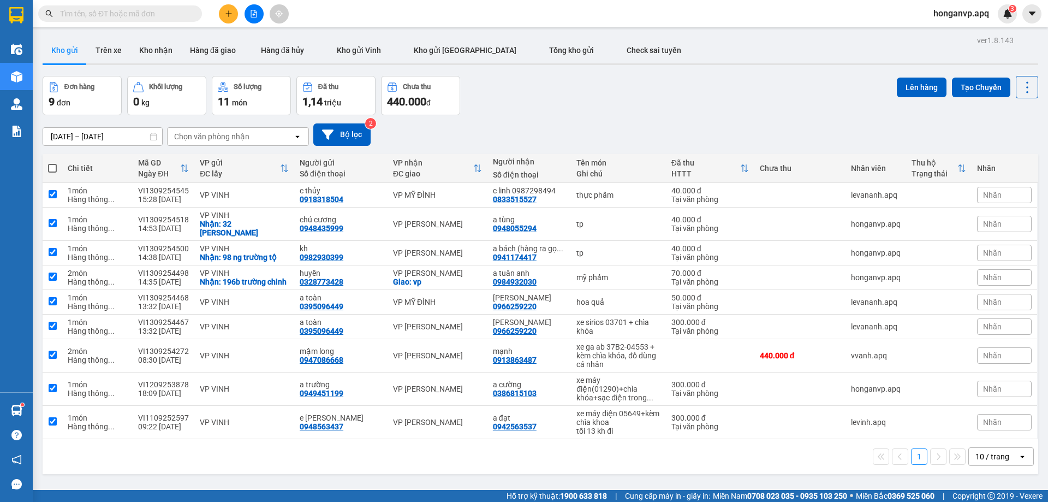
checkbox input "true"
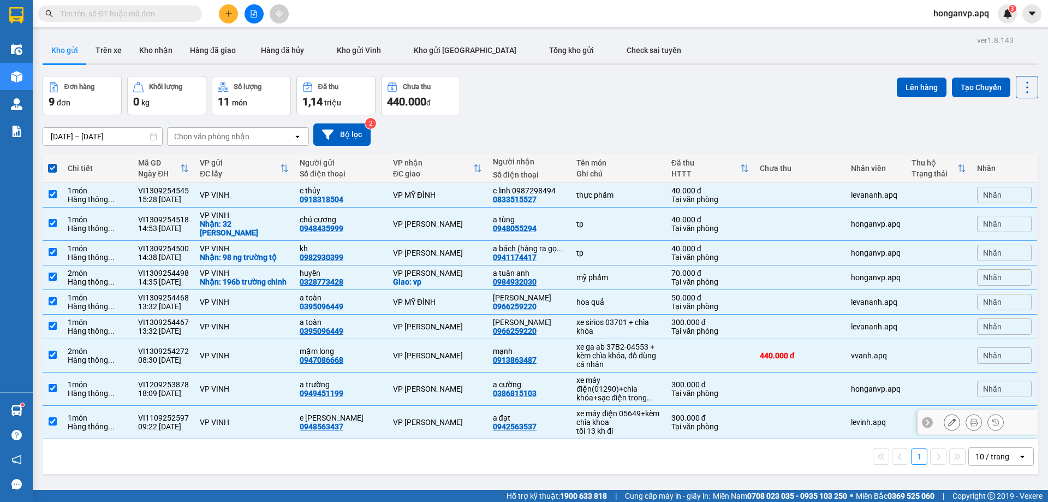
click at [51, 424] on input "checkbox" at bounding box center [53, 421] width 8 height 8
checkbox input "false"
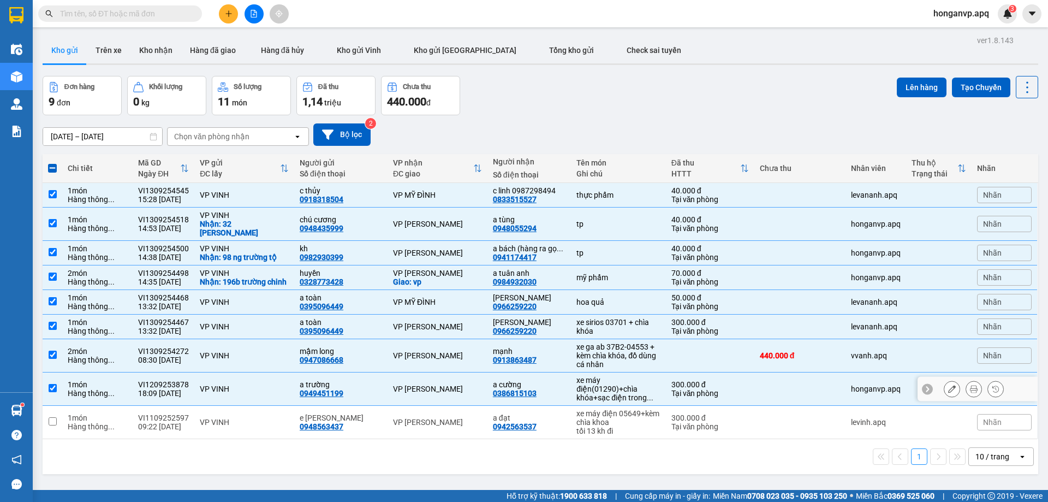
click at [51, 389] on input "checkbox" at bounding box center [53, 388] width 8 height 8
checkbox input "false"
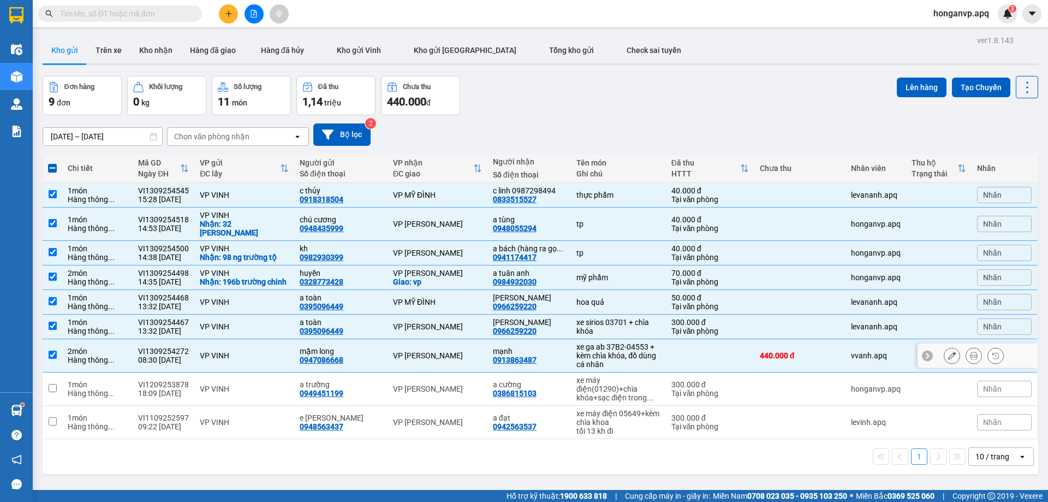
click at [56, 355] on input "checkbox" at bounding box center [53, 355] width 8 height 8
checkbox input "false"
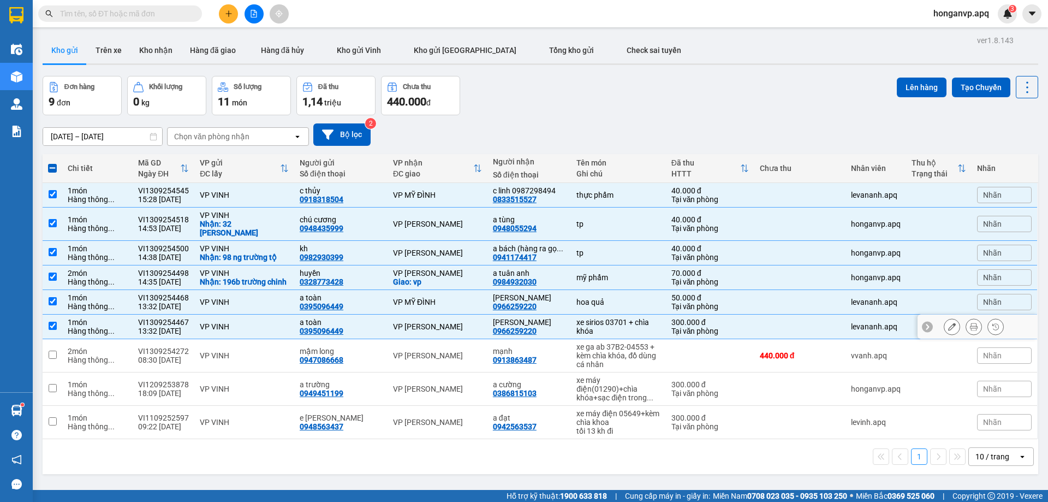
click at [54, 329] on input "checkbox" at bounding box center [53, 326] width 8 height 8
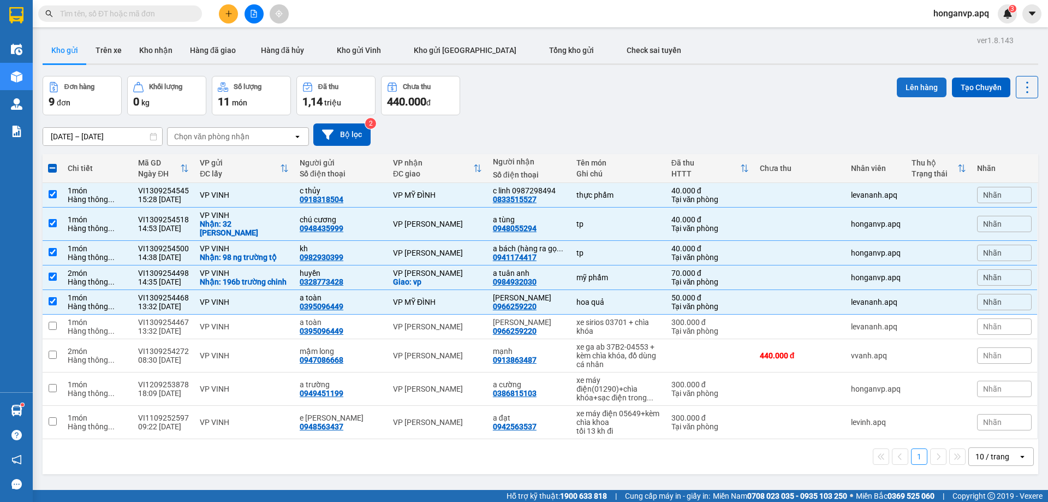
click at [913, 86] on button "Lên hàng" at bounding box center [922, 88] width 50 height 20
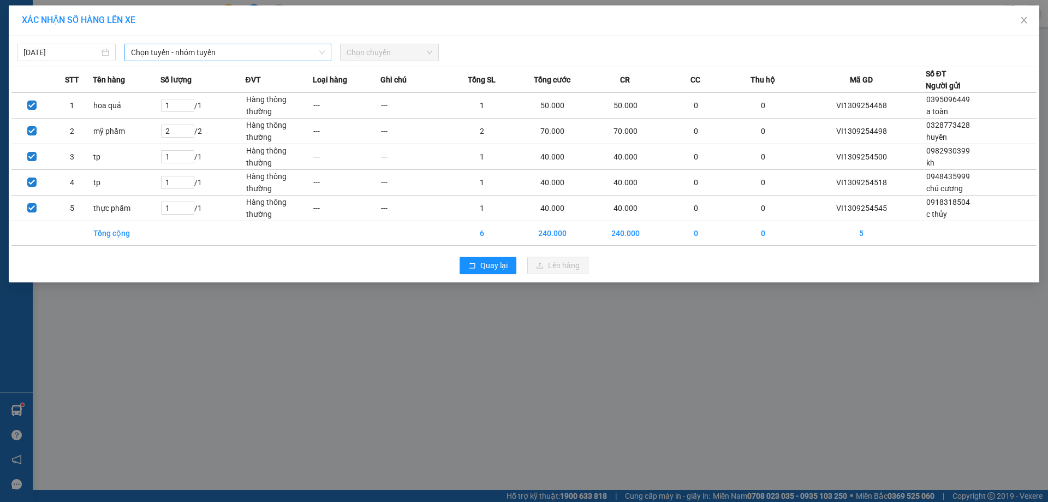
click at [247, 46] on span "Chọn tuyến - nhóm tuyến" at bounding box center [228, 52] width 194 height 16
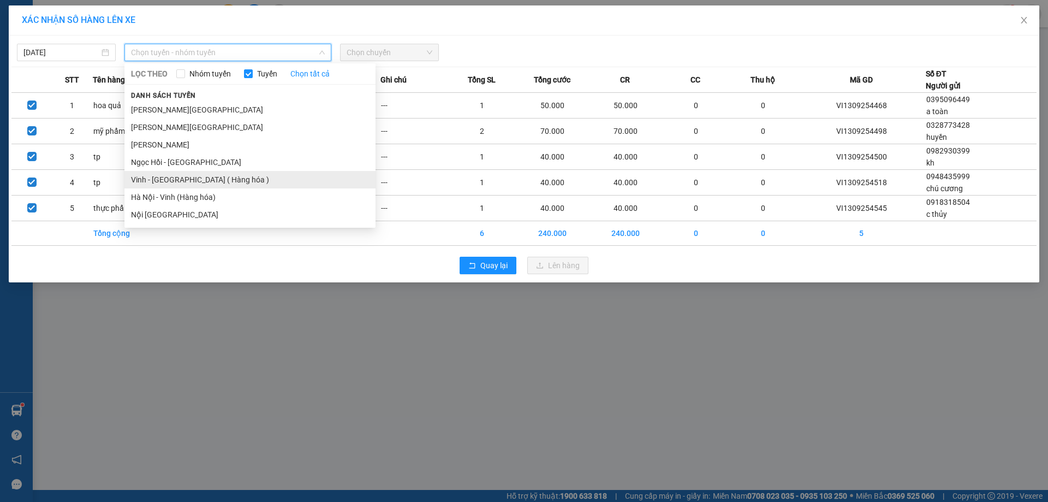
click at [148, 181] on li "Vinh - Hà Nội ( Hàng hóa )" at bounding box center [249, 179] width 251 height 17
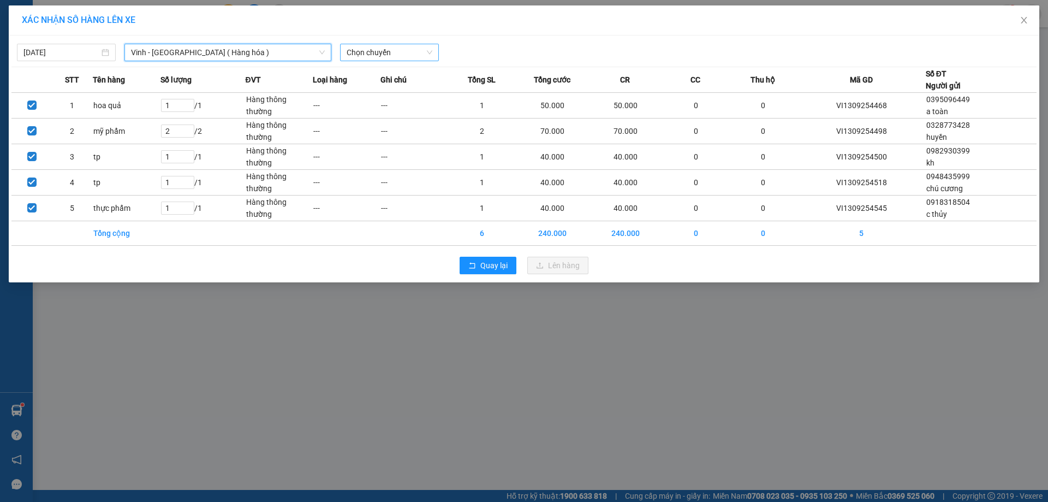
click at [391, 52] on span "Chọn chuyến" at bounding box center [390, 52] width 86 height 16
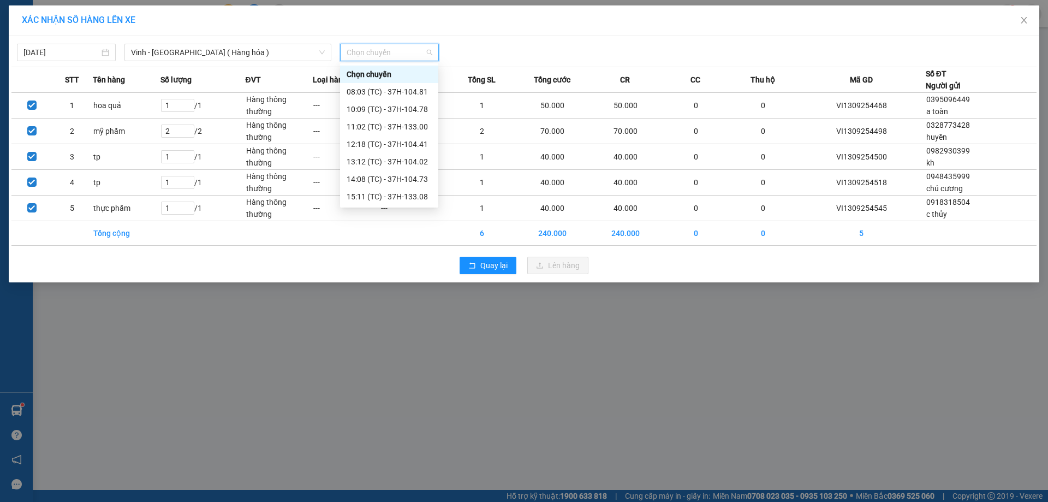
click at [389, 208] on div "17:07 (TC) - 37H-086.12" at bounding box center [389, 214] width 85 height 12
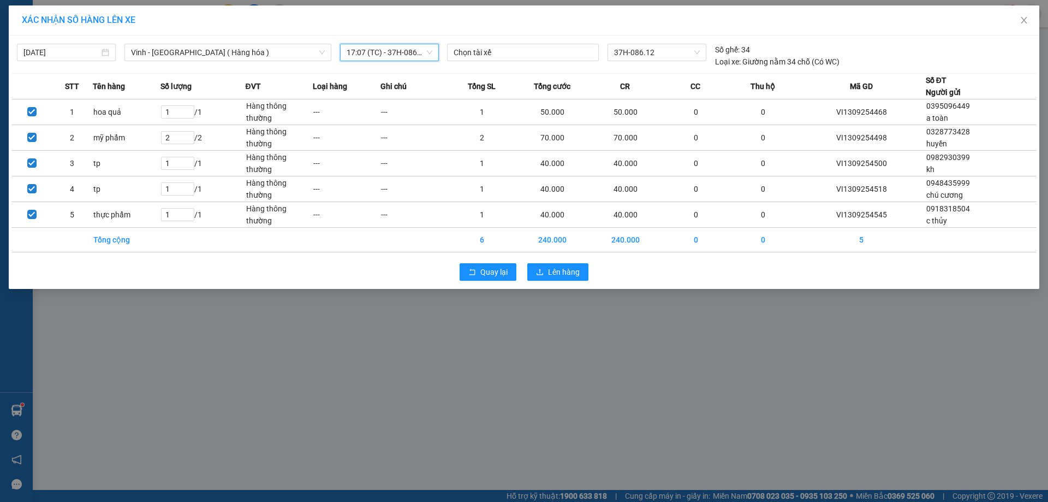
click at [562, 282] on div "Quay lại Lên hàng" at bounding box center [523, 272] width 1025 height 28
click at [562, 277] on span "Lên hàng" at bounding box center [564, 272] width 32 height 12
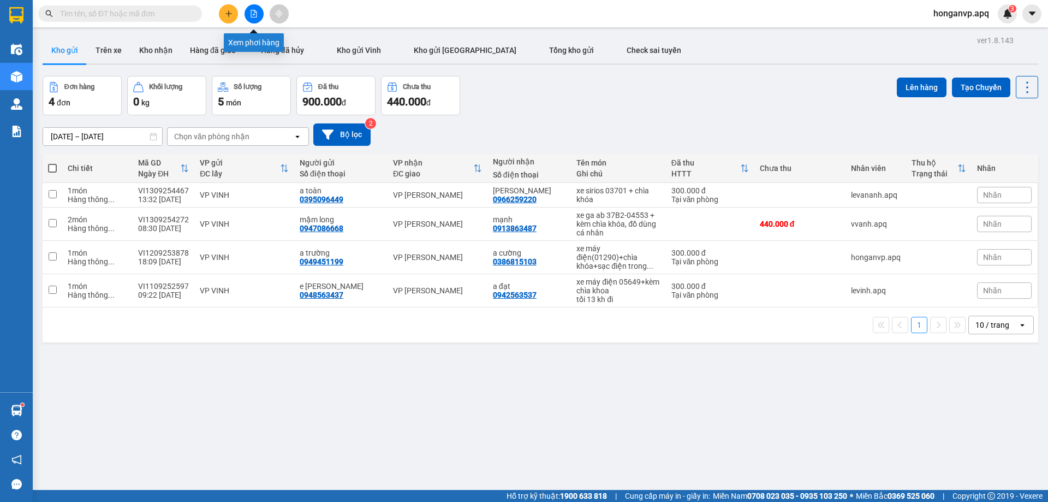
click at [254, 15] on icon "file-add" at bounding box center [254, 14] width 6 height 8
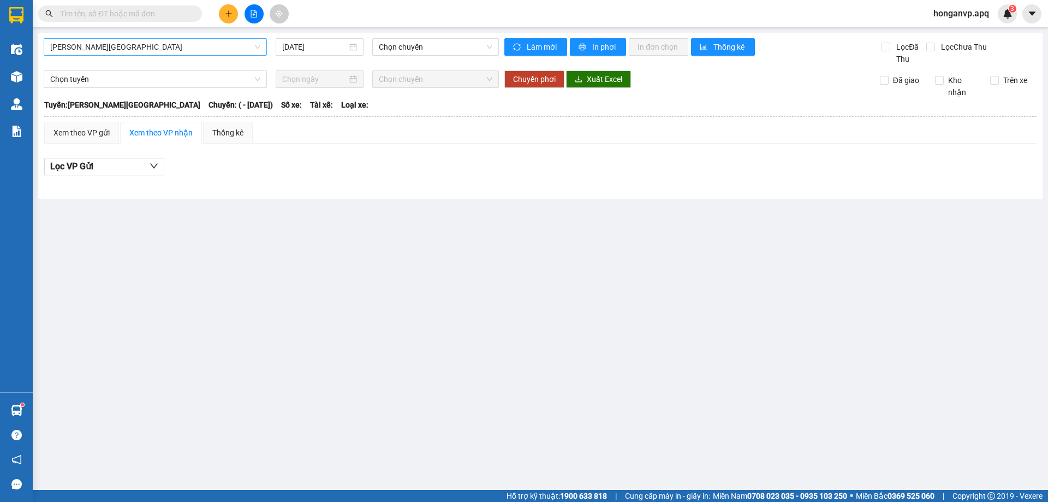
click at [132, 48] on span "Gia Lâm - Mỹ Đình" at bounding box center [155, 47] width 210 height 16
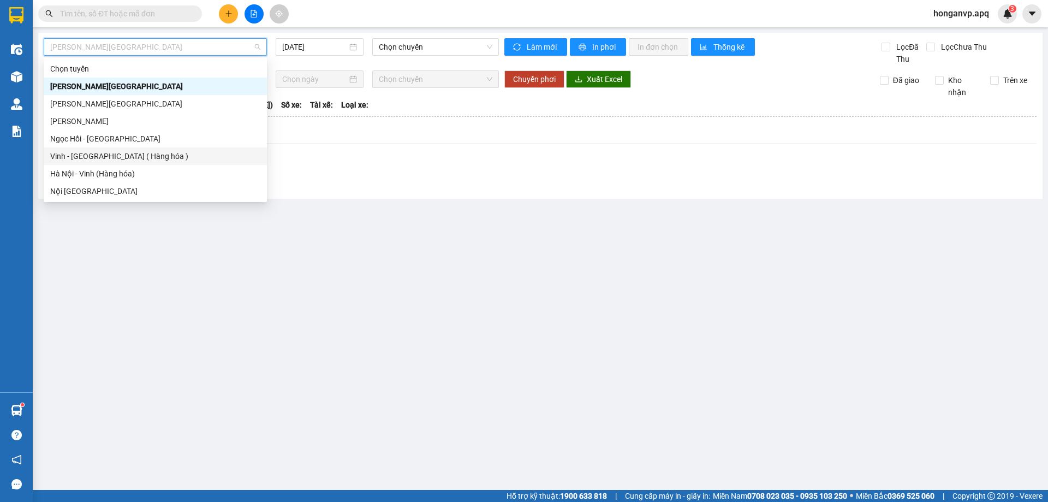
click at [76, 157] on div "Vinh - Hà Nội ( Hàng hóa )" at bounding box center [155, 156] width 210 height 12
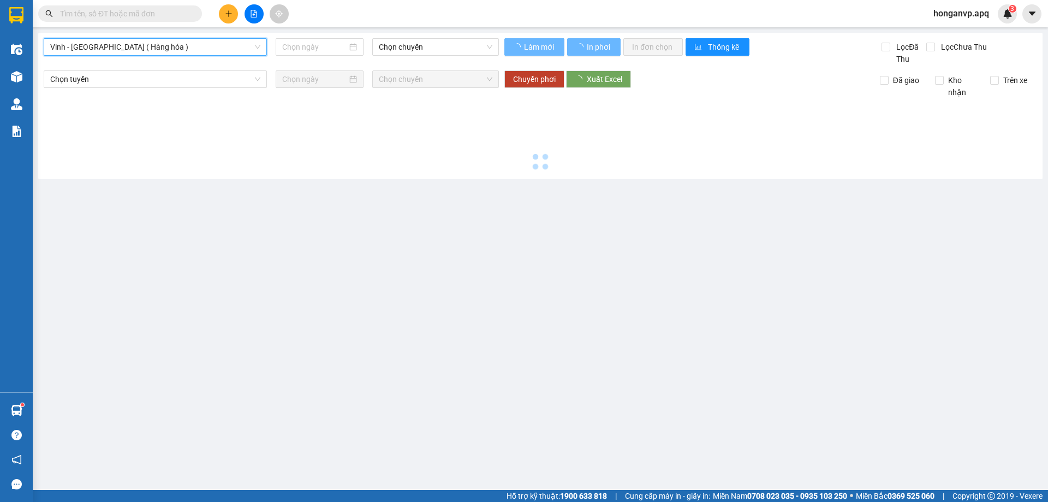
type input "13/09/2025"
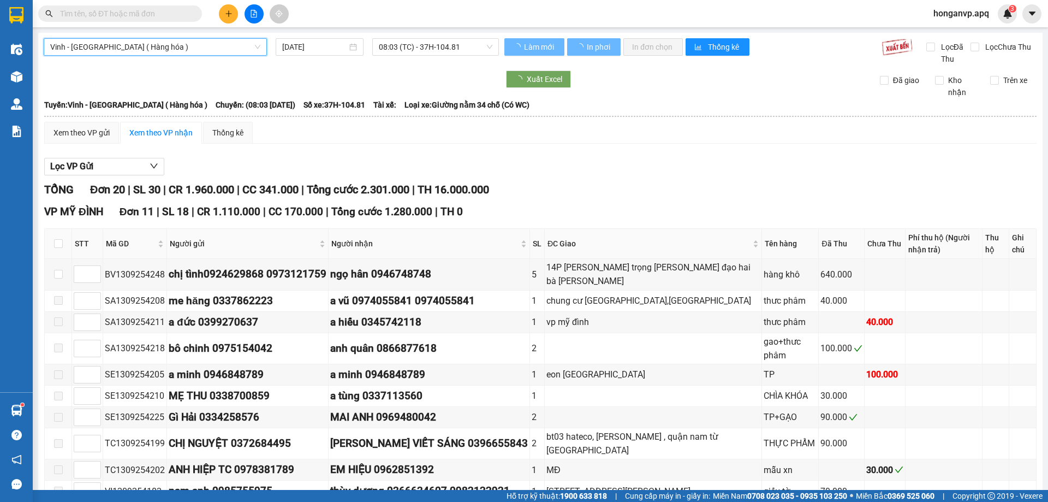
click at [468, 44] on span "08:03 (TC) - 37H-104.81" at bounding box center [436, 47] width 114 height 16
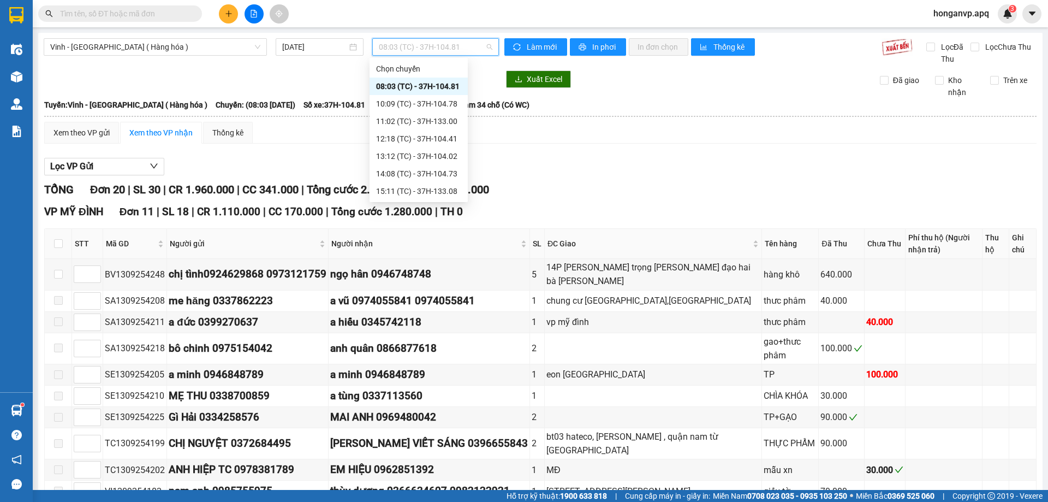
click at [410, 203] on div "17:07 (TC) - 37H-086.12" at bounding box center [418, 209] width 85 height 12
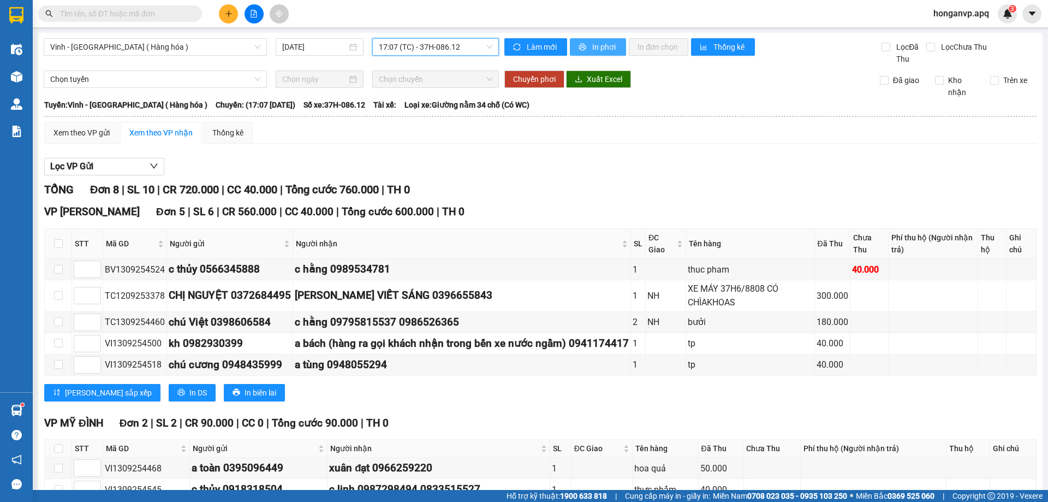
click at [593, 50] on span "In phơi" at bounding box center [604, 47] width 25 height 12
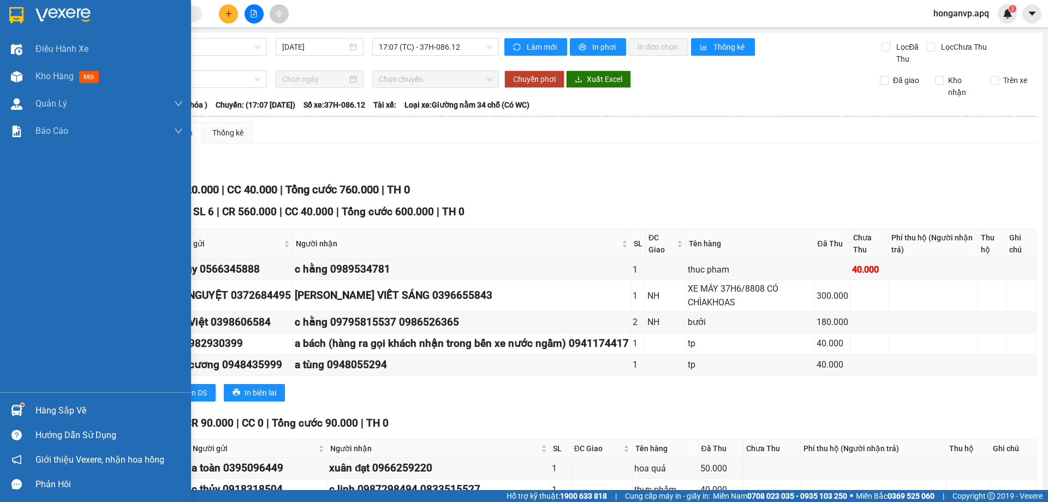
click at [61, 10] on img at bounding box center [62, 15] width 55 height 16
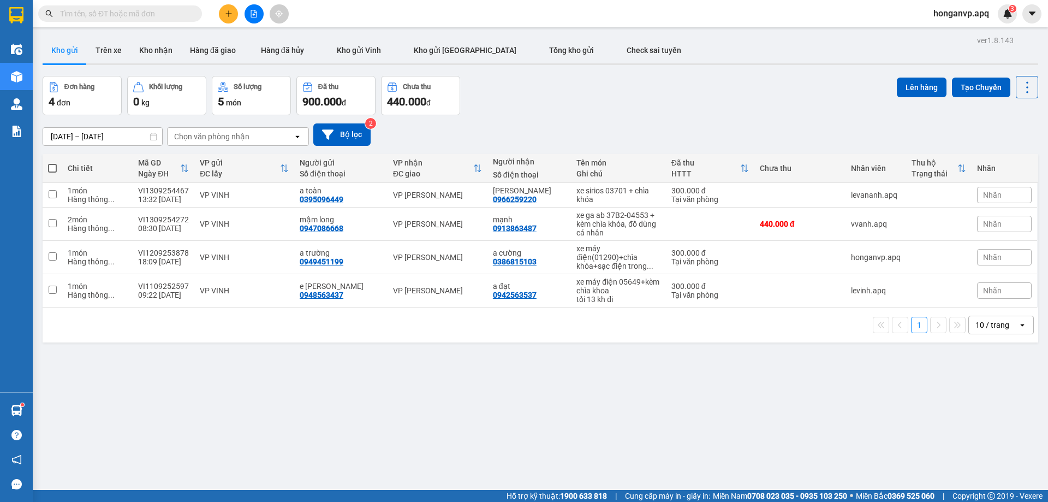
click at [607, 107] on div "Đơn hàng 4 đơn Khối lượng 0 kg Số lượng 5 món Đã thu 900.000 đ Chưa thu 440.000…" at bounding box center [541, 95] width 996 height 39
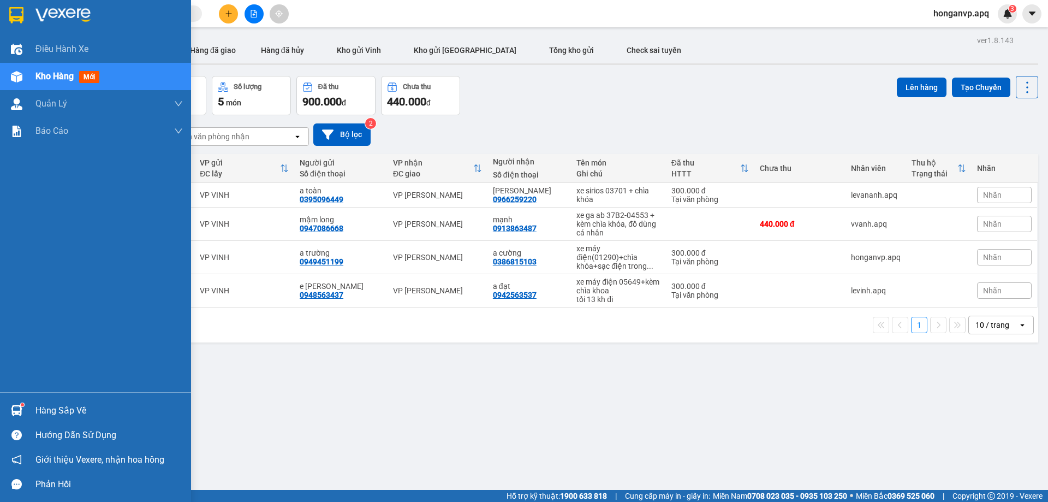
click at [51, 9] on img at bounding box center [62, 15] width 55 height 16
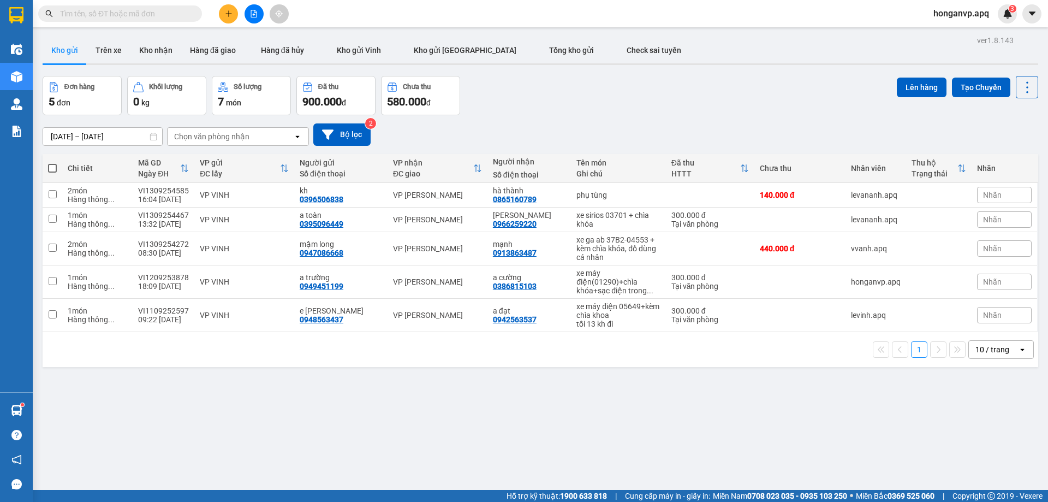
click at [564, 94] on div "Đơn hàng 5 đơn Khối lượng 0 kg Số lượng 7 món Đã thu 900.000 đ Chưa thu 580.000…" at bounding box center [541, 95] width 996 height 39
click at [545, 102] on div "Đơn hàng 5 đơn Khối lượng 0 kg Số lượng 7 món Đã thu 900.000 đ Chưa thu 580.000…" at bounding box center [541, 95] width 996 height 39
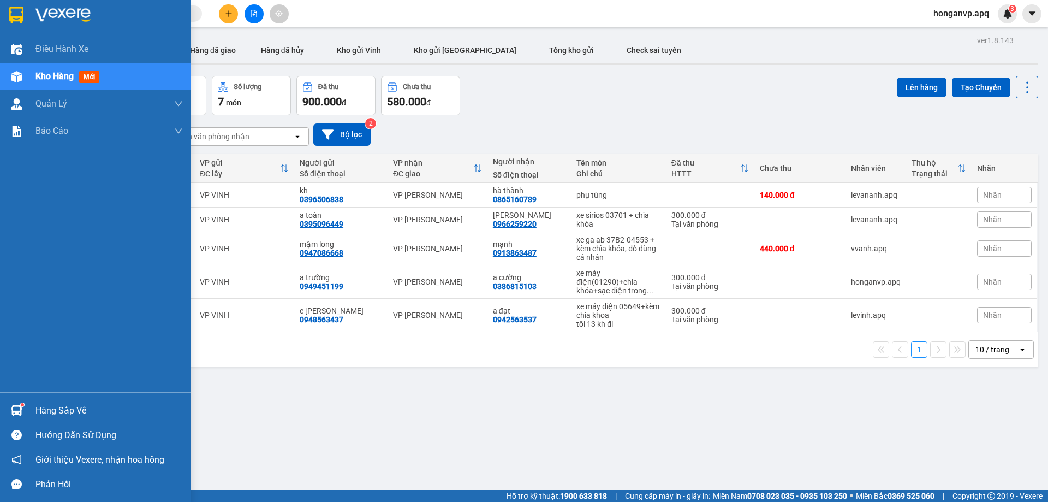
click at [37, 13] on img at bounding box center [62, 15] width 55 height 16
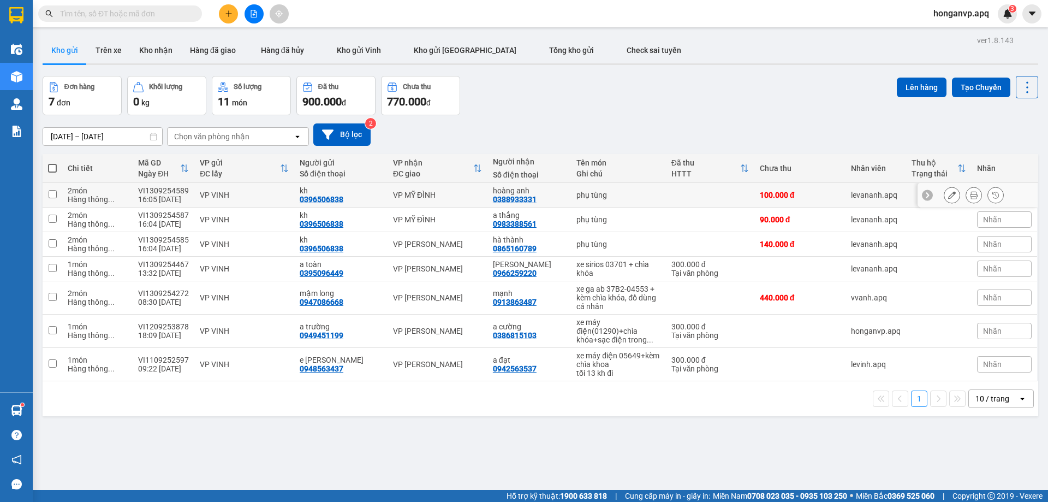
click at [54, 194] on input "checkbox" at bounding box center [53, 194] width 8 height 8
checkbox input "true"
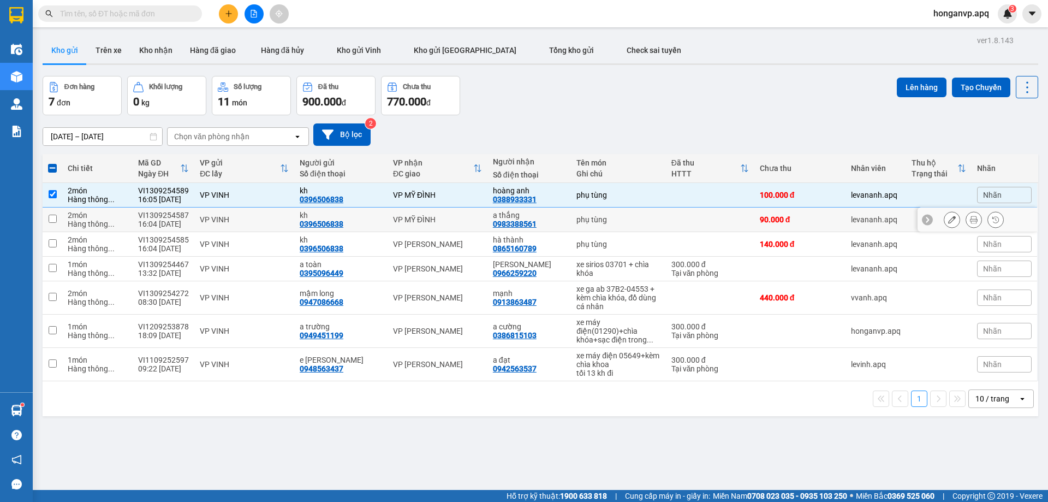
click at [50, 221] on input "checkbox" at bounding box center [53, 219] width 8 height 8
checkbox input "true"
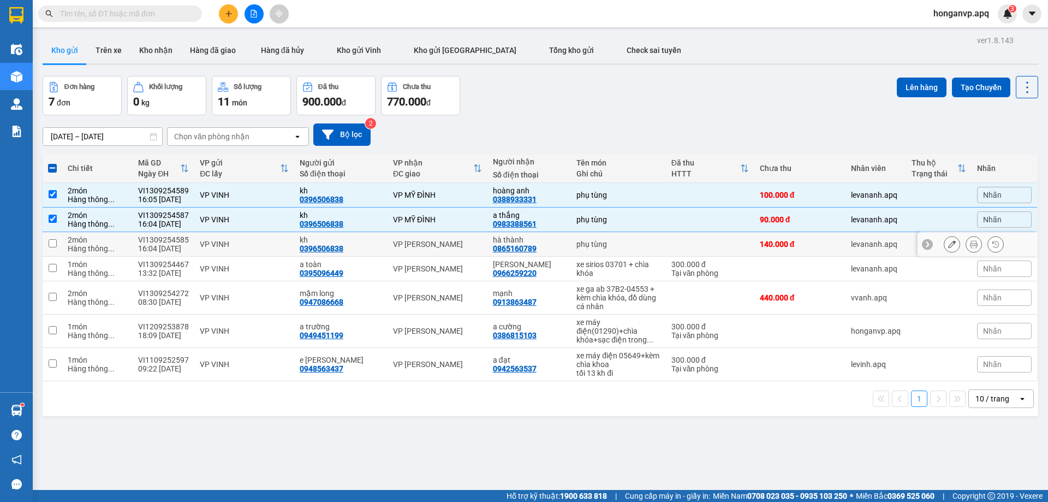
click at [49, 248] on td at bounding box center [53, 244] width 20 height 25
checkbox input "true"
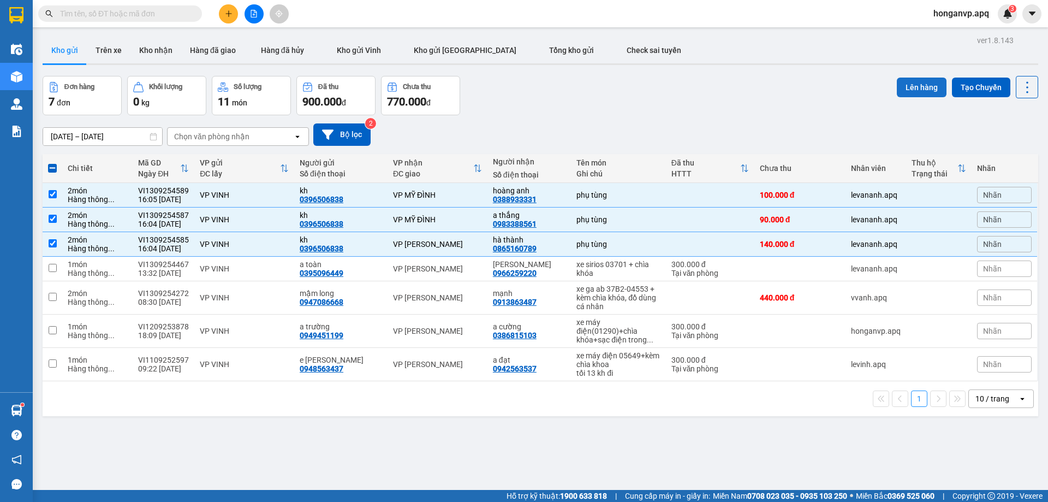
click at [906, 84] on button "Lên hàng" at bounding box center [922, 88] width 50 height 20
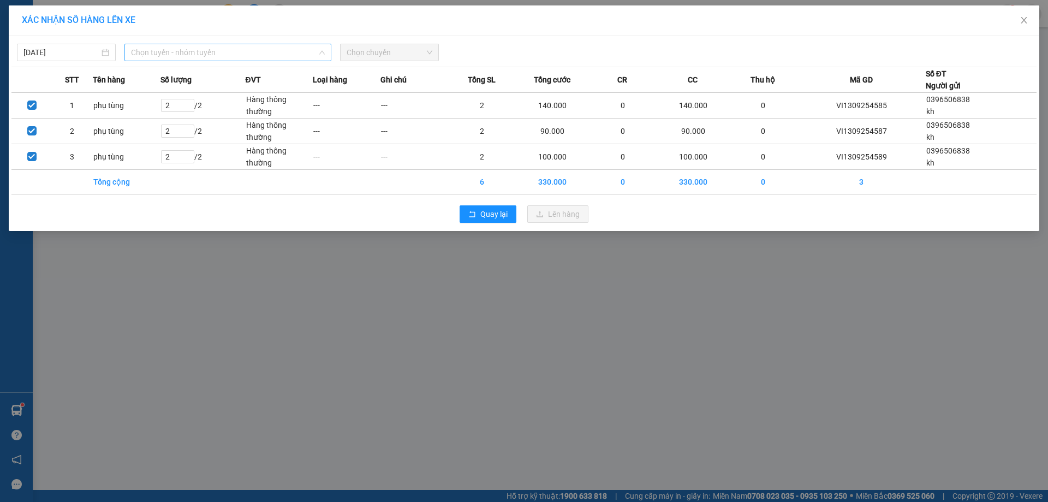
click at [200, 51] on span "Chọn tuyến - nhóm tuyến" at bounding box center [228, 52] width 194 height 16
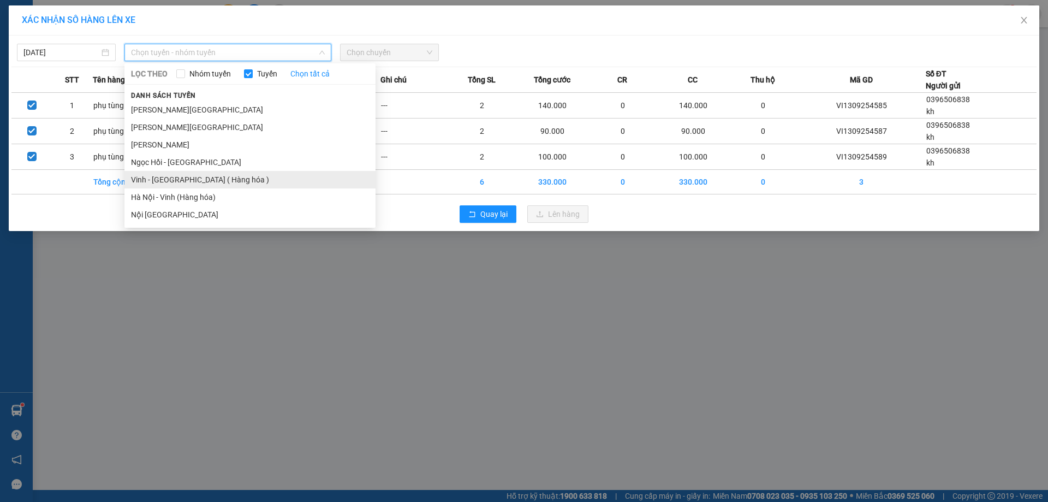
click at [177, 180] on li "Vinh - Hà Nội ( Hàng hóa )" at bounding box center [249, 179] width 251 height 17
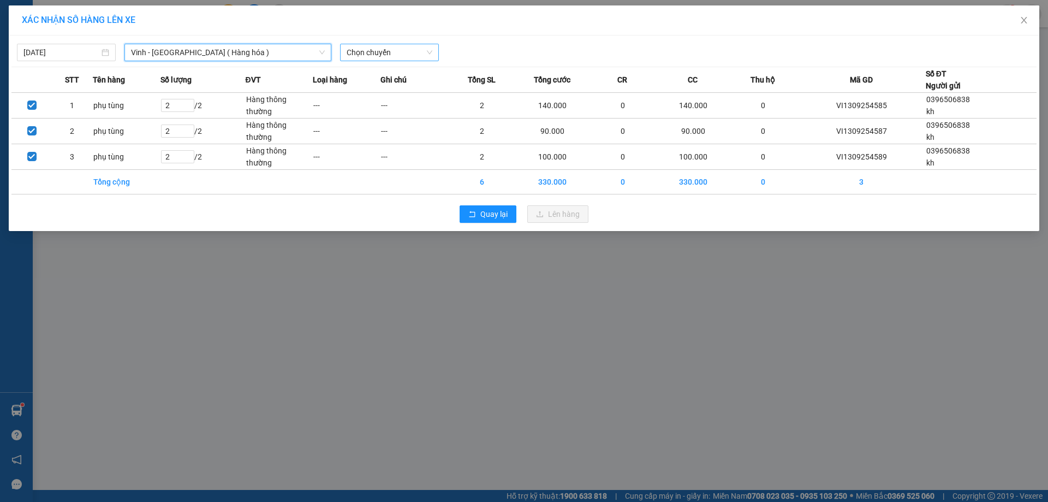
click at [397, 54] on span "Chọn chuyến" at bounding box center [390, 52] width 86 height 16
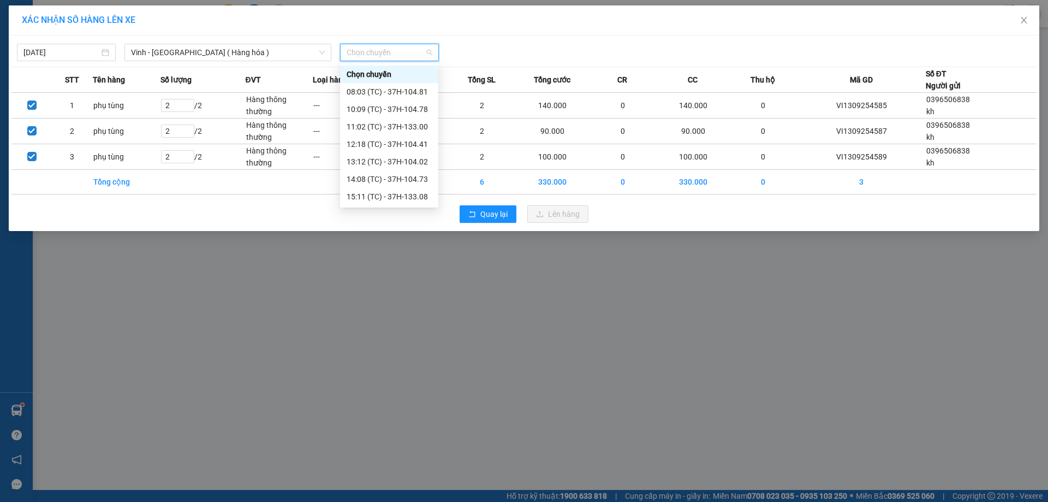
click at [363, 208] on div "17:07 (TC) - 37H-086.12" at bounding box center [389, 214] width 85 height 12
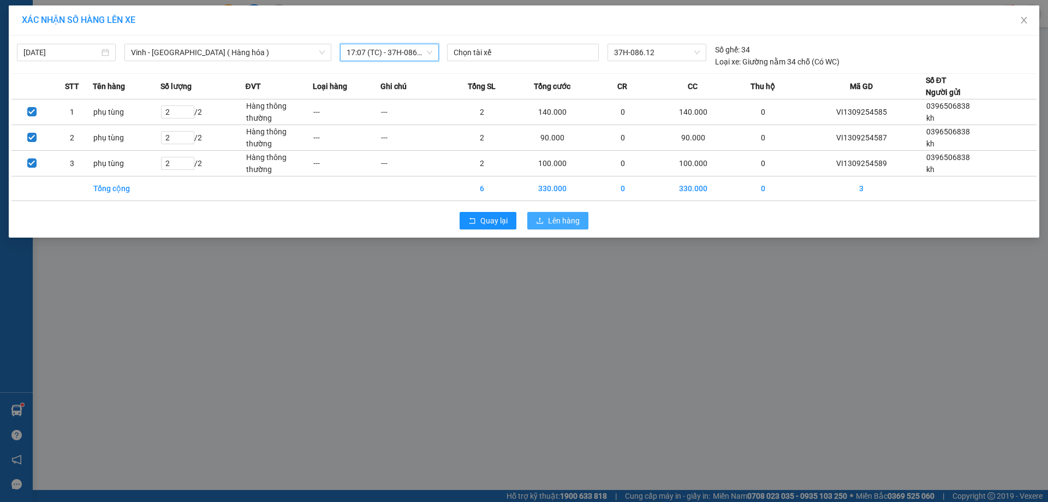
click at [549, 225] on span "Lên hàng" at bounding box center [564, 221] width 32 height 12
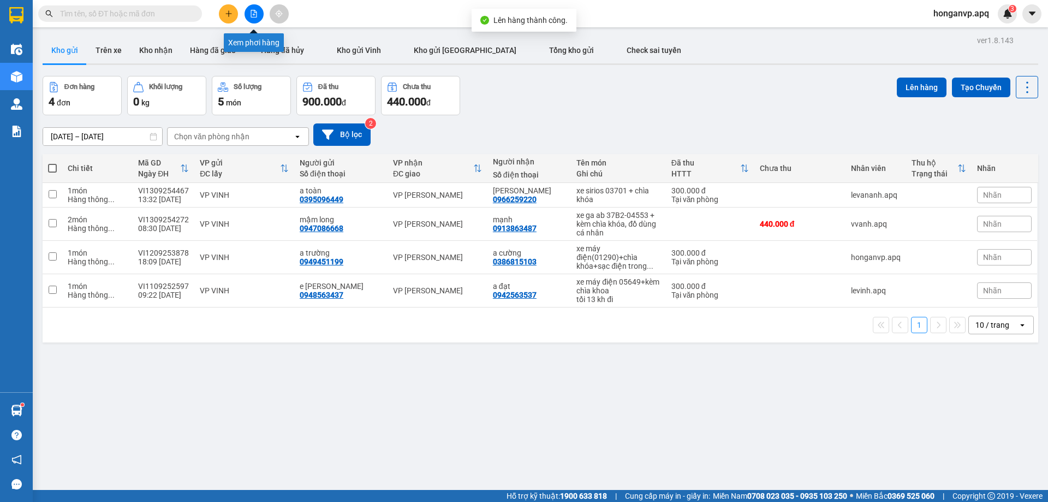
click at [253, 15] on icon "file-add" at bounding box center [254, 14] width 6 height 8
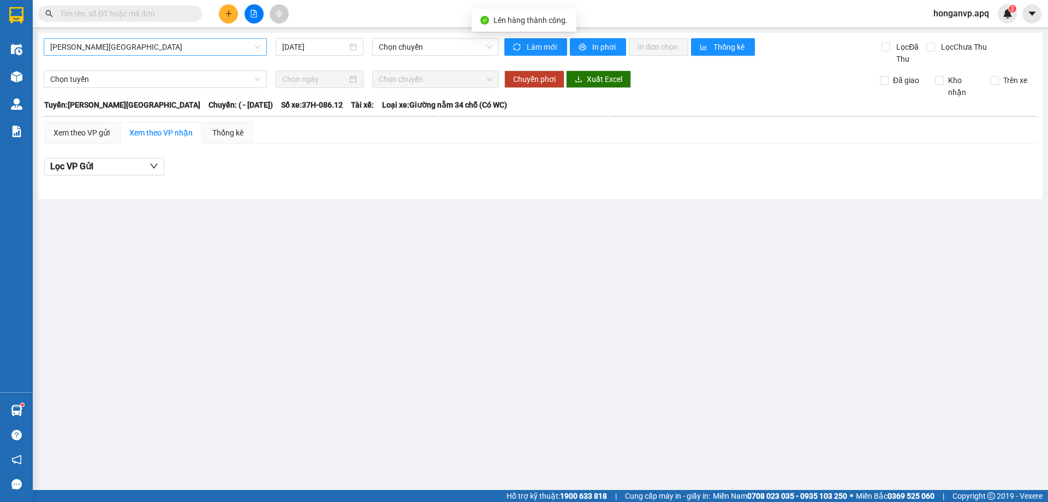
click at [143, 46] on span "Gia Lâm - Mỹ Đình" at bounding box center [155, 47] width 210 height 16
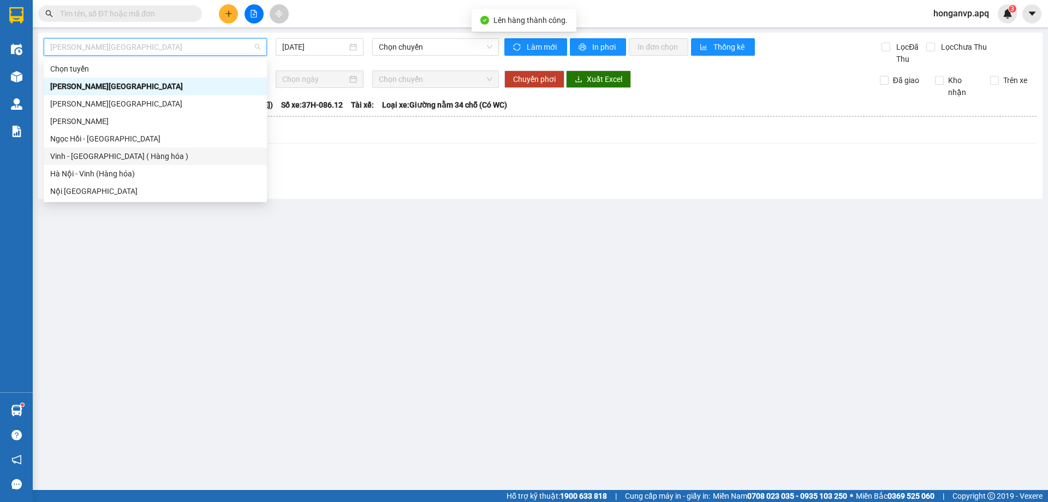
click at [72, 159] on div "Vinh - Hà Nội ( Hàng hóa )" at bounding box center [155, 156] width 210 height 12
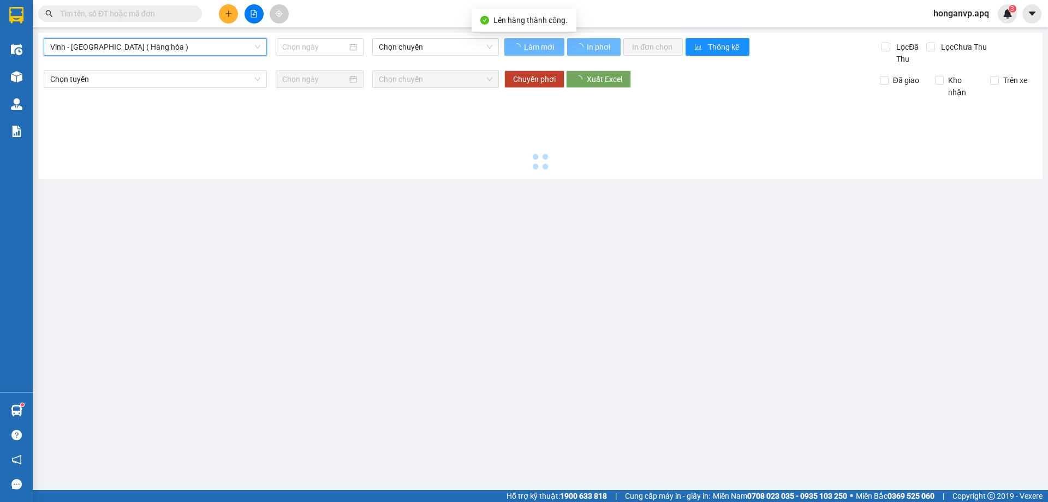
type input "13/09/2025"
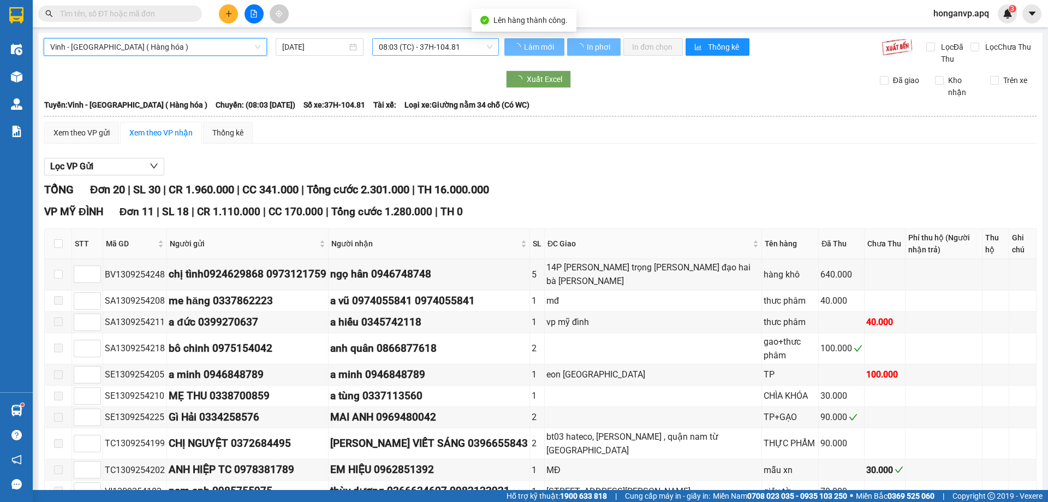
click at [483, 46] on span "08:03 (TC) - 37H-104.81" at bounding box center [436, 47] width 114 height 16
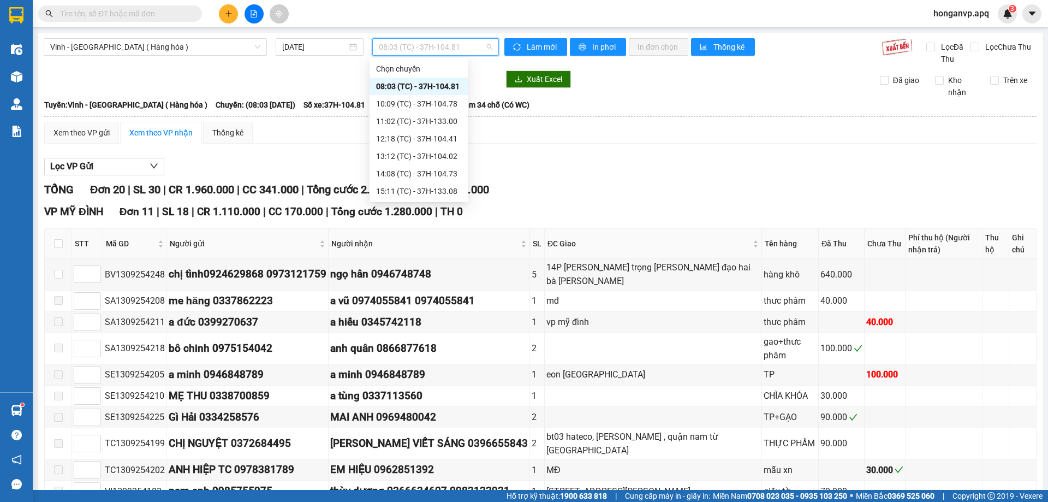
click at [396, 203] on div "17:07 (TC) - 37H-086.12" at bounding box center [418, 209] width 85 height 12
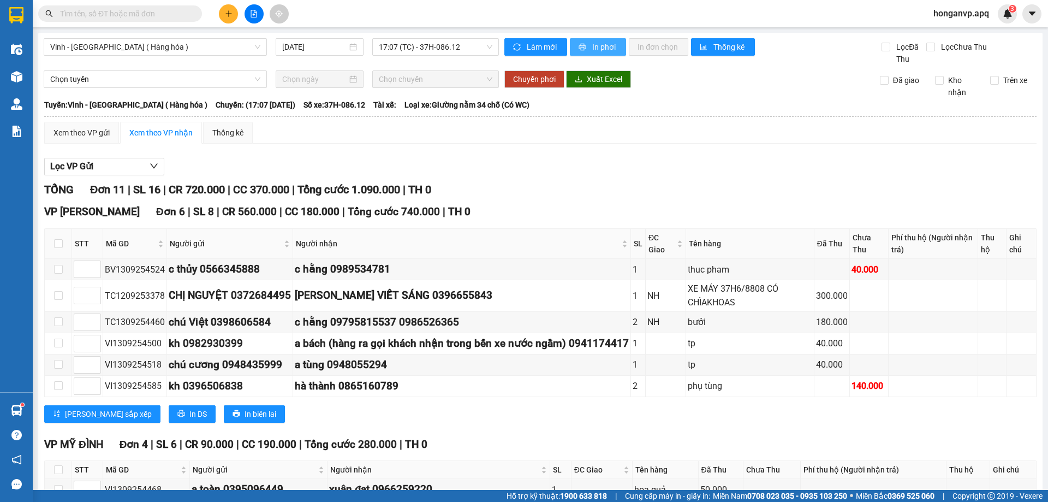
click at [592, 48] on span "In phơi" at bounding box center [604, 47] width 25 height 12
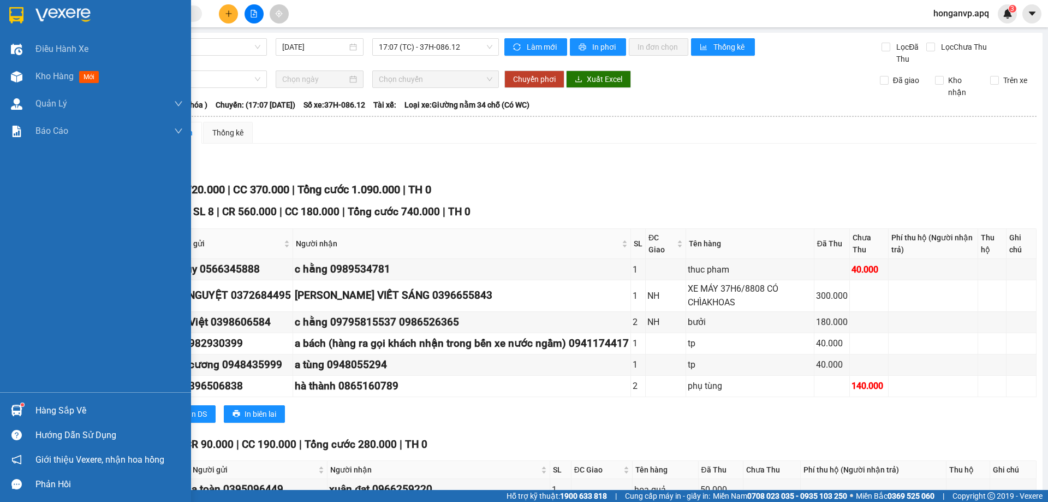
click at [49, 12] on img at bounding box center [62, 15] width 55 height 16
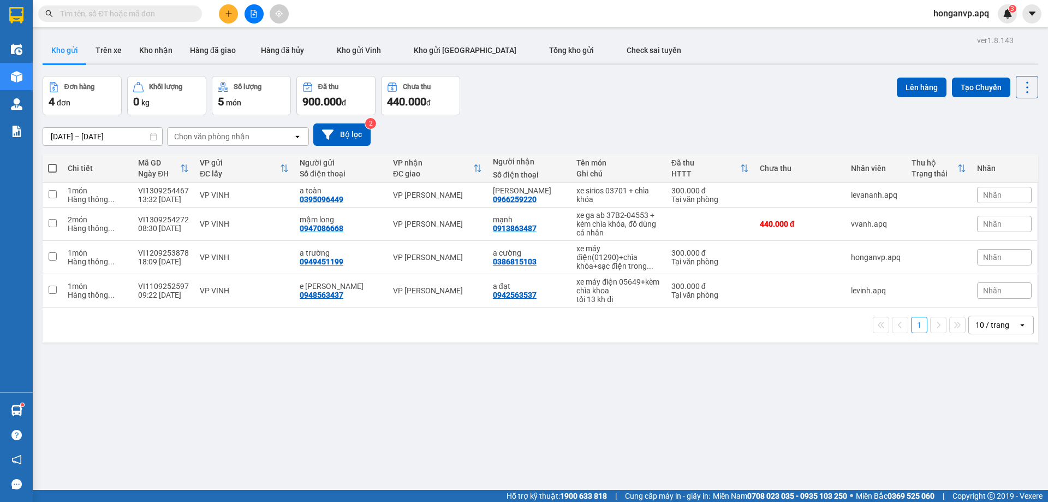
click at [586, 91] on div "Đơn hàng 4 đơn Khối lượng 0 kg Số lượng 5 món Đã thu 900.000 đ Chưa thu 440.000…" at bounding box center [541, 95] width 996 height 39
click at [228, 15] on icon "plus" at bounding box center [229, 14] width 8 height 8
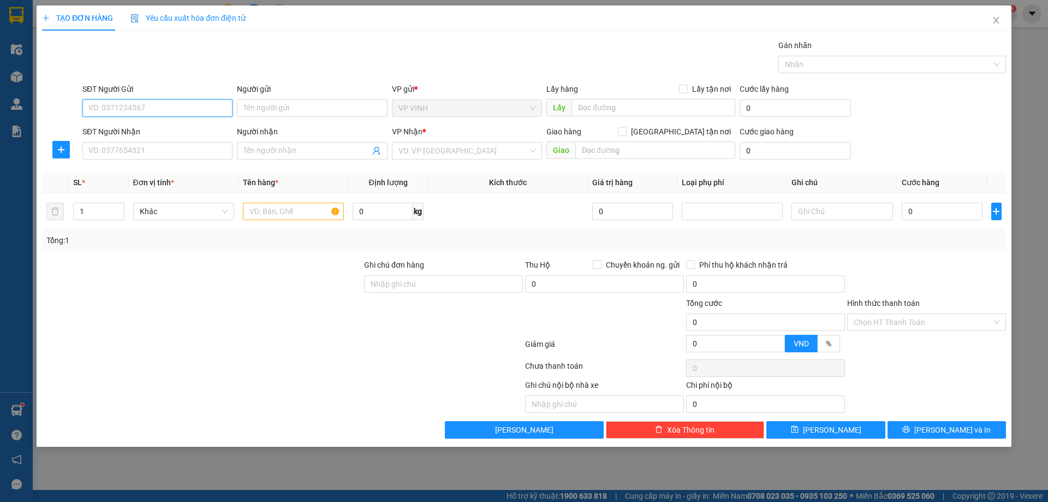
click at [135, 106] on input "SĐT Người Gửi" at bounding box center [157, 107] width 150 height 17
type input "0945443981"
click at [259, 109] on input "Người gửi" at bounding box center [312, 107] width 150 height 17
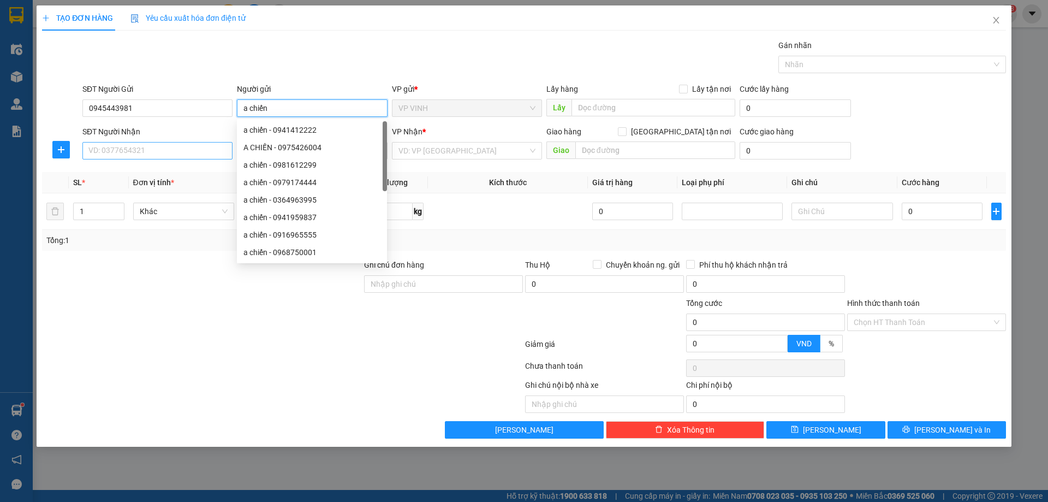
type input "a chiến"
click at [114, 151] on input "SĐT Người Nhận" at bounding box center [157, 150] width 150 height 17
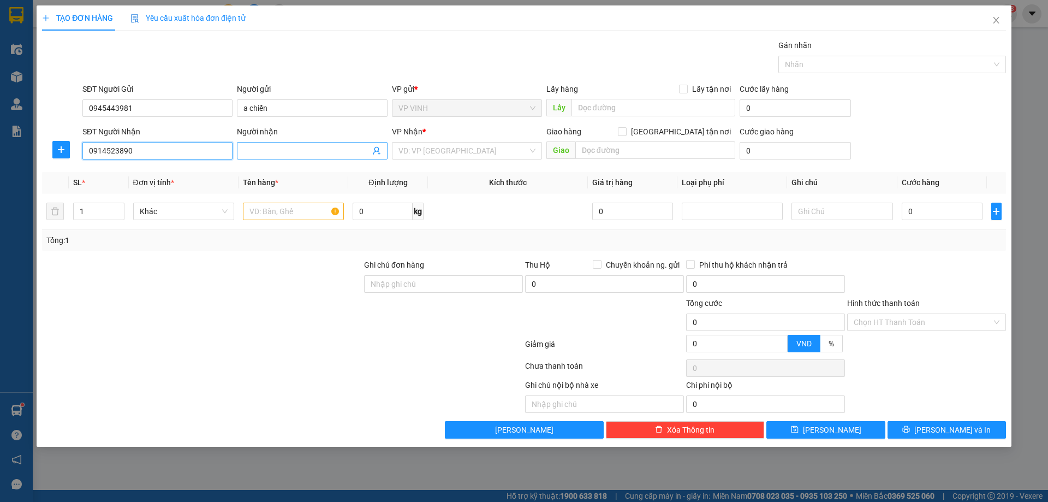
type input "0914523890"
click at [320, 151] on input "Người nhận" at bounding box center [307, 151] width 126 height 12
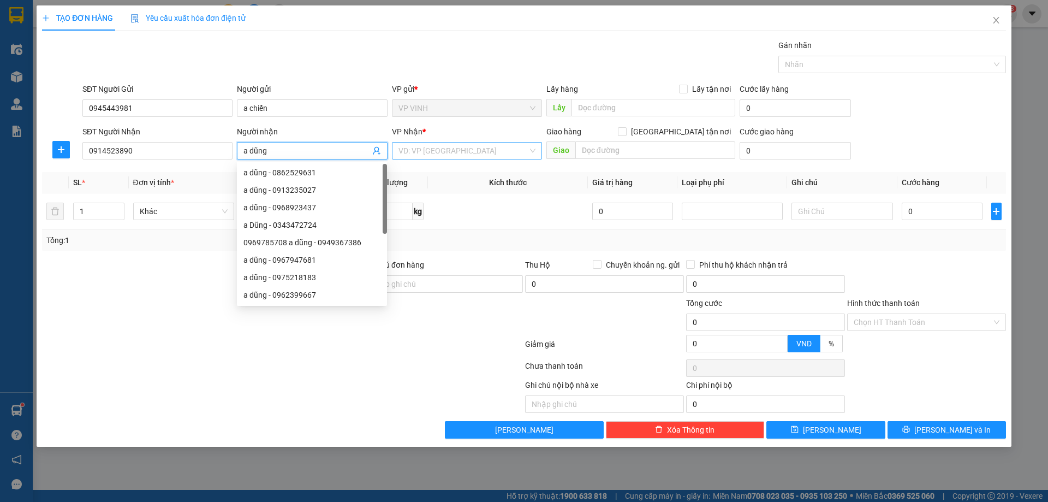
type input "a dũng"
click at [509, 155] on input "search" at bounding box center [463, 151] width 129 height 16
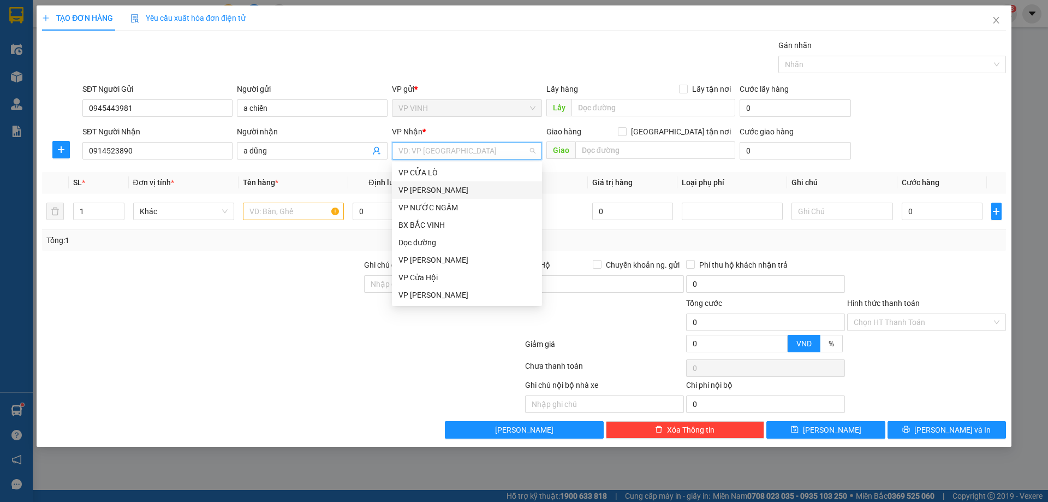
click at [418, 194] on div "VP [PERSON_NAME]" at bounding box center [467, 190] width 137 height 12
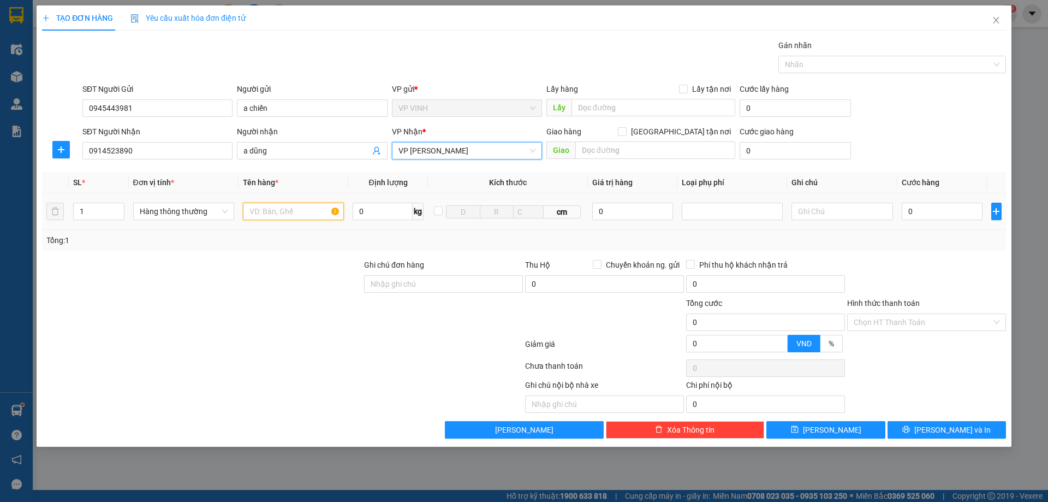
click at [280, 214] on input "text" at bounding box center [293, 211] width 101 height 17
type input "sim khô"
click at [931, 212] on input "0" at bounding box center [942, 211] width 81 height 17
type input "4"
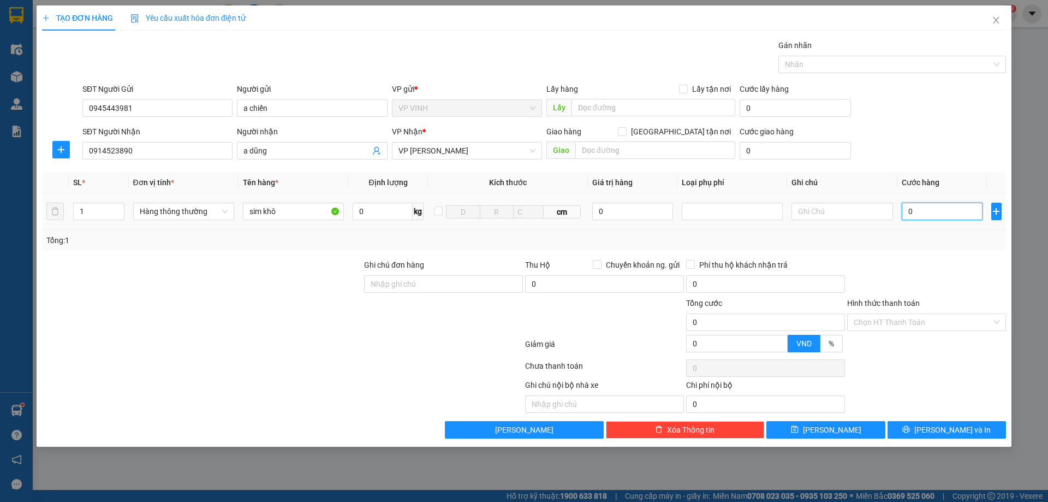
type input "4"
type input "40"
type input "40.000"
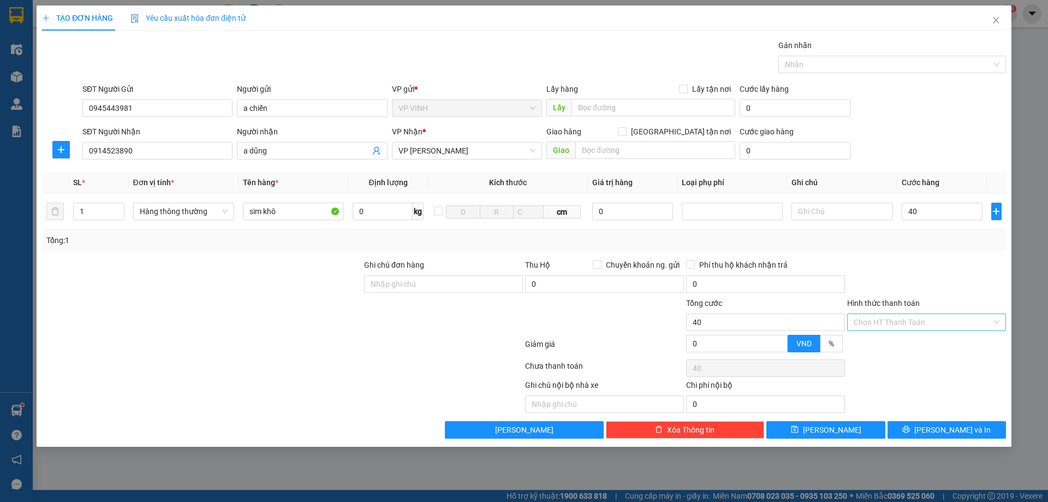
type input "40.000"
click at [915, 323] on input "Hình thức thanh toán" at bounding box center [923, 322] width 138 height 16
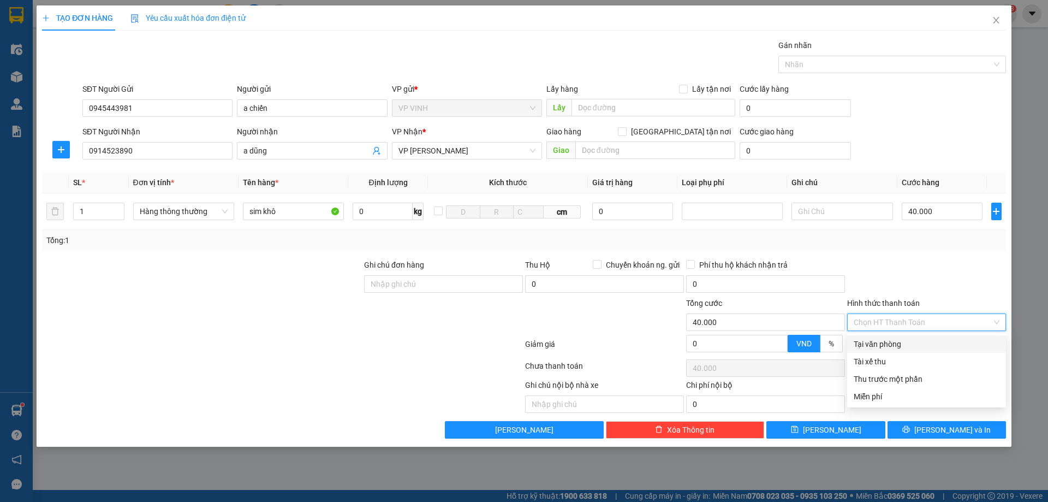
click at [883, 343] on div "Tại văn phòng" at bounding box center [927, 344] width 146 height 12
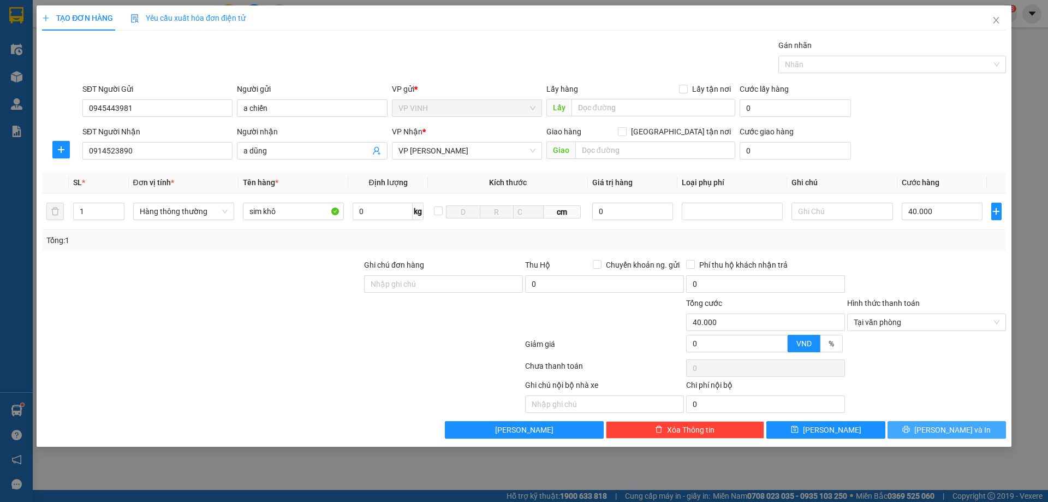
click at [919, 434] on button "Lưu và In" at bounding box center [947, 429] width 118 height 17
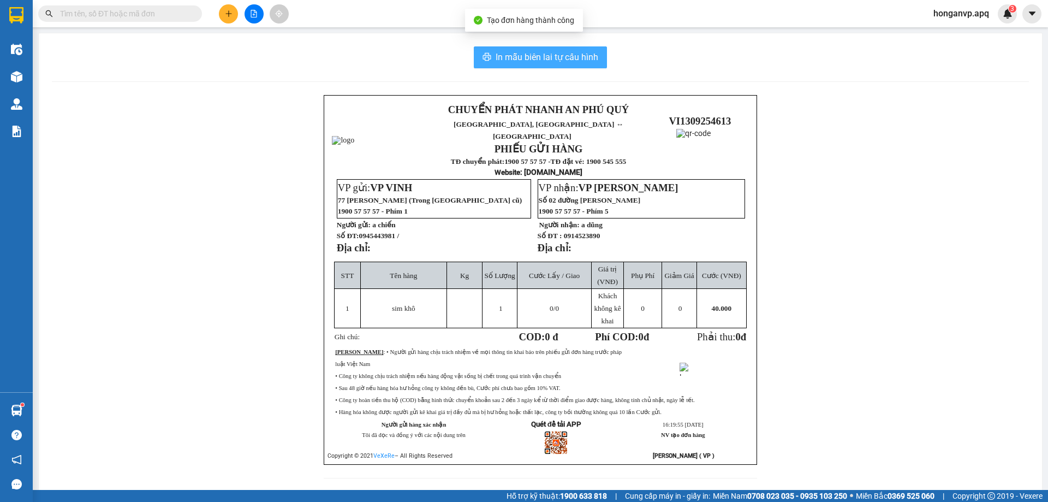
click at [548, 62] on span "In mẫu biên lai tự cấu hình" at bounding box center [547, 57] width 103 height 14
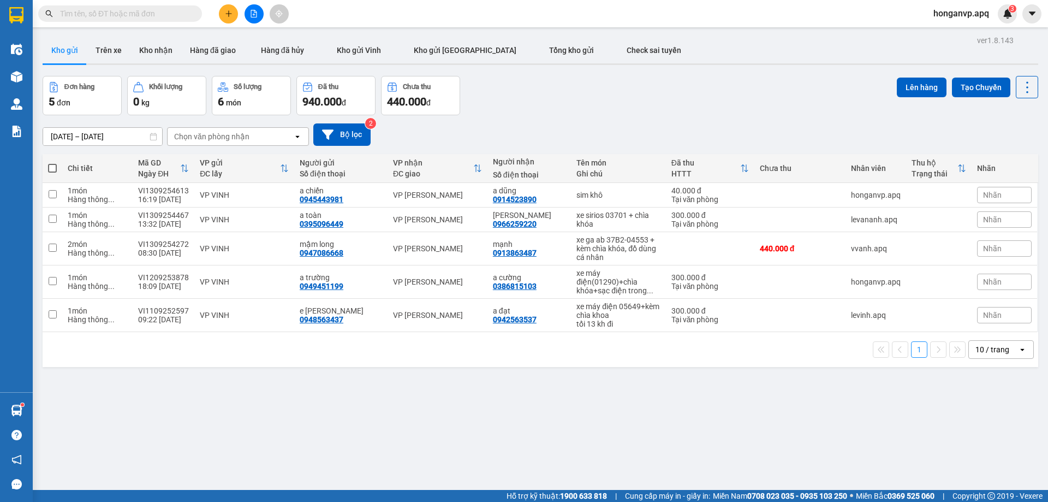
click at [566, 94] on div "Đơn hàng 5 đơn Khối lượng 0 kg Số lượng 6 món Đã thu 940.000 đ Chưa thu 440.000…" at bounding box center [541, 95] width 996 height 39
click at [155, 15] on input "text" at bounding box center [124, 14] width 129 height 12
click at [155, 12] on input "text" at bounding box center [124, 14] width 129 height 12
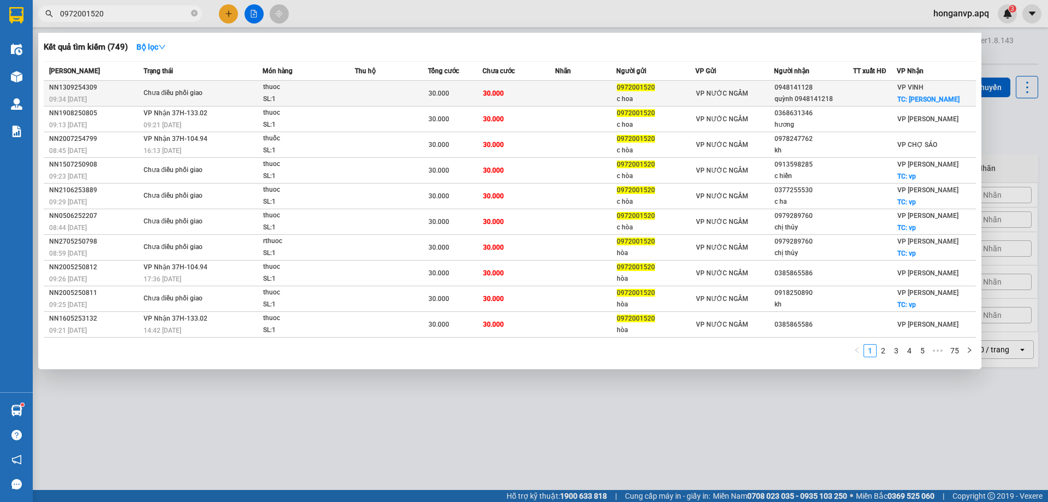
type input "0972001520"
click at [218, 98] on div "Chưa điều phối giao" at bounding box center [185, 93] width 82 height 12
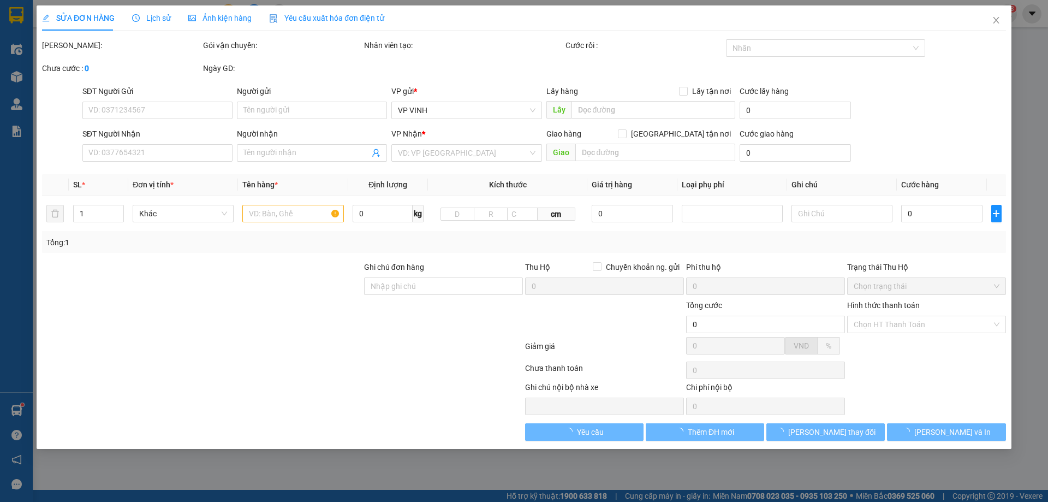
type input "0972001520"
type input "c hoa"
type input "0948141128"
type input "quỳnh 0948141218"
checkbox input "true"
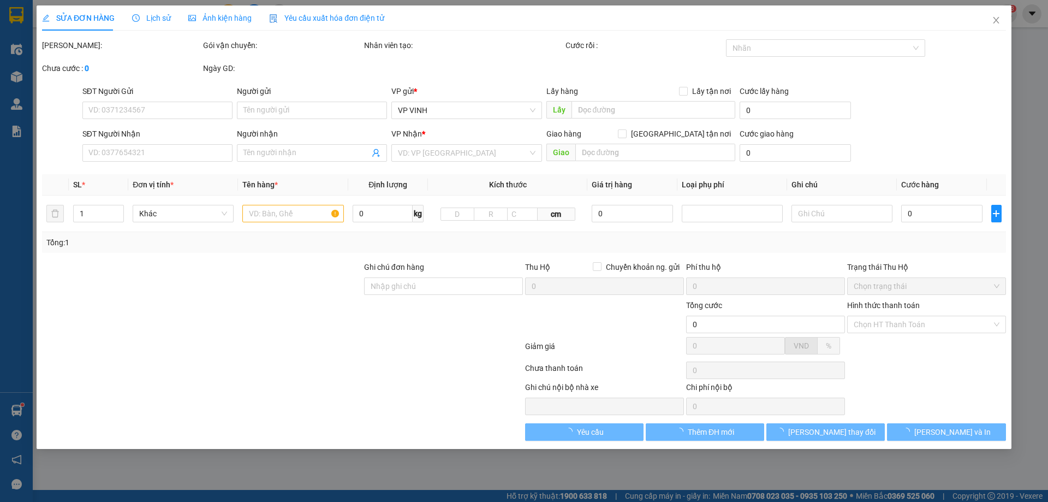
type input "lê nin"
type input "30.000"
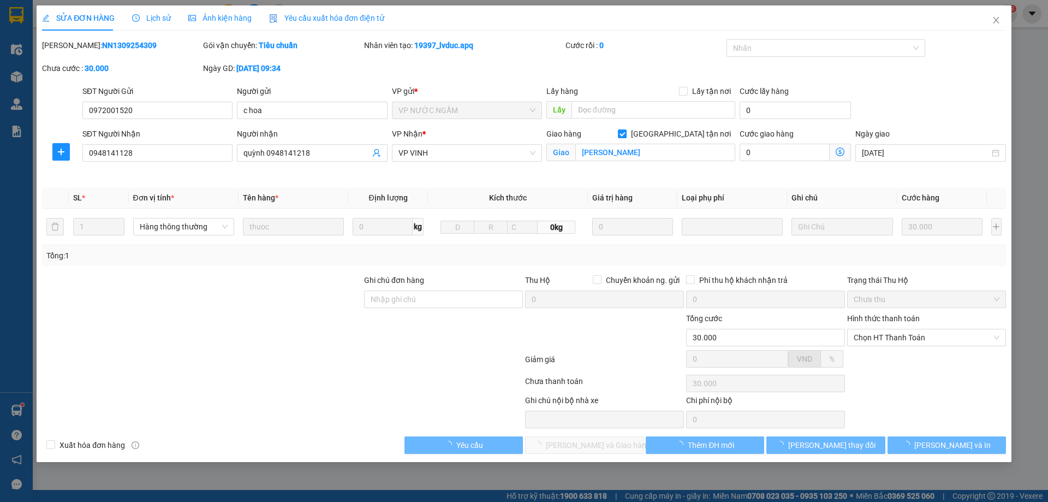
click at [157, 19] on span "Lịch sử" at bounding box center [151, 18] width 39 height 9
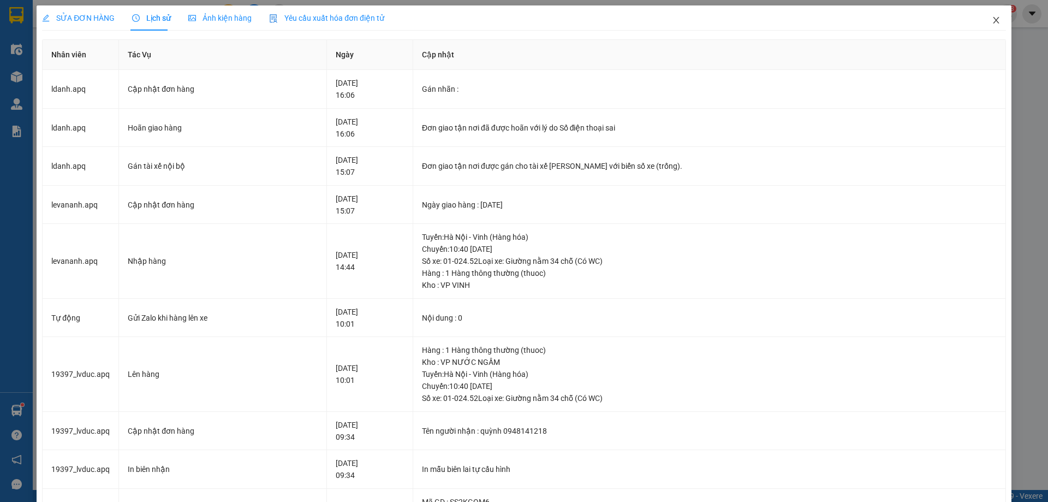
click at [992, 19] on icon "close" at bounding box center [996, 20] width 9 height 9
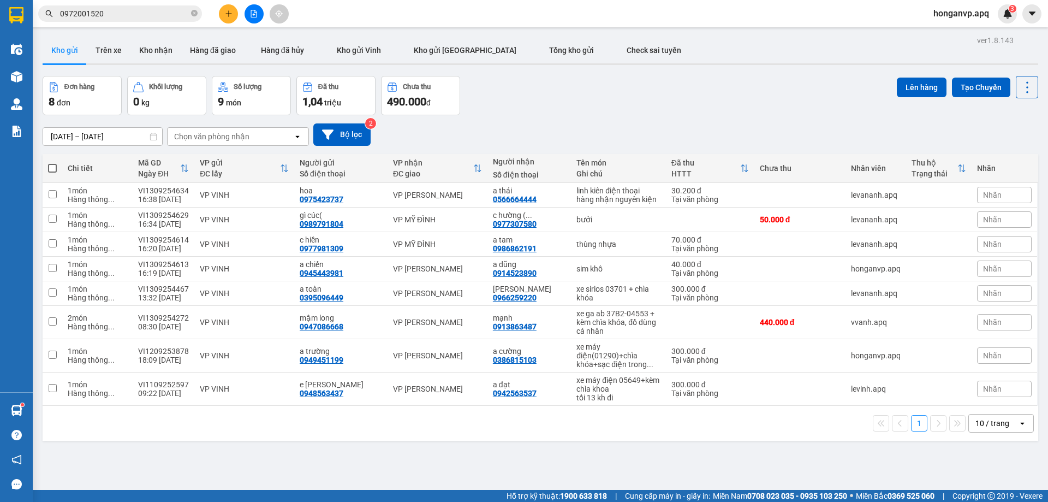
click at [129, 7] on span "0972001520" at bounding box center [120, 13] width 164 height 16
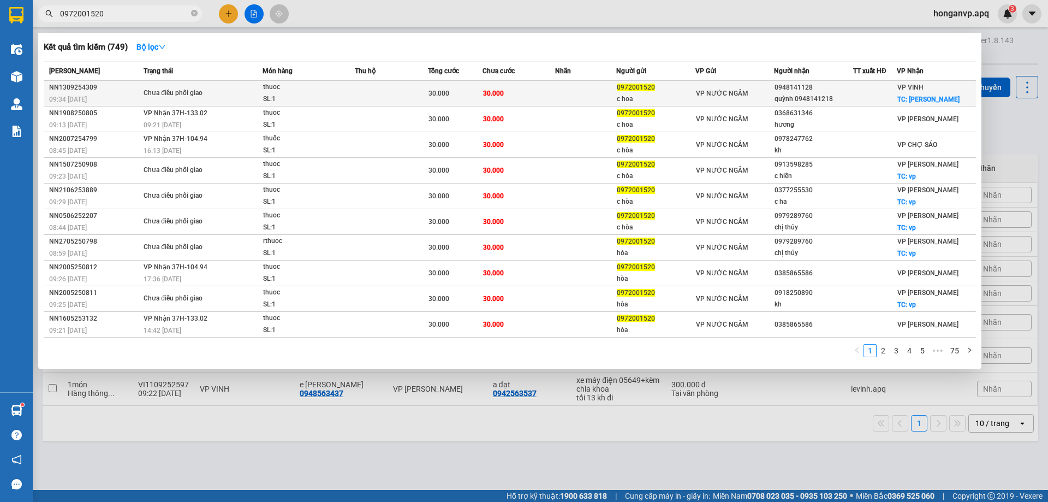
click at [302, 96] on div "SL: 1" at bounding box center [304, 99] width 82 height 12
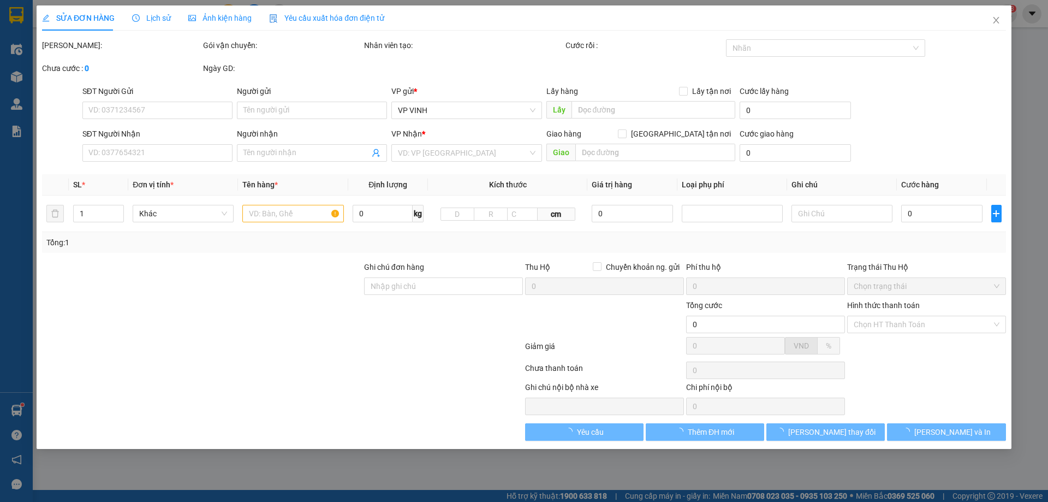
type input "0972001520"
type input "c hoa"
type input "0948141128"
type input "quỳnh 0948141218"
checkbox input "true"
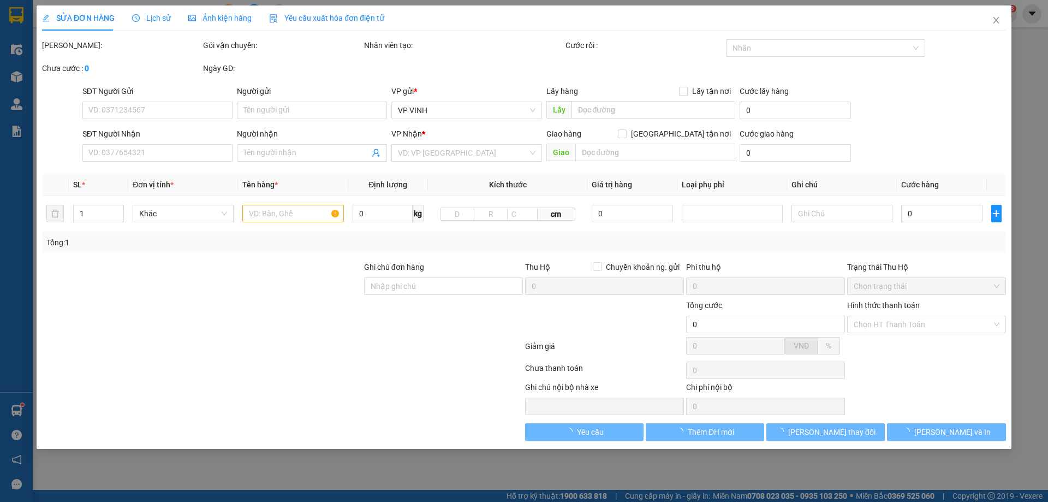
type input "lê nin"
type input "30.000"
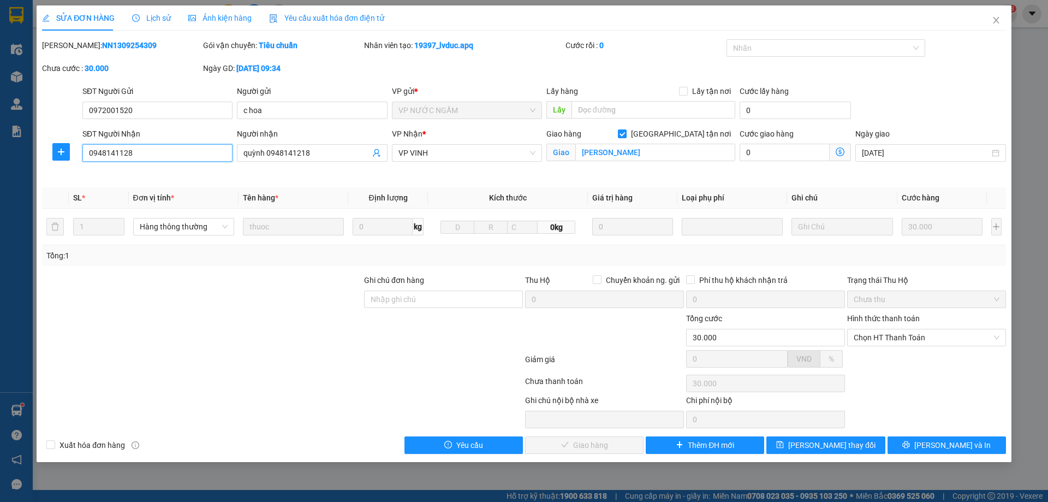
click at [122, 151] on input "0948141128" at bounding box center [157, 152] width 150 height 17
click at [126, 152] on input "0948141228" at bounding box center [157, 152] width 150 height 17
type input "0948141218"
click at [256, 320] on div at bounding box center [202, 331] width 322 height 38
click at [807, 446] on button "Lưu thay đổi" at bounding box center [826, 444] width 118 height 17
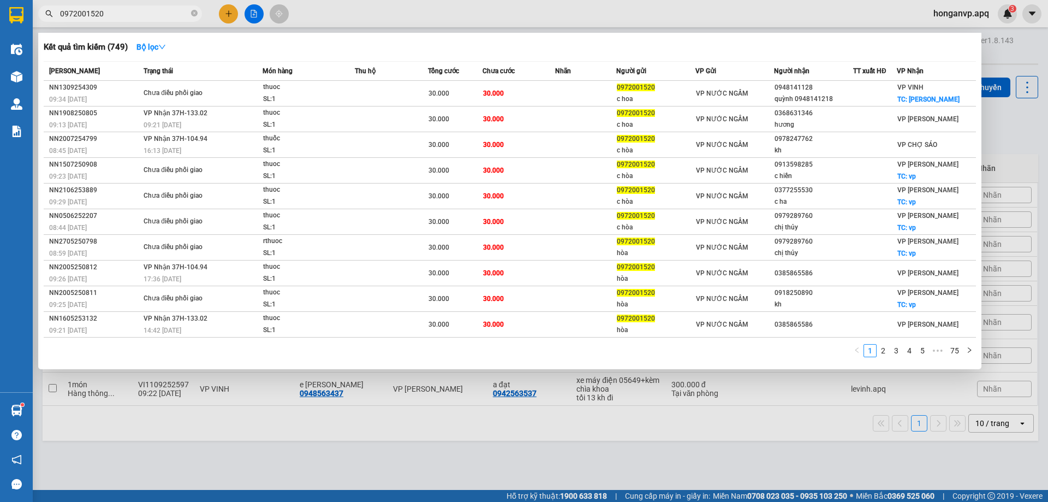
click at [115, 15] on input "0972001520" at bounding box center [124, 14] width 129 height 12
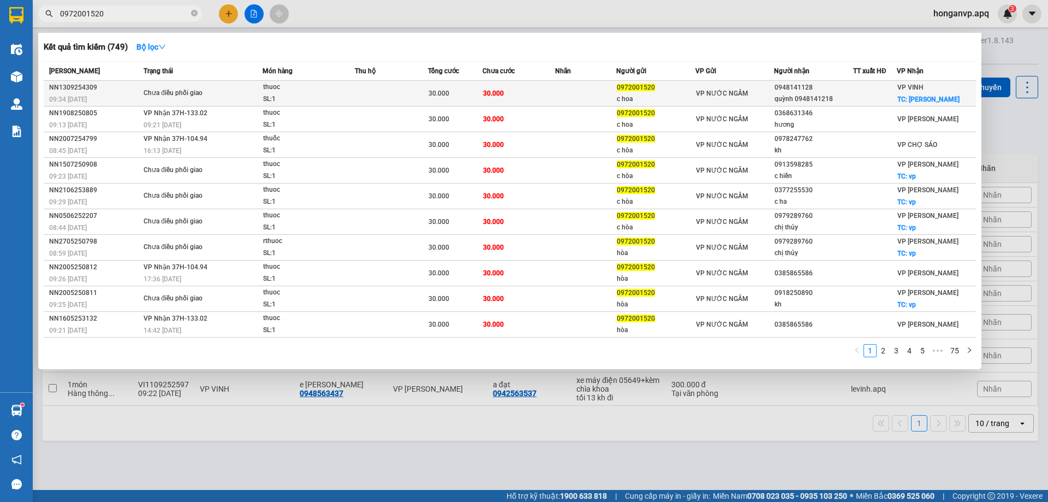
click at [344, 98] on div "SL: 1" at bounding box center [304, 99] width 82 height 12
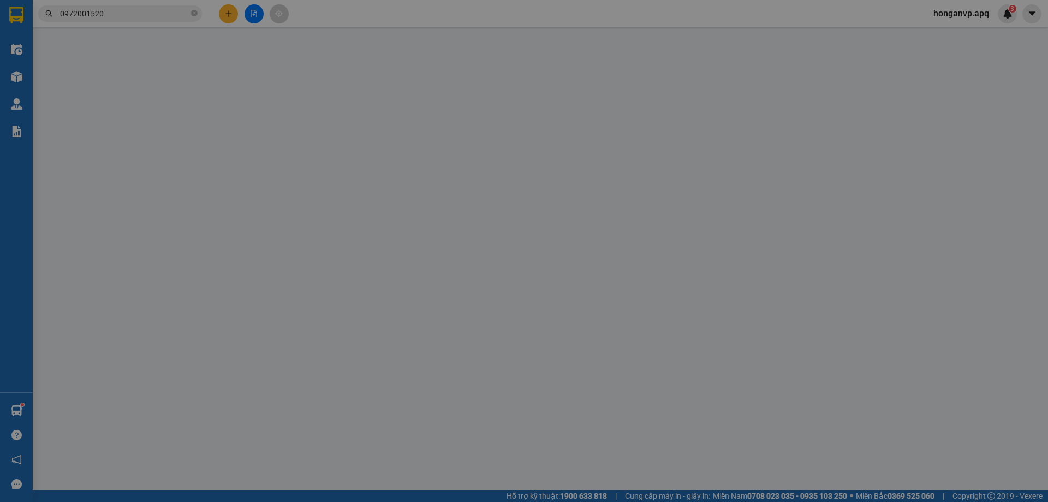
type input "0972001520"
type input "c hoa"
type input "0948141218"
type input "quỳnh 0948141218"
checkbox input "true"
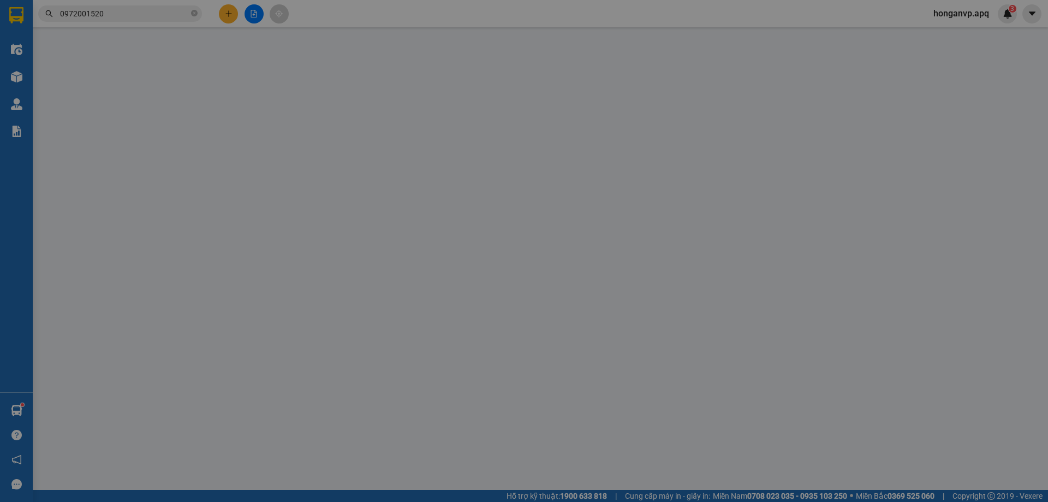
type input "lê nin"
type input "30.000"
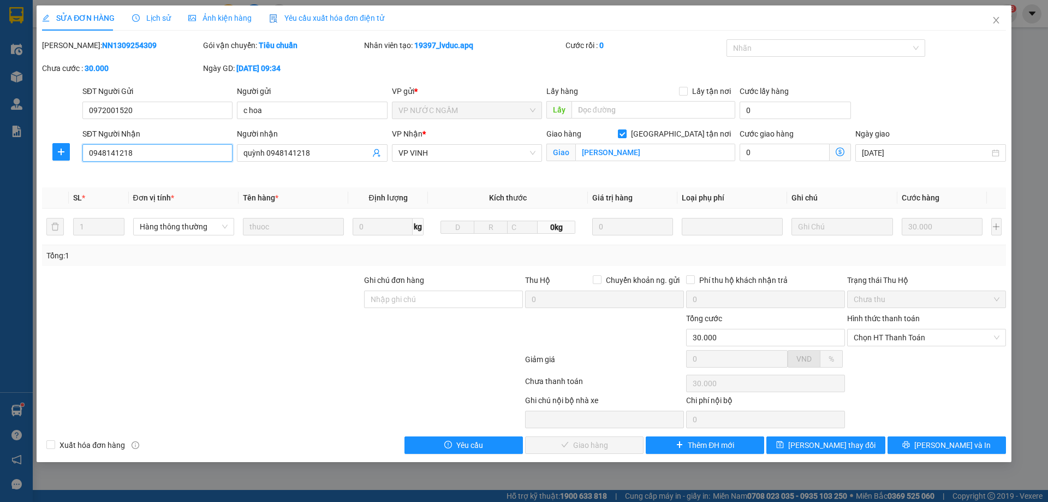
drag, startPoint x: 161, startPoint y: 152, endPoint x: 85, endPoint y: 147, distance: 75.5
click at [85, 147] on input "0948141218" at bounding box center [157, 152] width 150 height 17
click at [940, 448] on span "Lưu và In" at bounding box center [953, 445] width 76 height 12
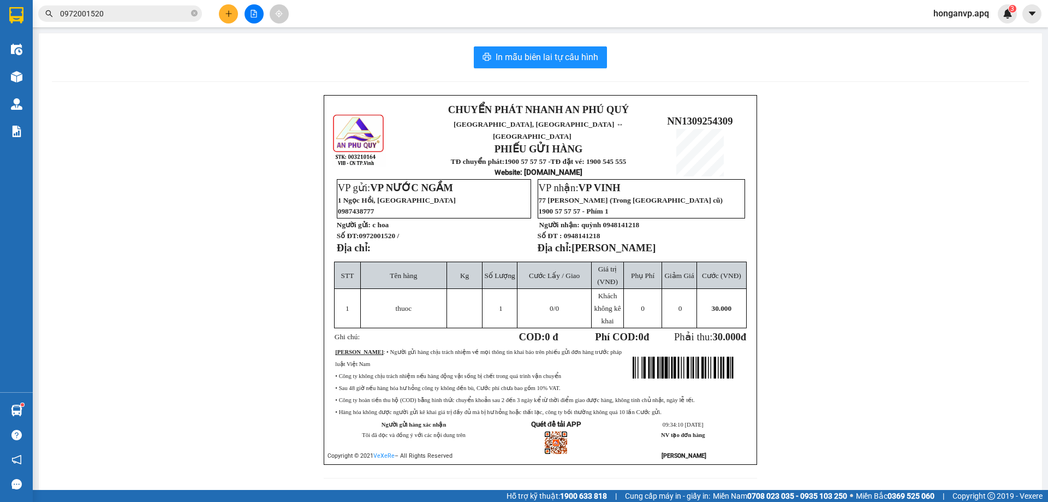
click at [116, 228] on div "CHUYỂN PHÁT NHANH AN PHÚ QUÝ NGHỆ AN, HÀ TĨNH ↔ HÀ NỘI PHIẾU GỬI HÀNG TĐ chuyển…" at bounding box center [540, 293] width 977 height 396
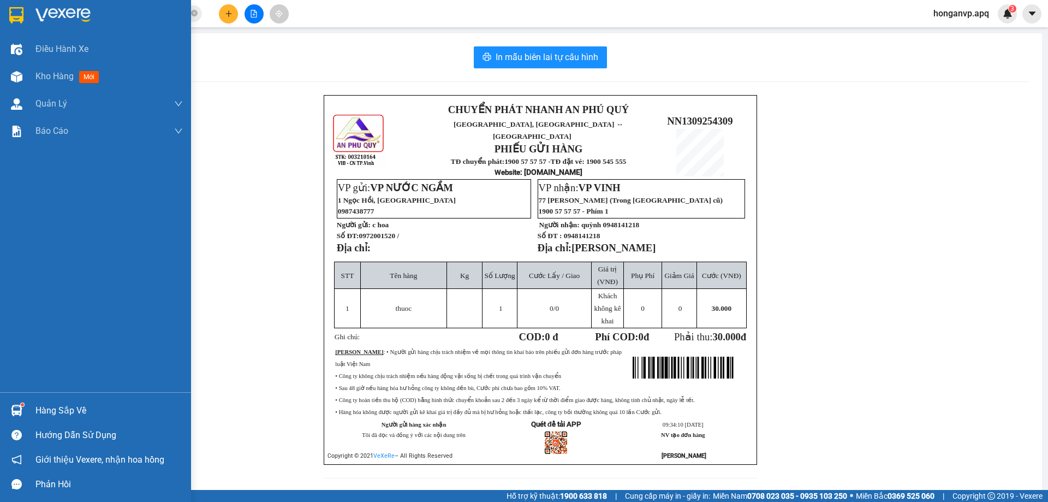
click at [64, 14] on img at bounding box center [62, 15] width 55 height 16
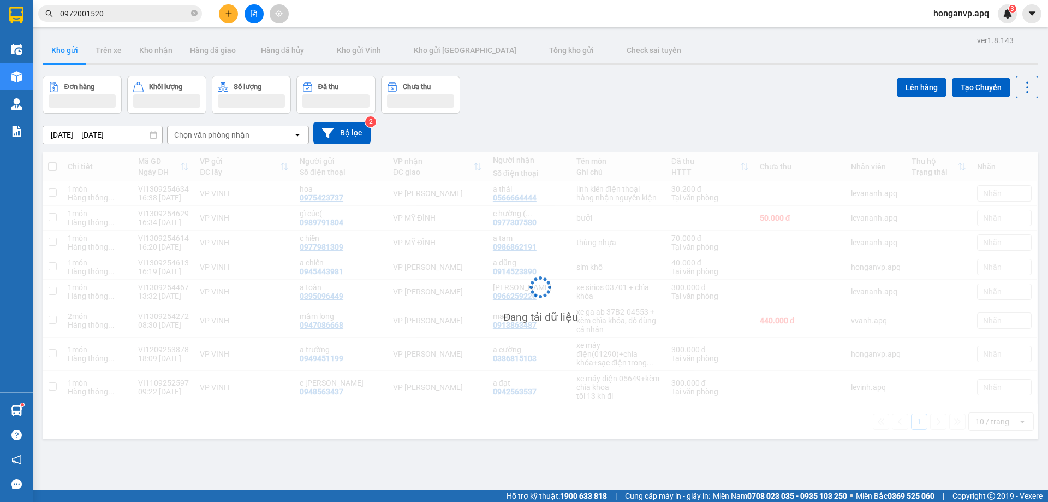
click at [756, 109] on div "Đơn hàng Khối lượng Số lượng Đã thu Chưa thu Lên hàng Tạo Chuyến" at bounding box center [541, 95] width 996 height 38
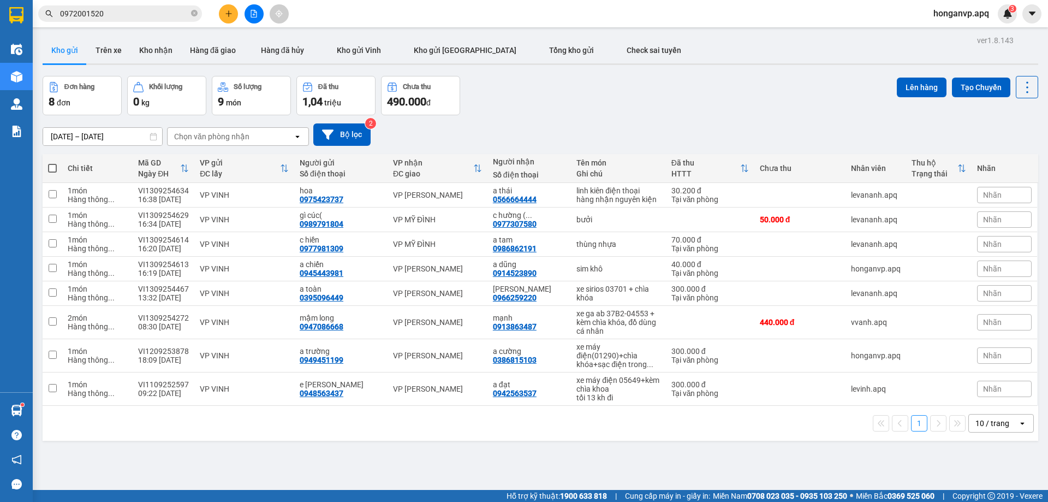
click at [110, 13] on input "0972001520" at bounding box center [124, 14] width 129 height 12
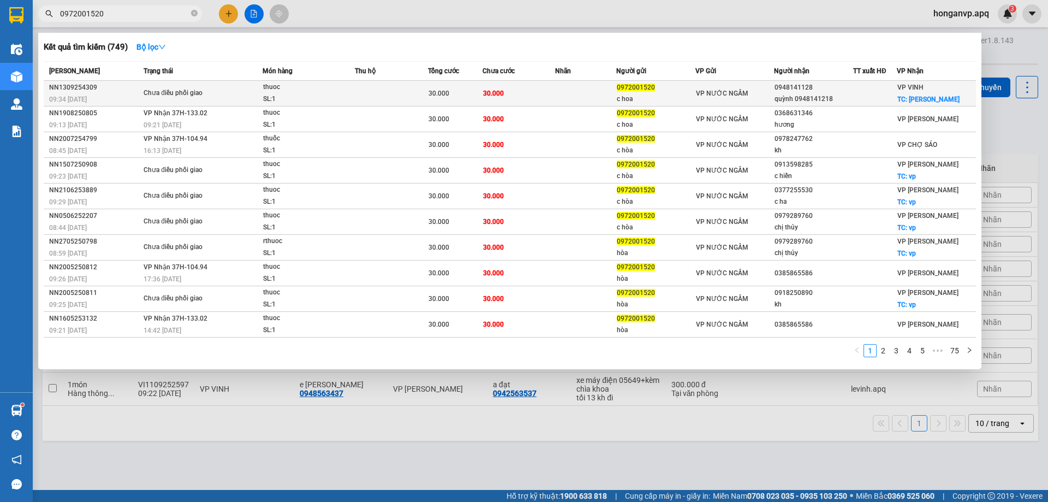
click at [256, 94] on span "Chưa điều phối giao" at bounding box center [203, 93] width 118 height 12
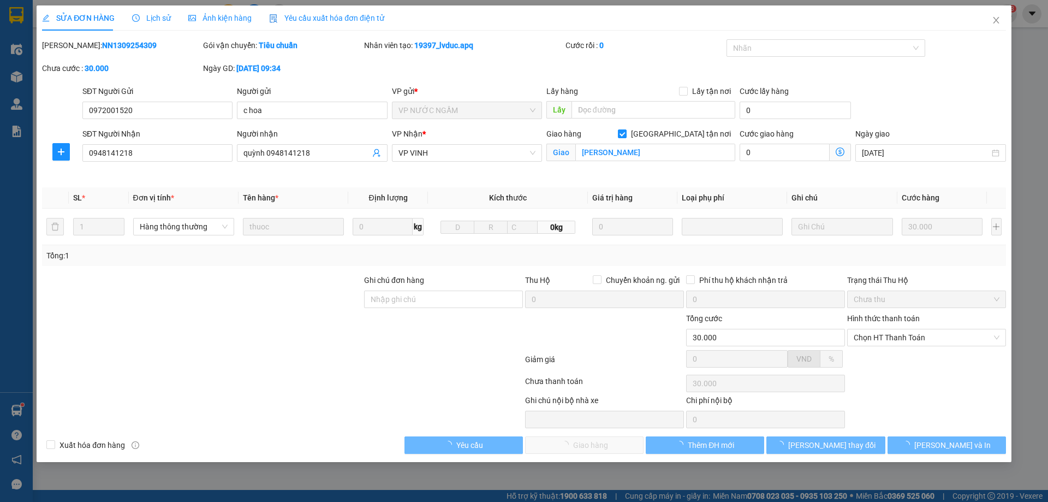
click at [158, 21] on span "Lịch sử" at bounding box center [151, 18] width 39 height 9
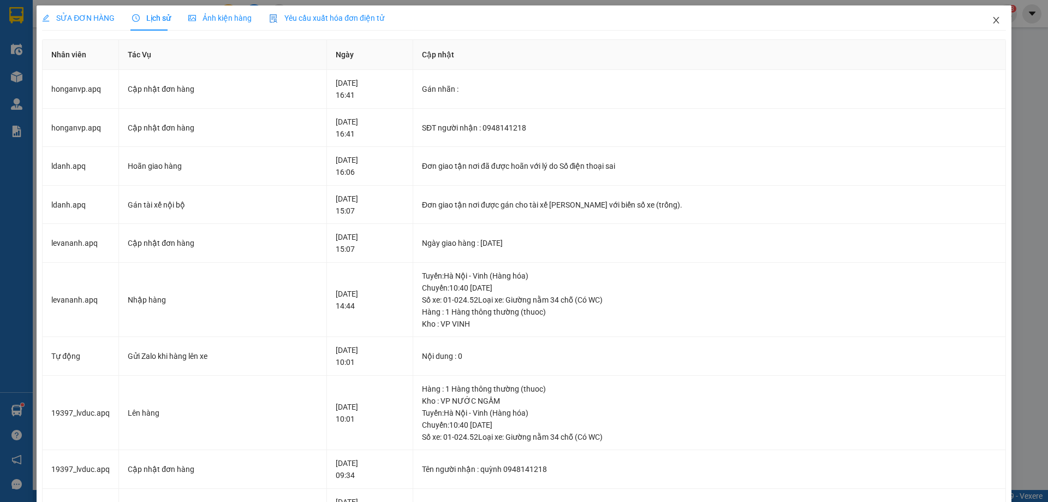
click at [992, 22] on icon "close" at bounding box center [996, 20] width 9 height 9
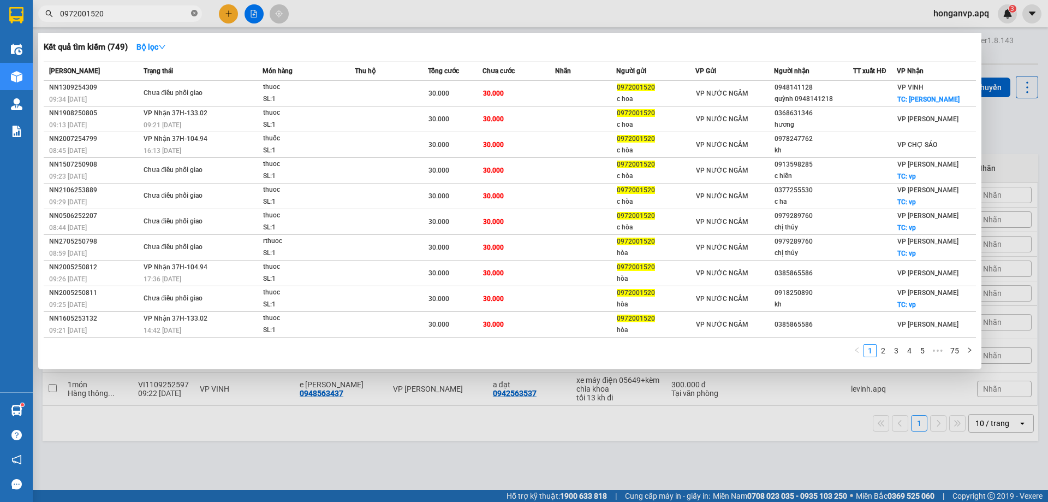
click at [193, 13] on icon "close-circle" at bounding box center [194, 13] width 7 height 7
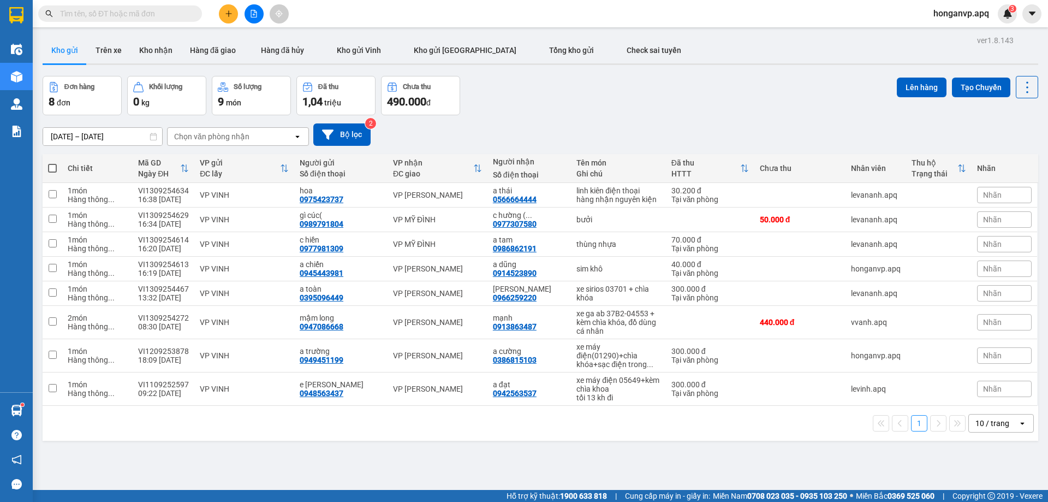
click at [678, 131] on div "11/09/2025 – 13/09/2025 Press the down arrow key to interact with the calendar …" at bounding box center [541, 134] width 996 height 22
click at [151, 14] on input "text" at bounding box center [124, 14] width 129 height 12
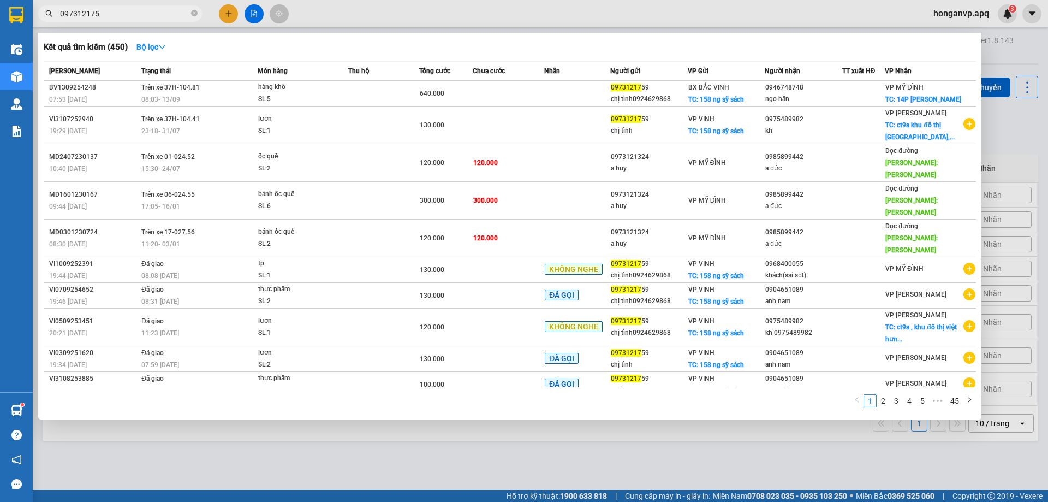
type input "0973121759"
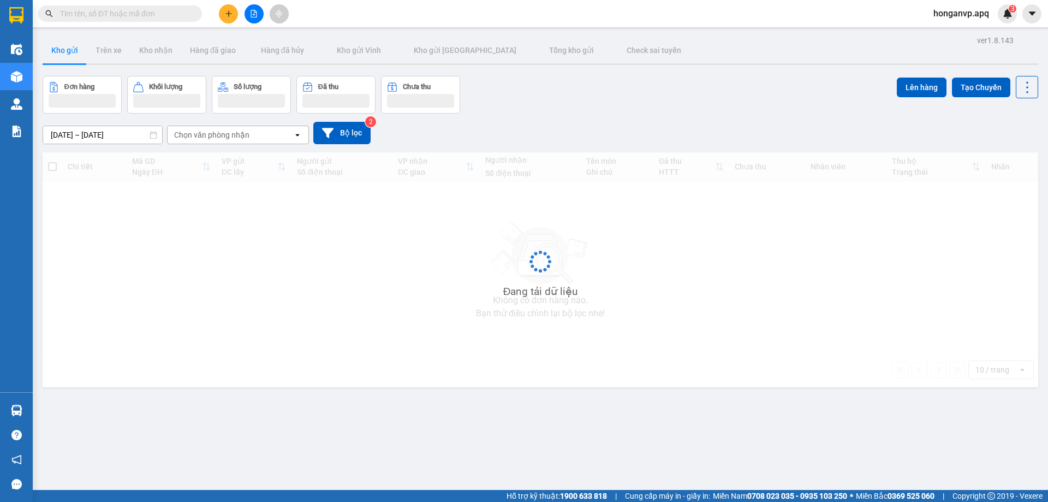
click at [167, 13] on input "text" at bounding box center [124, 14] width 129 height 12
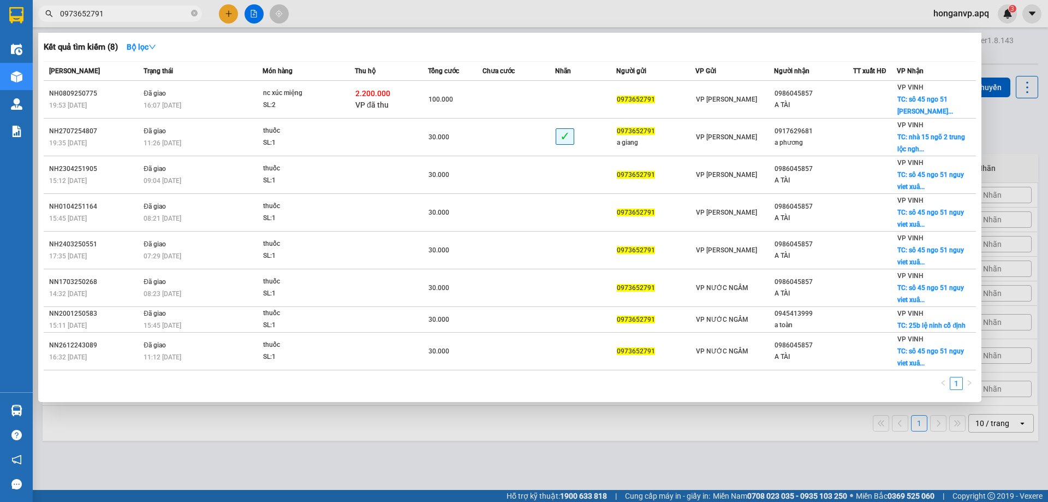
type input "0973652791"
click at [954, 14] on div at bounding box center [524, 251] width 1048 height 502
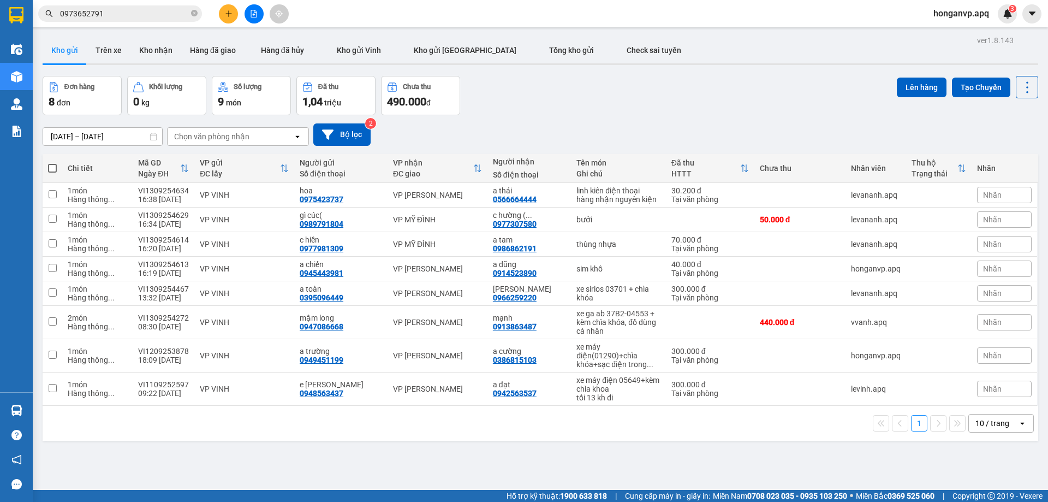
click at [949, 16] on span "honganvp.apq" at bounding box center [961, 14] width 73 height 14
click at [945, 38] on span "Đăng xuất" at bounding box center [966, 34] width 51 height 12
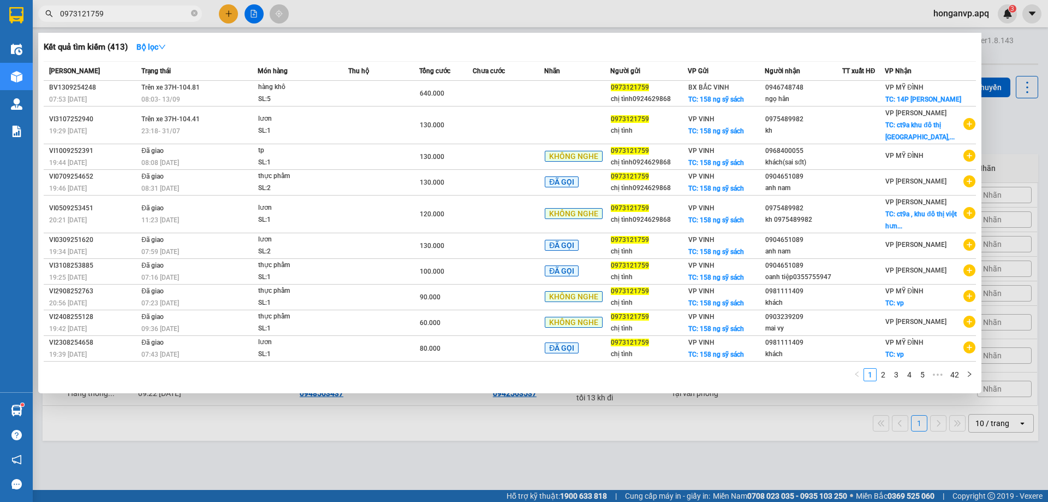
type input "0973121759"
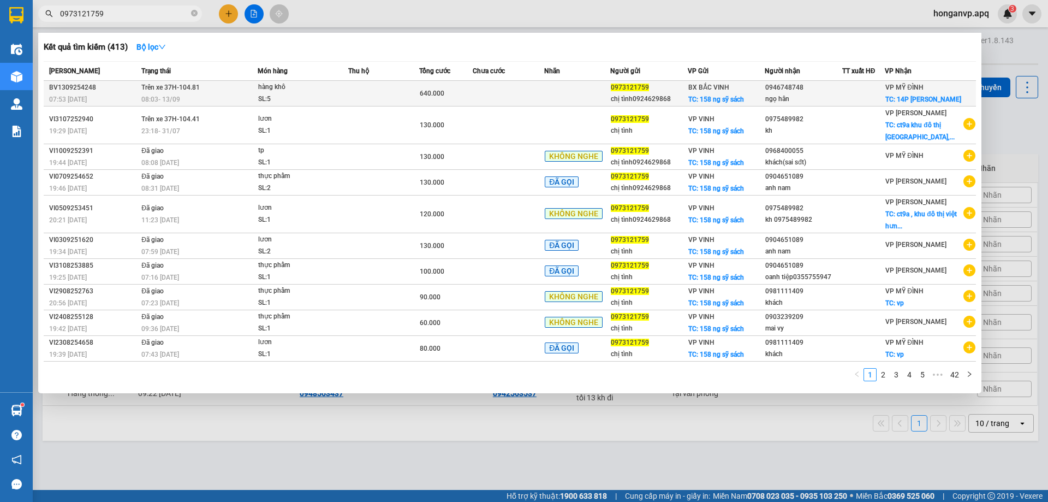
click at [195, 99] on div "08:03 [DATE]" at bounding box center [199, 99] width 116 height 12
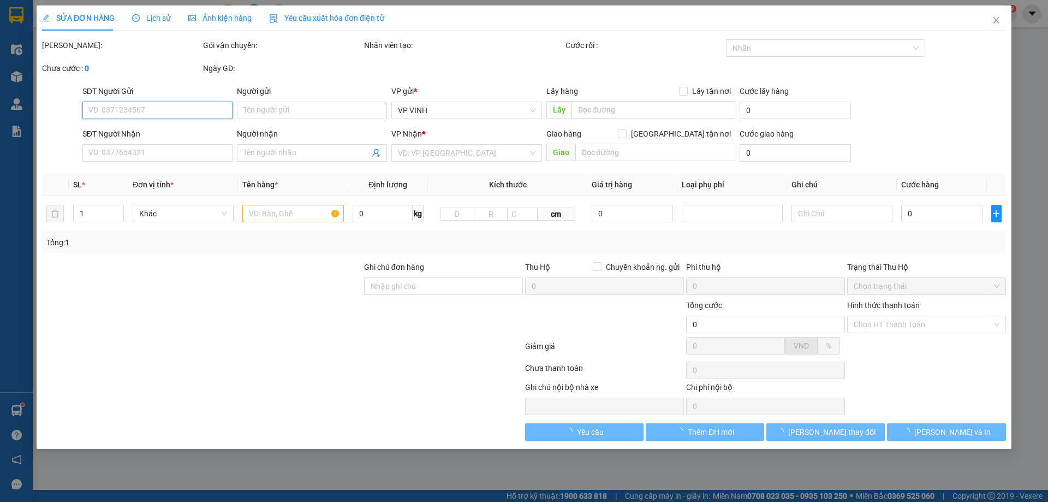
type input "0973121759"
type input "chị tình0924629868"
checkbox input "true"
type input "158 ng sỹ sách"
type input "0946748748"
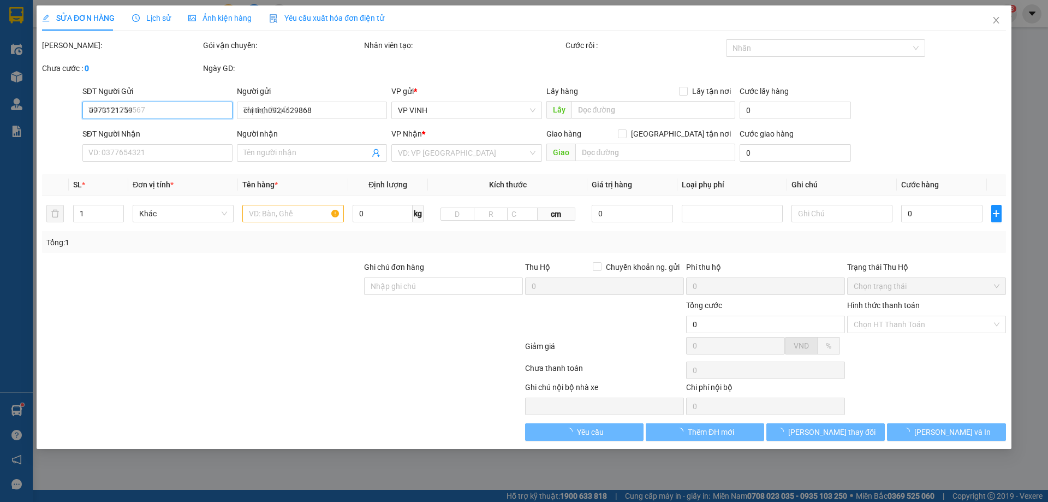
type input "ngọ hân"
checkbox input "true"
type input "14P trần bình trọng trần hưng đạo hai bà trưng HN"
type input "640.000"
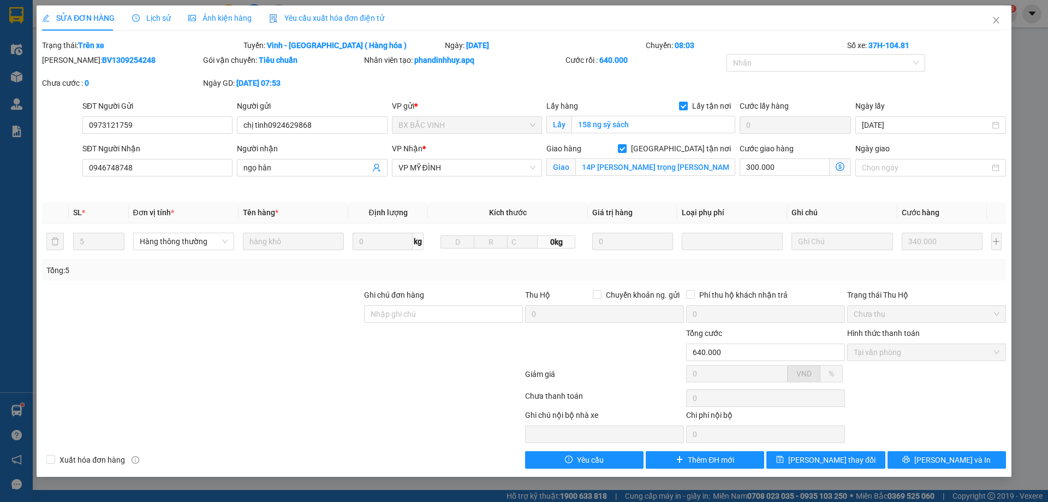
click at [152, 16] on span "Lịch sử" at bounding box center [151, 18] width 39 height 9
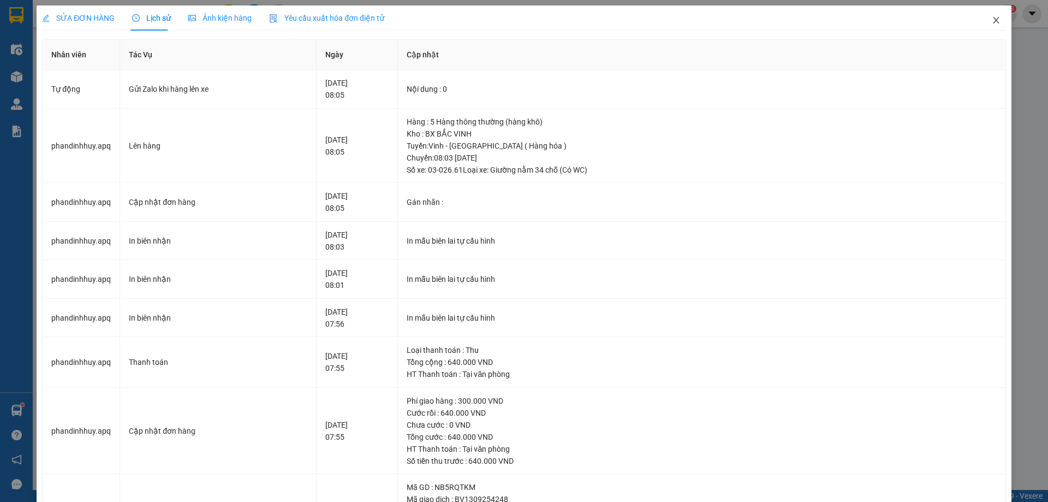
click at [992, 23] on icon "close" at bounding box center [996, 20] width 9 height 9
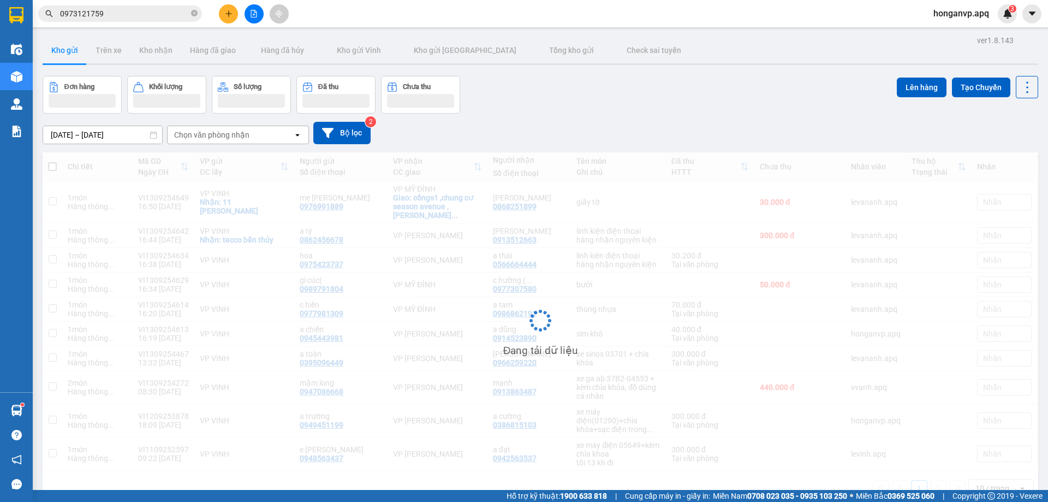
click at [806, 92] on div "Đơn hàng Khối lượng Số lượng Đã thu Chưa thu Lên hàng Tạo Chuyến" at bounding box center [541, 95] width 996 height 38
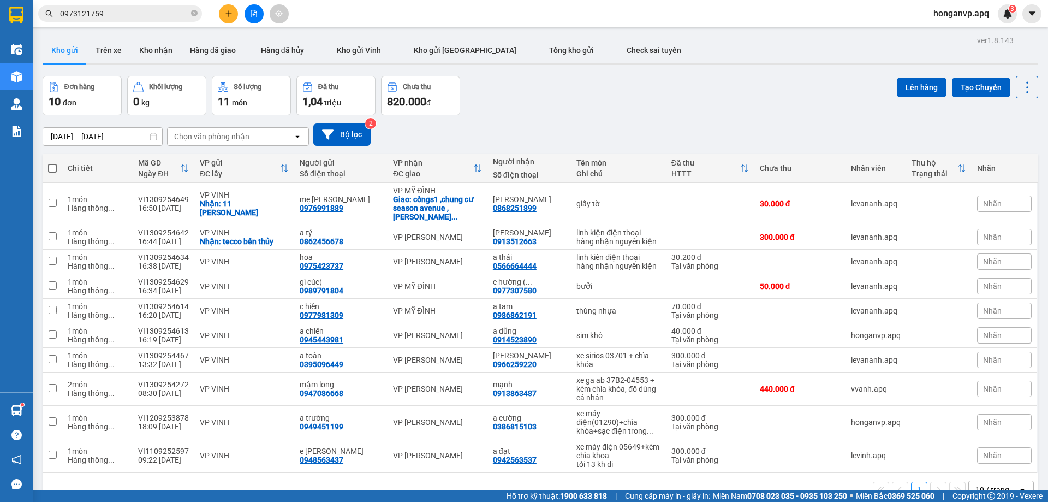
click at [947, 14] on span "honganvp.apq" at bounding box center [961, 14] width 73 height 14
click at [949, 34] on span "Đăng xuất" at bounding box center [966, 34] width 51 height 12
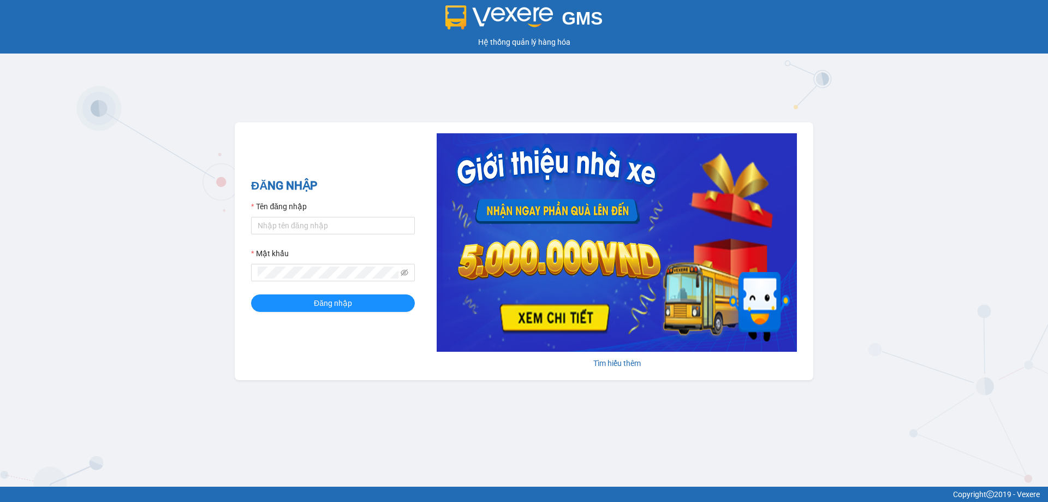
click at [115, 172] on div "GMS Hệ thống quản lý hàng hóa ĐĂNG NHẬP Tên đăng nhập Mật khẩu Đăng nhập Tìm hi…" at bounding box center [524, 243] width 1048 height 486
